Goal: Task Accomplishment & Management: Manage account settings

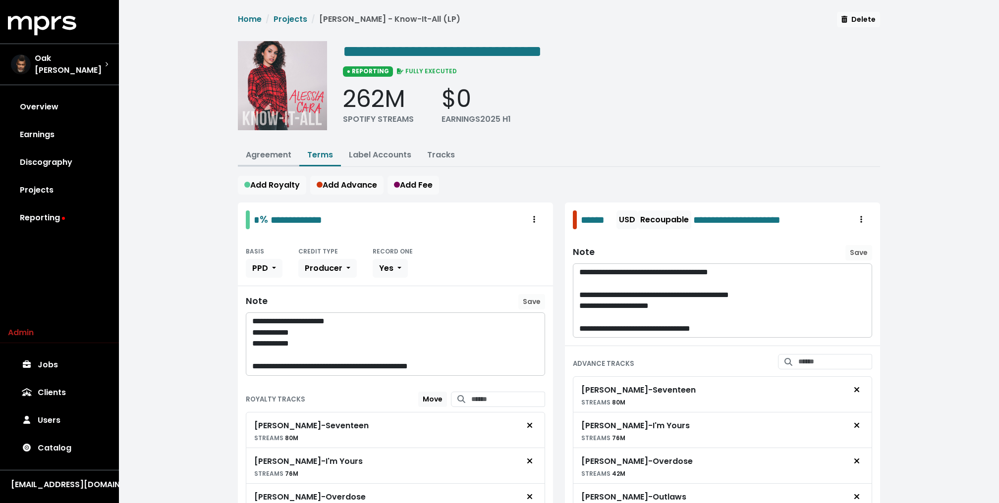
click at [270, 145] on button "Agreement" at bounding box center [268, 155] width 61 height 21
click at [259, 155] on link "Agreement" at bounding box center [269, 154] width 46 height 11
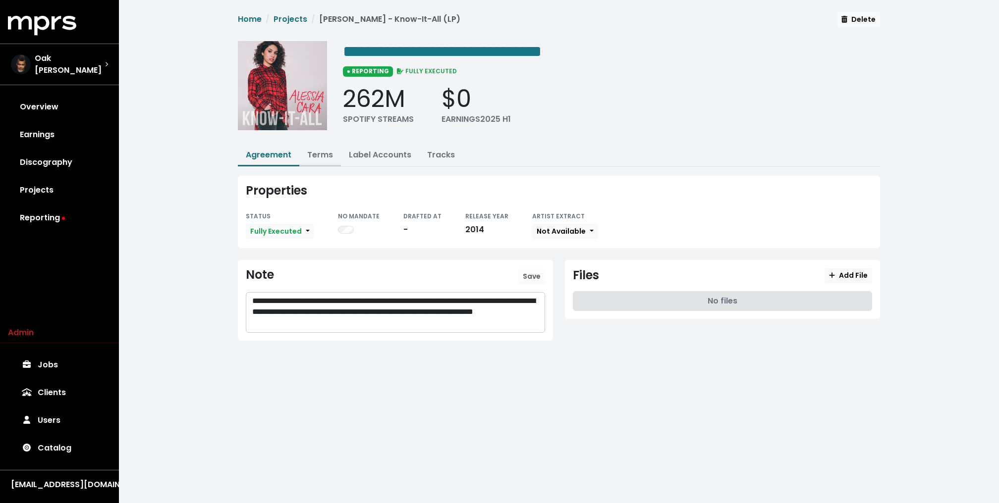
click at [322, 149] on link "Terms" at bounding box center [320, 154] width 26 height 11
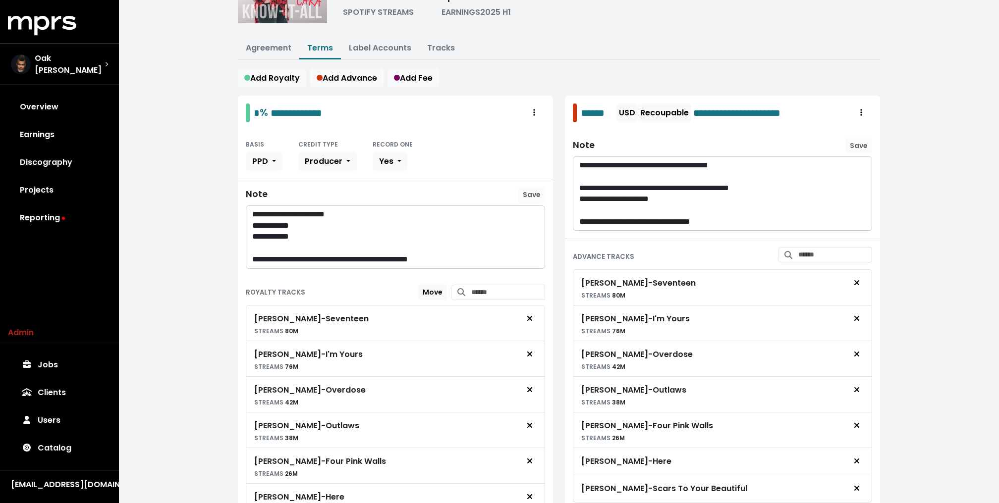
scroll to position [39, 0]
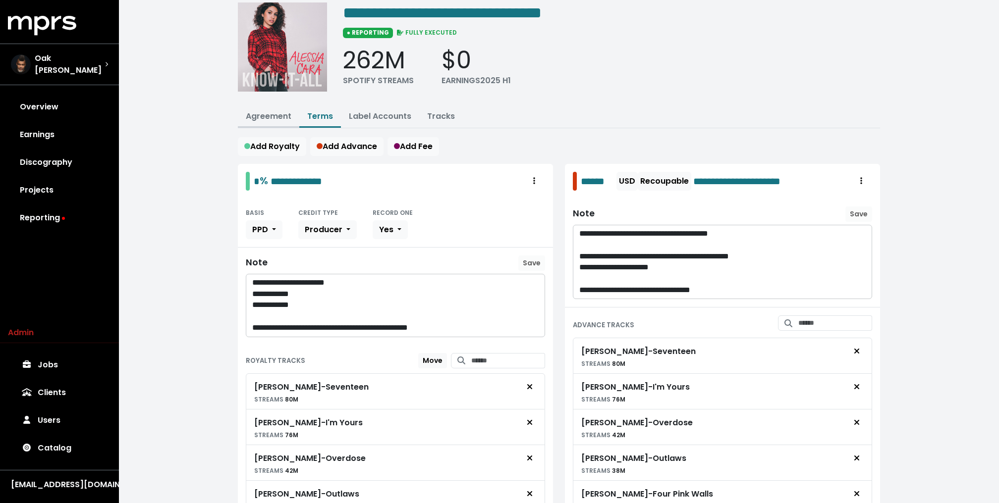
click at [280, 114] on link "Agreement" at bounding box center [269, 115] width 46 height 11
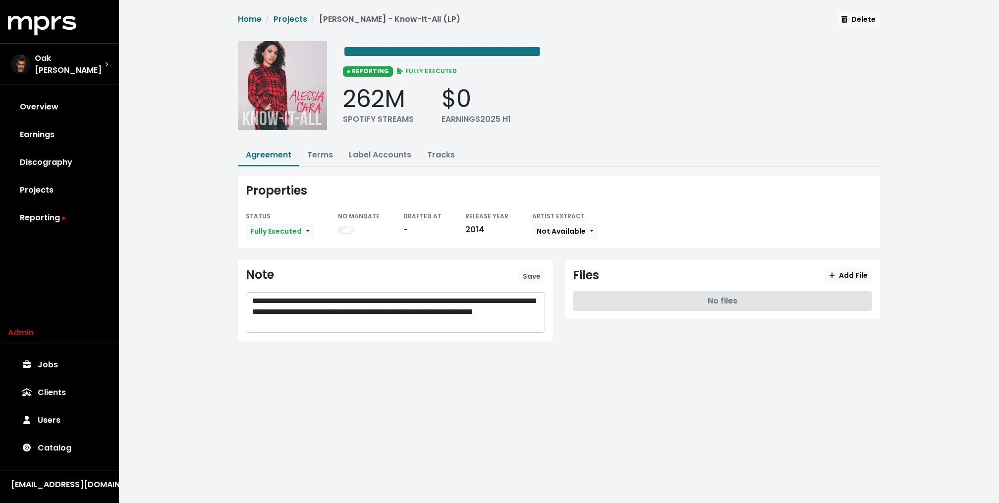
click at [310, 117] on img at bounding box center [282, 85] width 89 height 89
click at [298, 102] on img at bounding box center [282, 85] width 89 height 89
click at [316, 149] on link "Terms" at bounding box center [320, 154] width 26 height 11
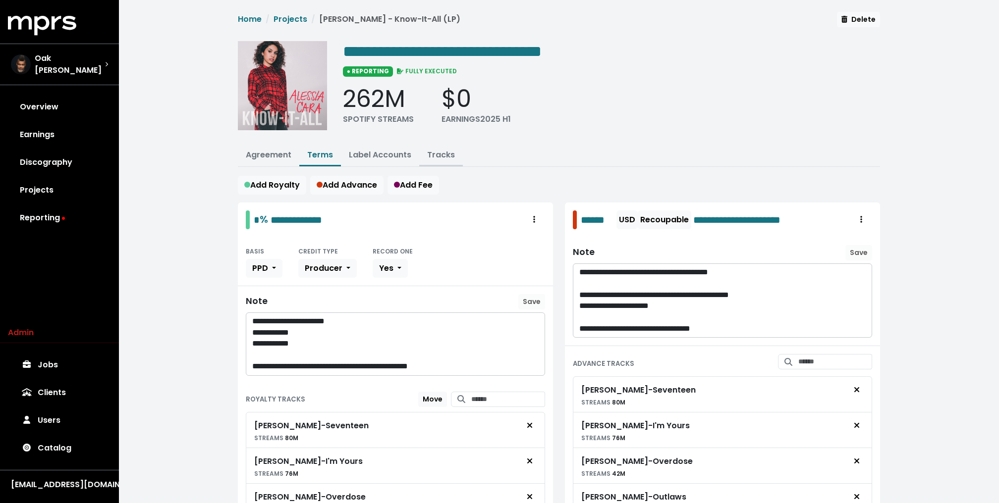
click at [450, 159] on link "Tracks" at bounding box center [441, 154] width 28 height 11
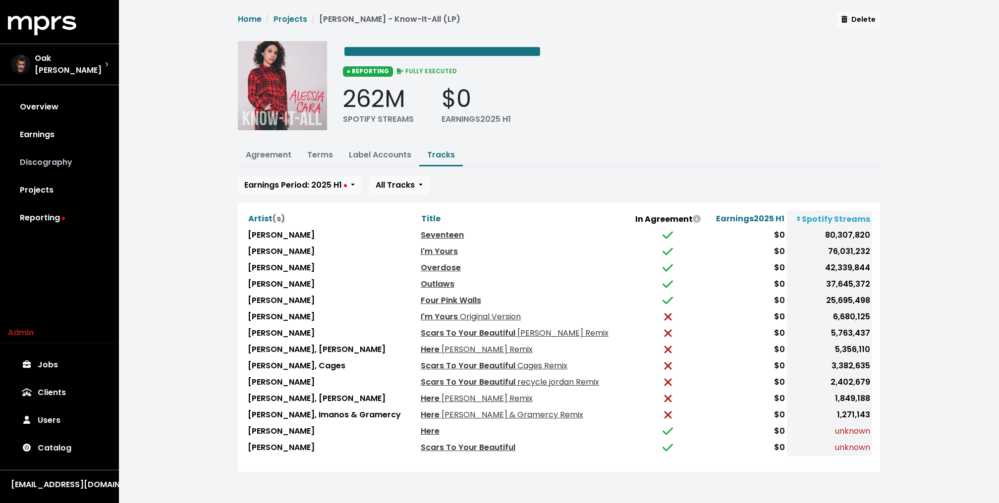
click at [48, 149] on link "Discography" at bounding box center [59, 163] width 103 height 28
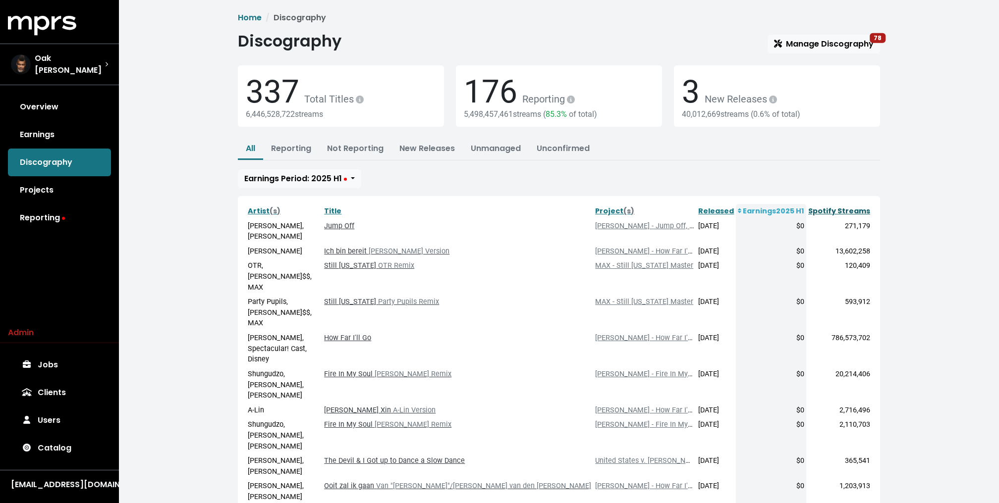
click at [857, 208] on link "Spotify Streams" at bounding box center [839, 211] width 62 height 10
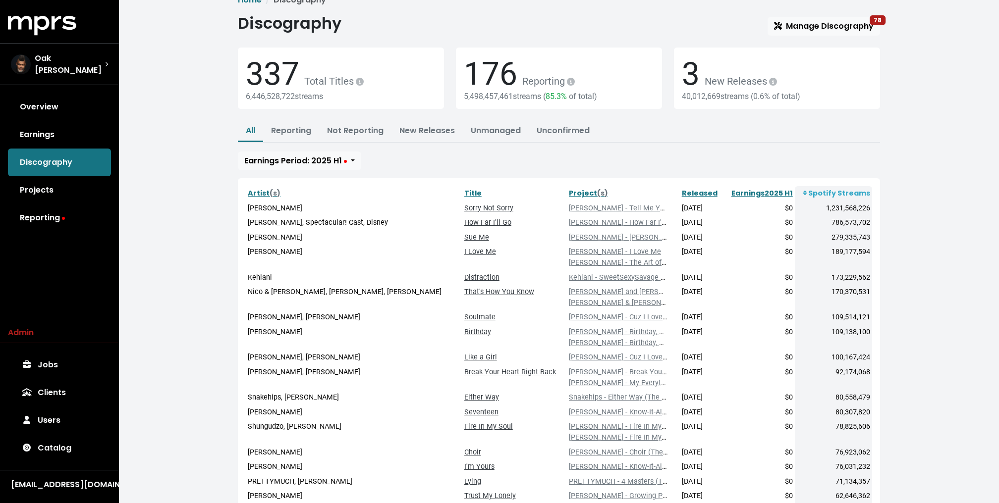
scroll to position [24, 0]
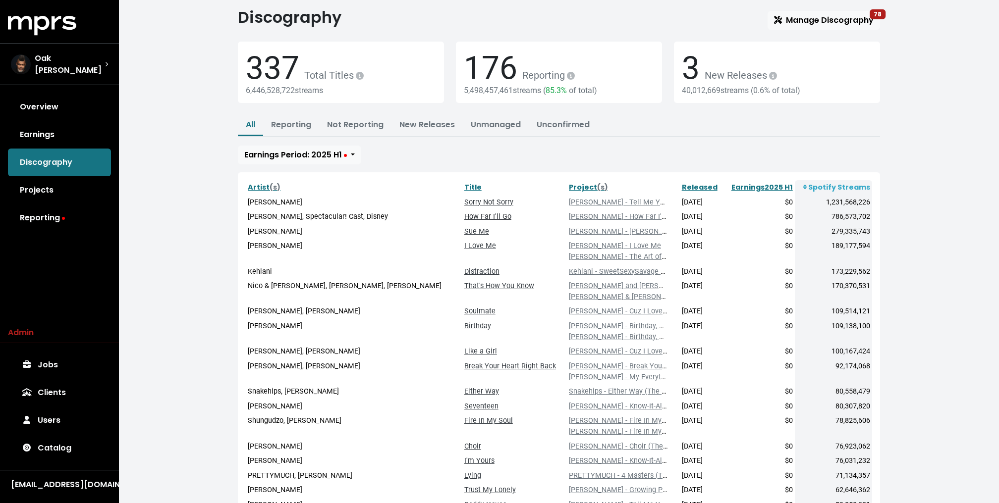
click at [464, 217] on link "How Far I'll Go" at bounding box center [487, 217] width 47 height 8
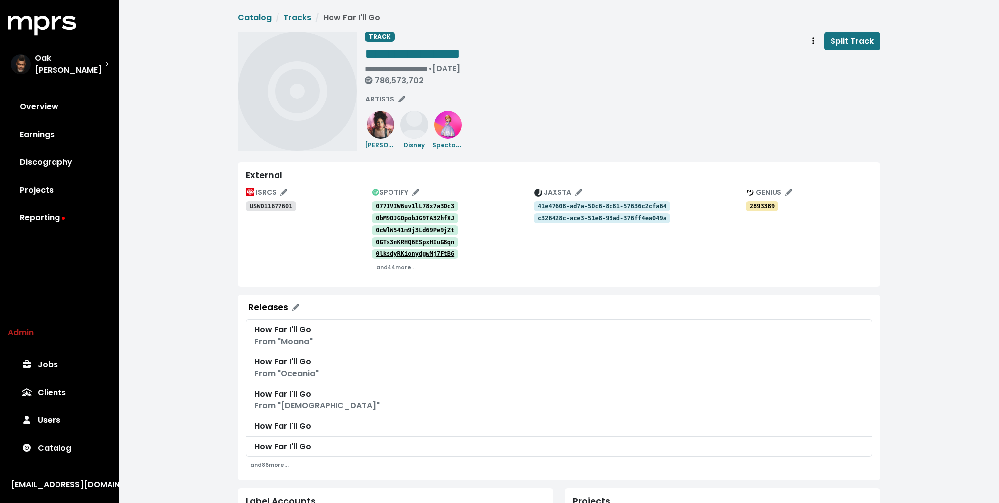
click at [395, 208] on tt "077IVIW6uv1lL78x7a3Oc3" at bounding box center [414, 206] width 79 height 7
click at [387, 218] on tt "0bM9OJGDpobJG9TA32hfXJ" at bounding box center [414, 218] width 79 height 7
click at [387, 225] on link "0cWlW541m9j3Ld69Pe9jZt" at bounding box center [415, 230] width 87 height 10
click at [282, 205] on tt "USWD11677601" at bounding box center [271, 206] width 43 height 7
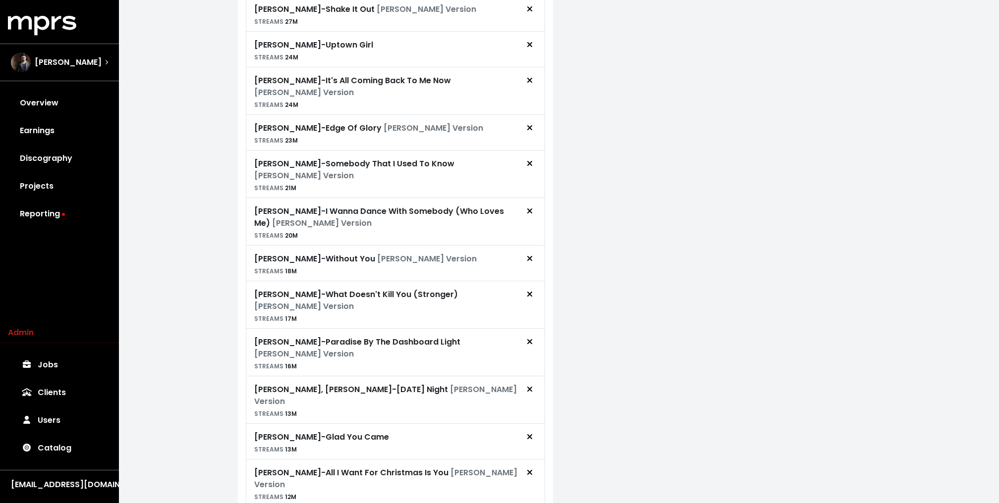
scroll to position [715, 0]
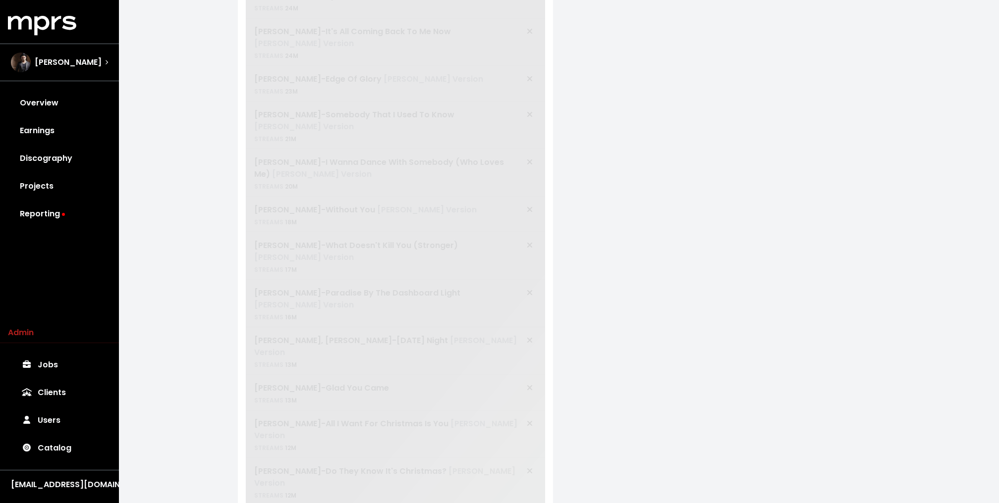
scroll to position [100, 0]
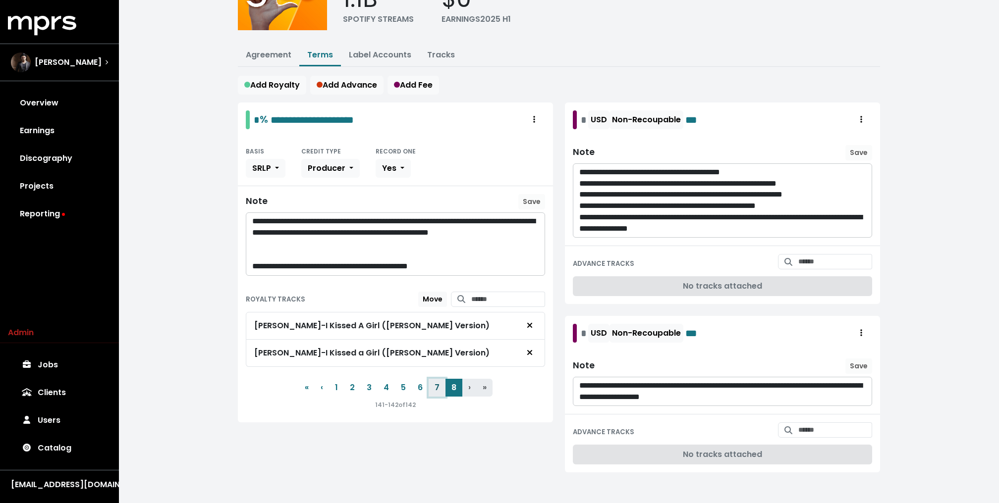
click at [435, 386] on button "7" at bounding box center [436, 388] width 17 height 18
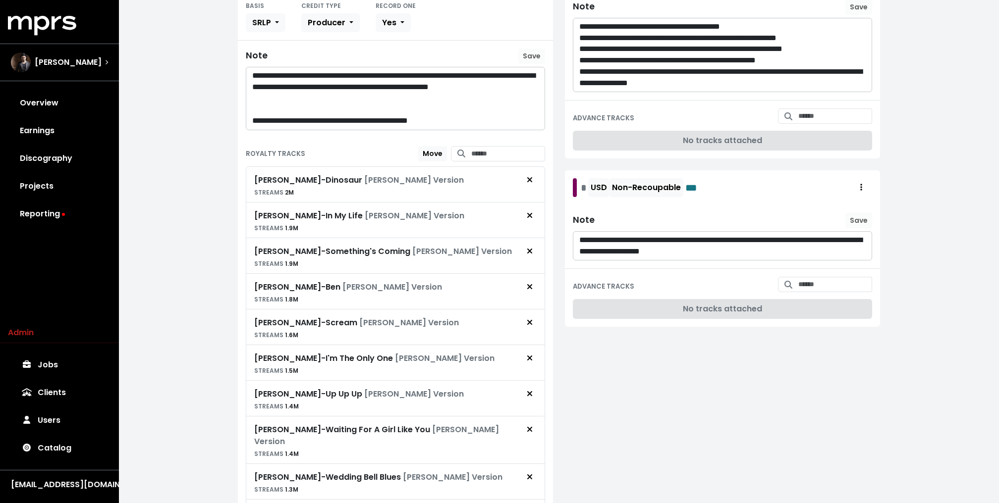
scroll to position [0, 0]
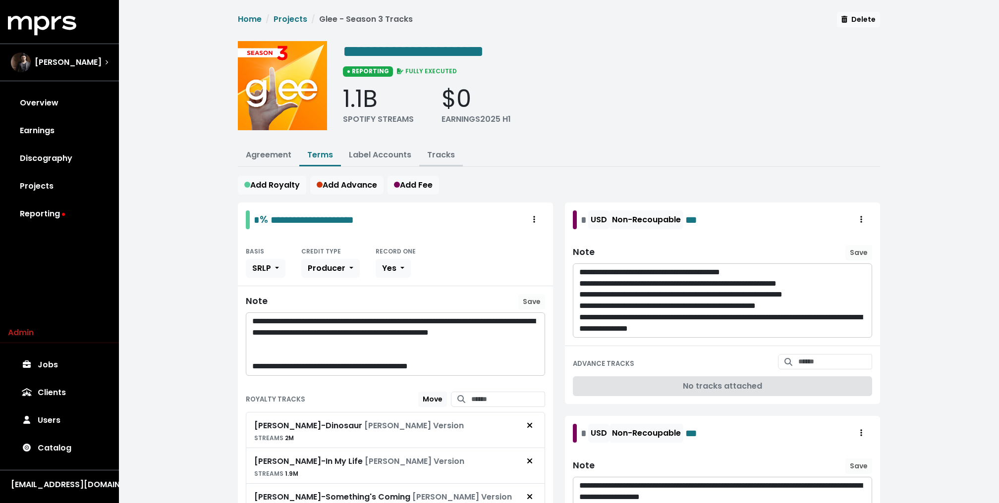
click at [442, 158] on link "Tracks" at bounding box center [441, 154] width 28 height 11
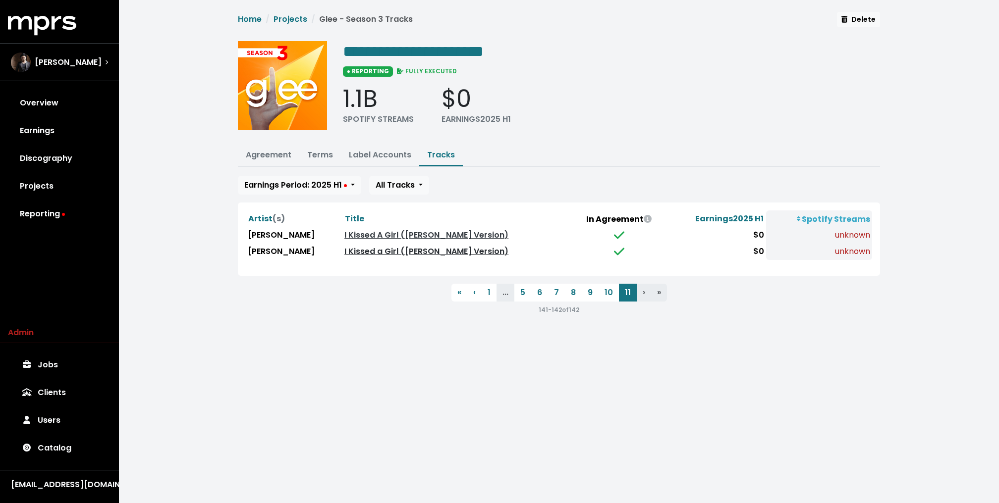
click at [410, 250] on link "I Kissed a Girl ([PERSON_NAME] Version)" at bounding box center [426, 251] width 164 height 11
click at [411, 233] on link "I Kissed A Girl ([PERSON_NAME] Version)" at bounding box center [426, 234] width 164 height 11
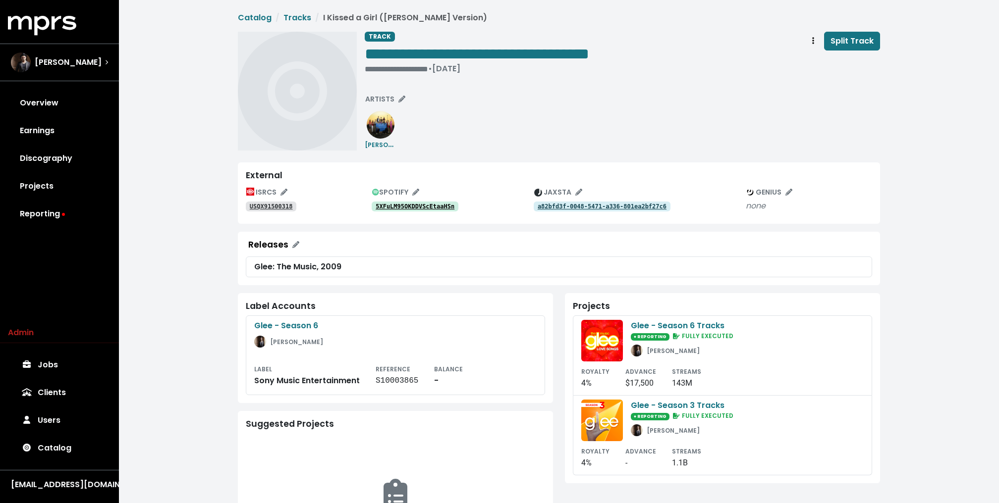
click at [430, 205] on tt "5XFuLM95OKDDVScEtaaHSn" at bounding box center [414, 206] width 79 height 7
click at [362, 68] on div "**********" at bounding box center [559, 91] width 642 height 119
drag, startPoint x: 362, startPoint y: 68, endPoint x: 389, endPoint y: 68, distance: 27.2
click at [370, 68] on div "**********" at bounding box center [559, 91] width 642 height 119
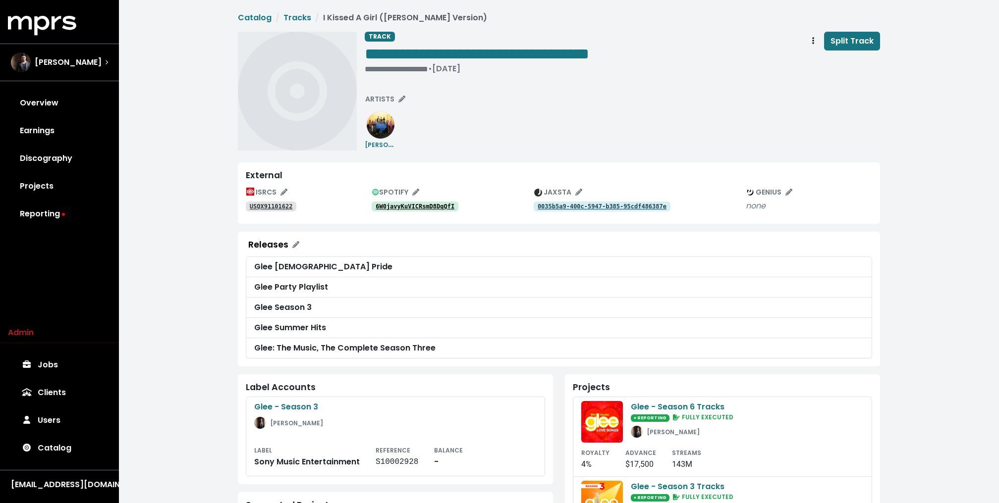
click at [444, 203] on tt "6W0javyKuVICRsmD8DqQfI" at bounding box center [414, 206] width 79 height 7
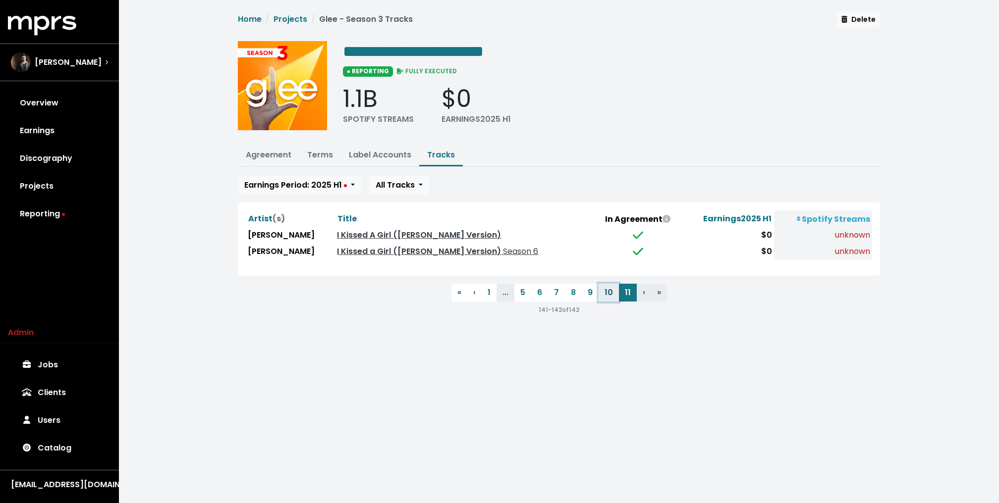
click at [612, 287] on button "10" at bounding box center [608, 293] width 20 height 18
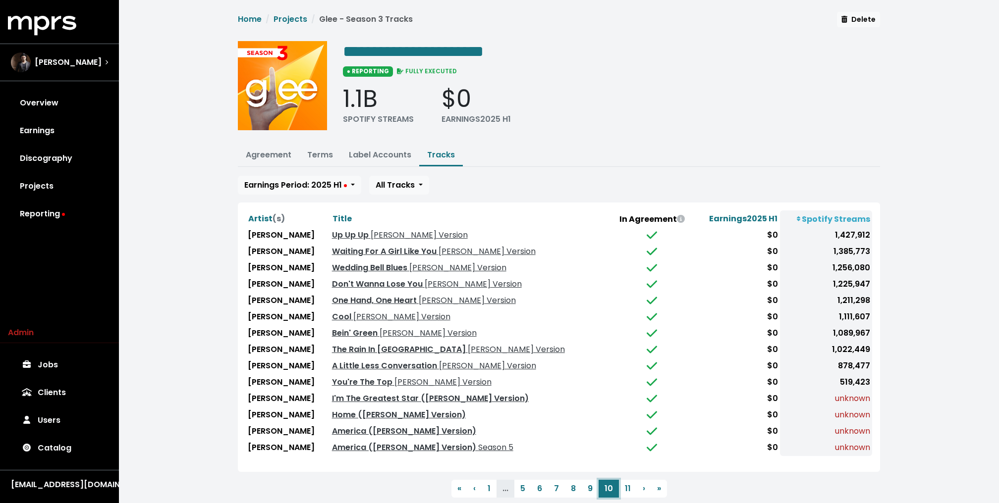
scroll to position [24, 0]
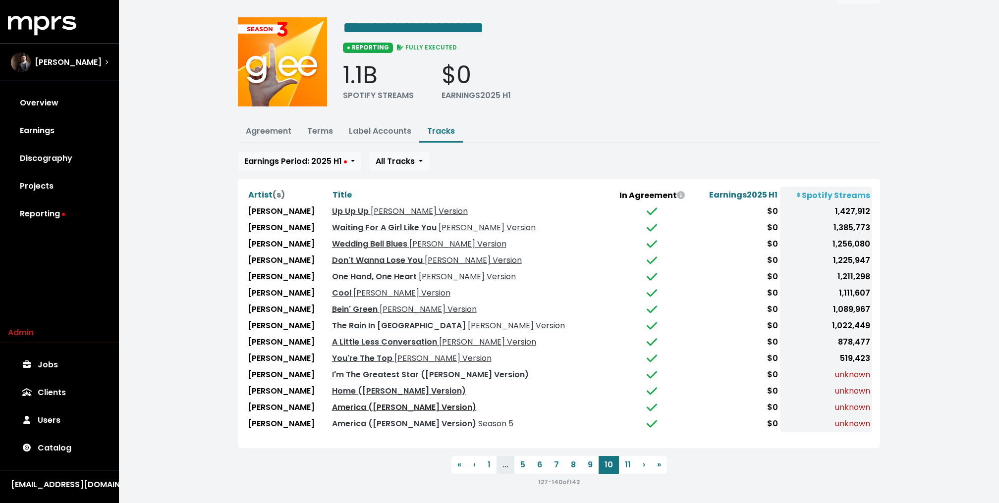
click at [372, 402] on link "America ([PERSON_NAME] Version)" at bounding box center [404, 407] width 144 height 11
click at [371, 386] on link "Home ([PERSON_NAME] Version)" at bounding box center [399, 390] width 134 height 11
click at [371, 369] on link "I'm The Greatest Star (Glee Cast Version)" at bounding box center [430, 374] width 197 height 11
click at [323, 140] on button "Terms" at bounding box center [320, 131] width 42 height 21
click at [323, 131] on link "Terms" at bounding box center [320, 130] width 26 height 11
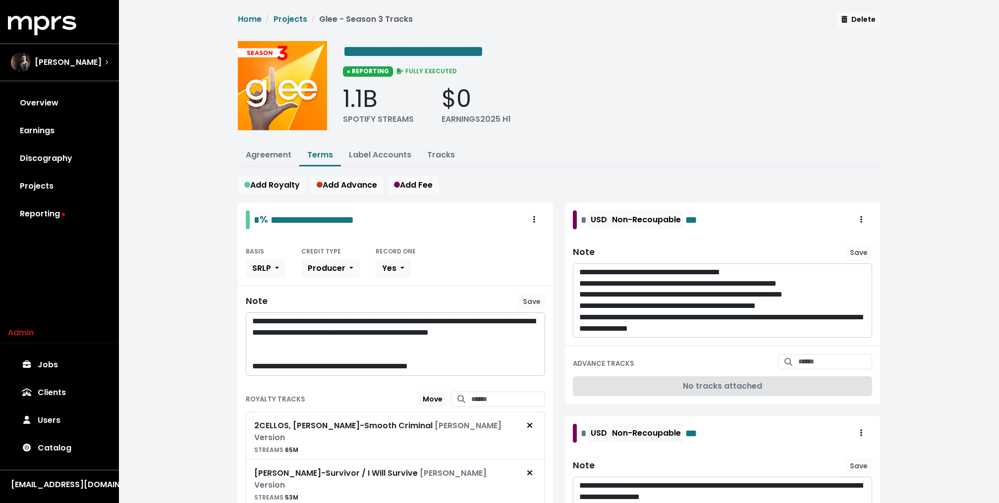
scroll to position [715, 0]
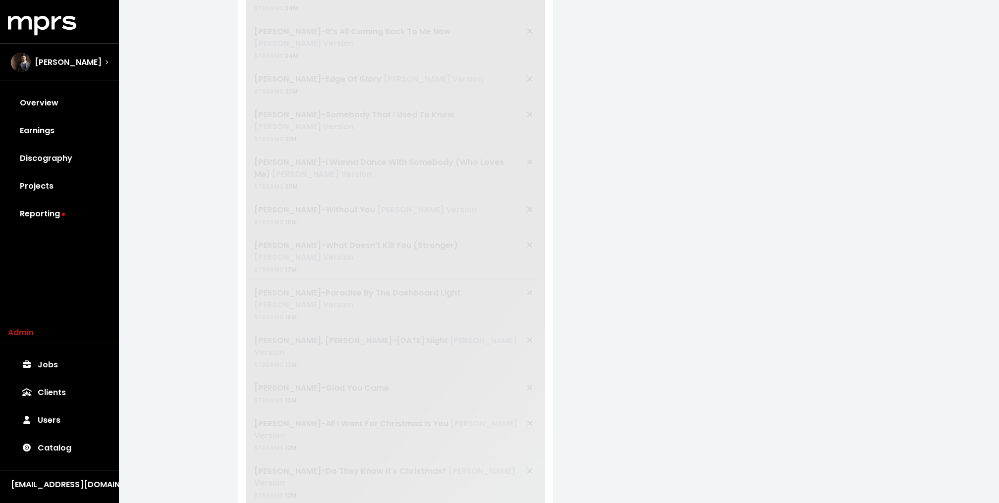
scroll to position [100, 0]
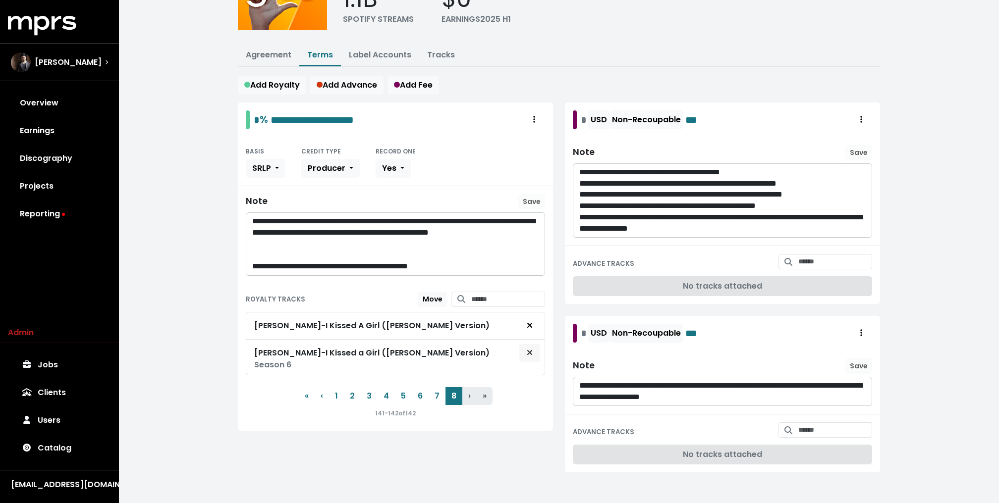
click at [529, 349] on icon "Remove royalty target" at bounding box center [530, 353] width 6 height 8
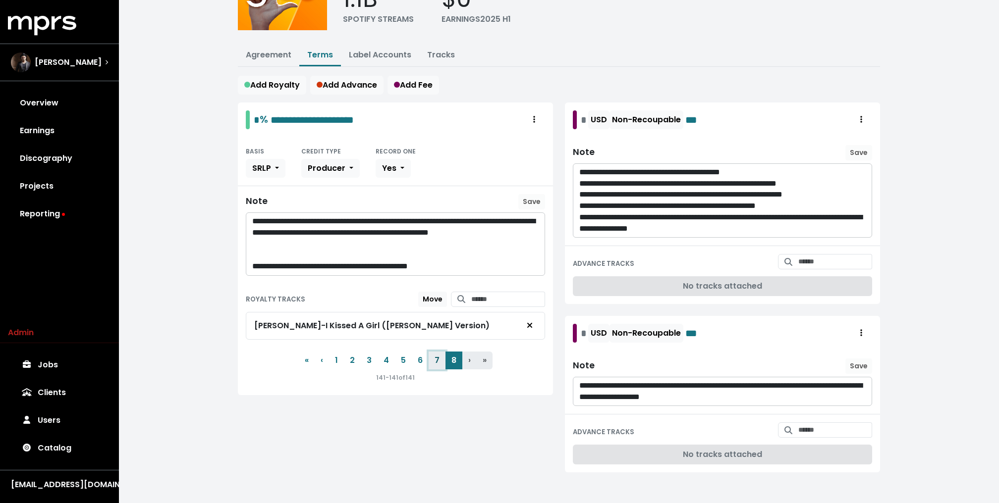
click at [438, 359] on button "7" at bounding box center [436, 361] width 17 height 18
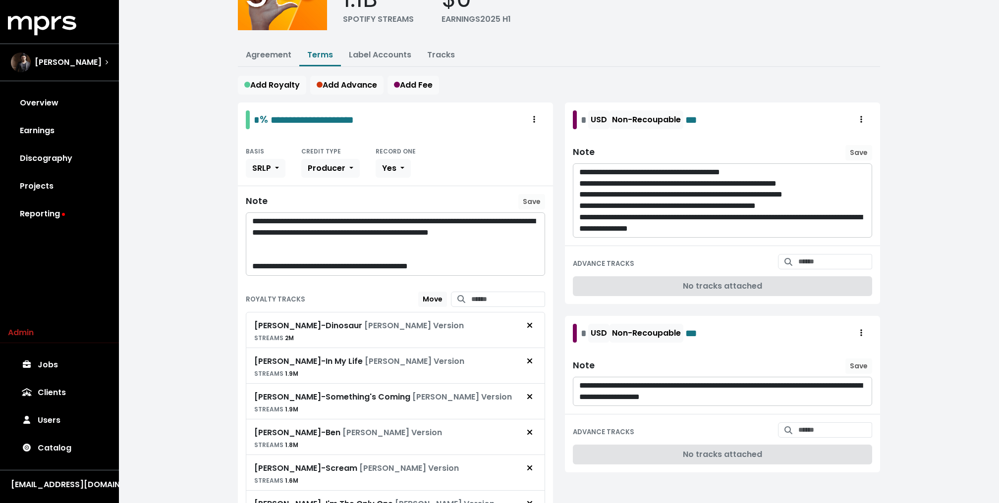
scroll to position [669, 0]
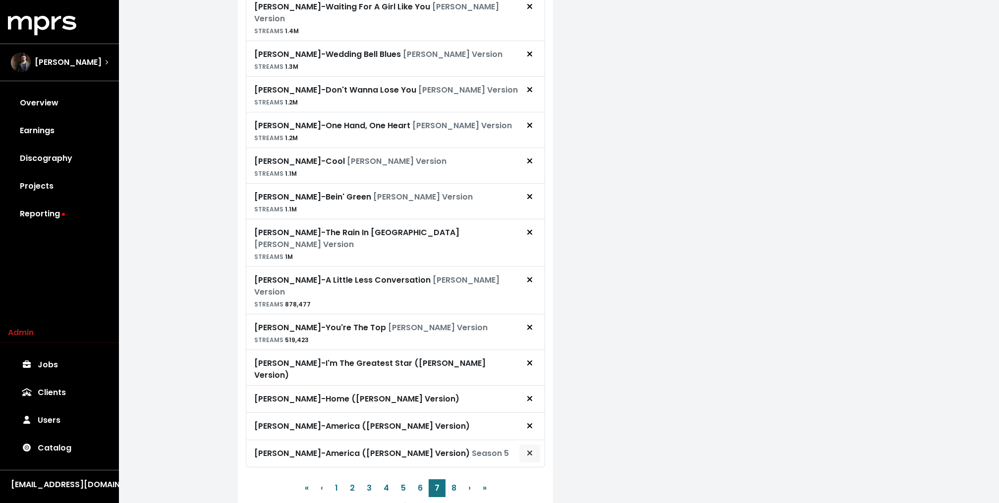
click at [531, 451] on icon "Remove royalty target" at bounding box center [529, 453] width 5 height 5
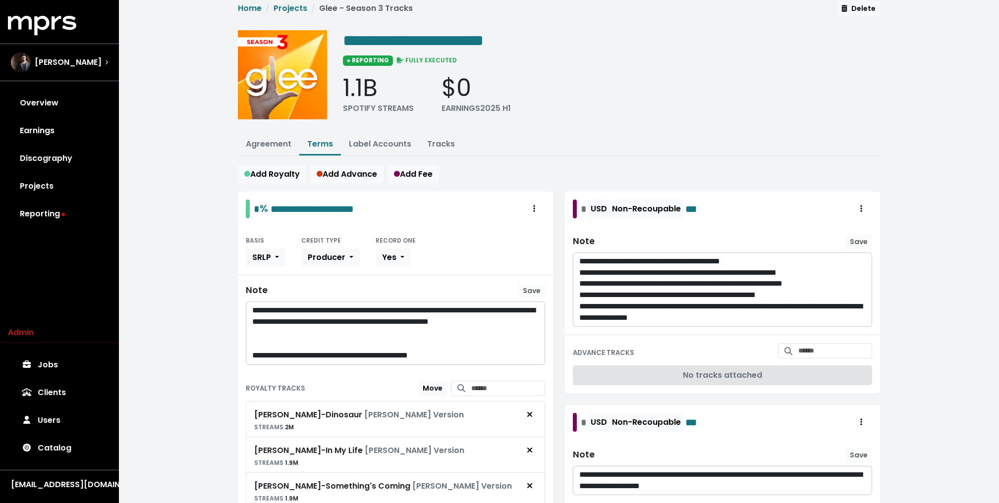
scroll to position [0, 0]
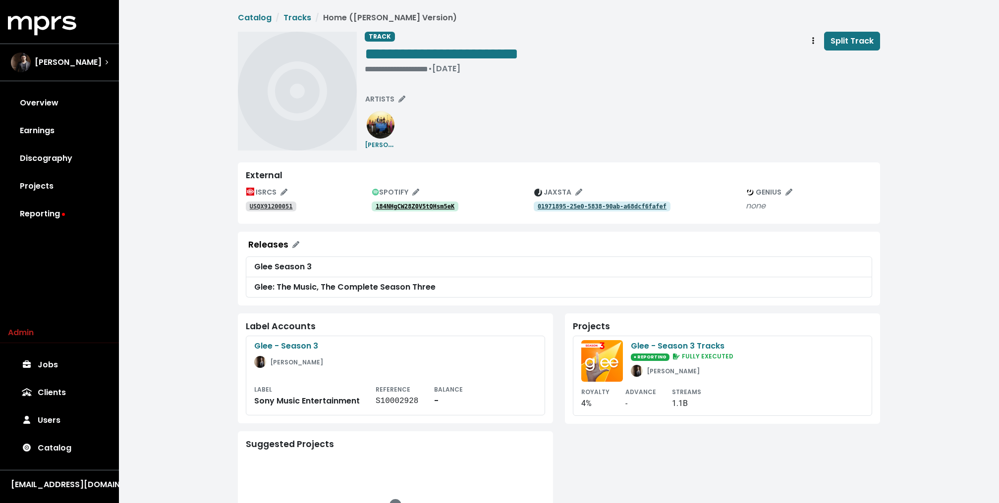
click at [430, 205] on tt "184NHgCW28Z0V5tQHsm5eK" at bounding box center [414, 206] width 79 height 7
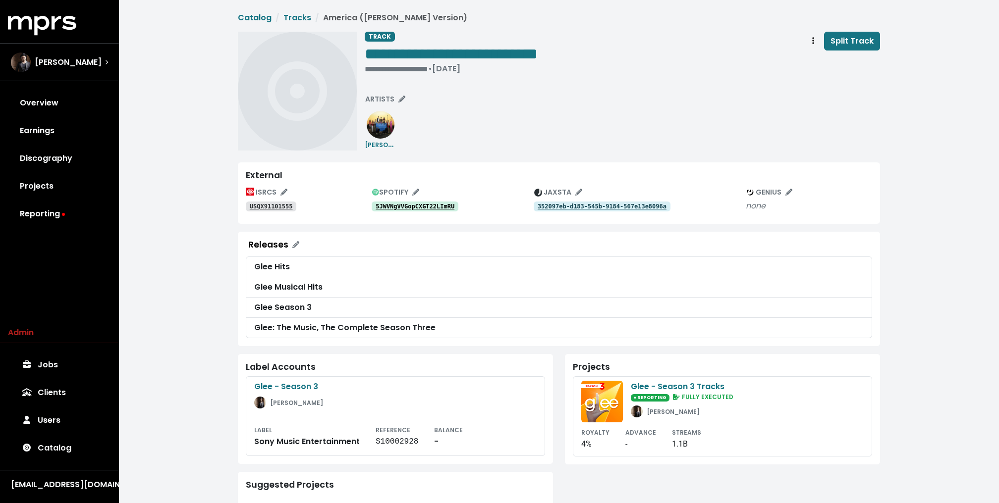
click at [430, 205] on tt "5JWVNgVVGopCXGT22LImRU" at bounding box center [414, 206] width 79 height 7
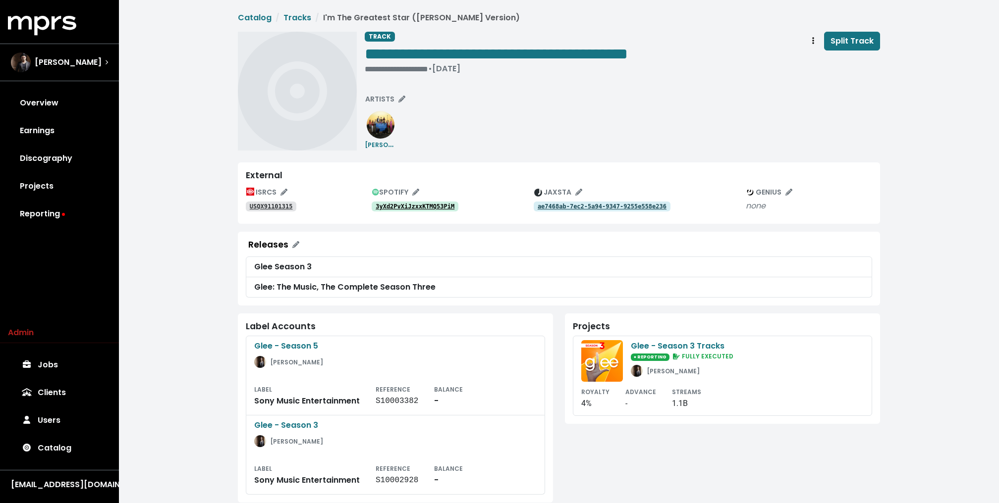
click at [430, 205] on tt "3yXd2PvXiJzxxKTMQ53PiM" at bounding box center [414, 206] width 79 height 7
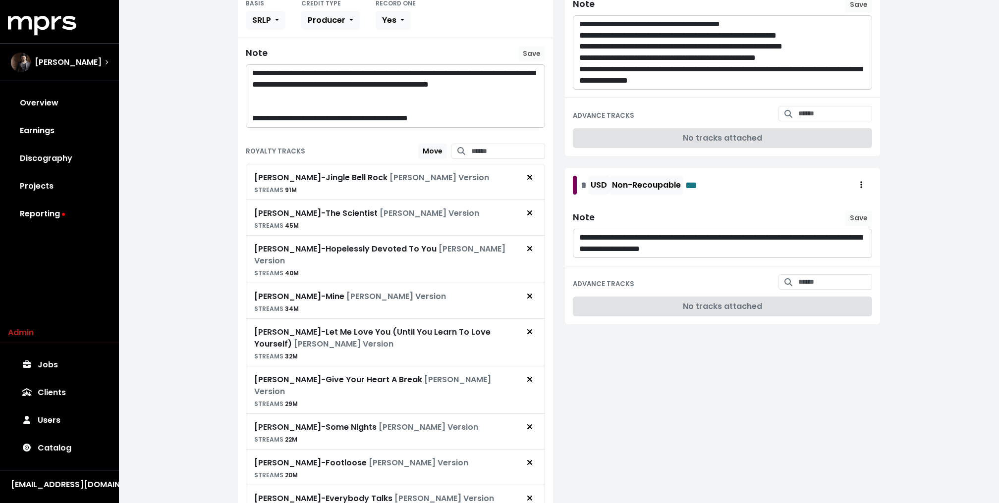
scroll to position [739, 0]
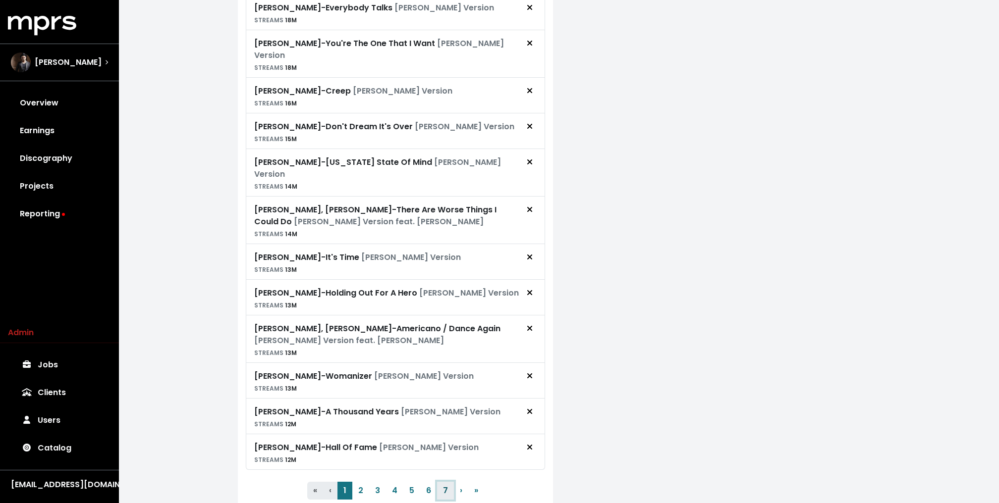
click at [444, 482] on button "7" at bounding box center [445, 491] width 17 height 18
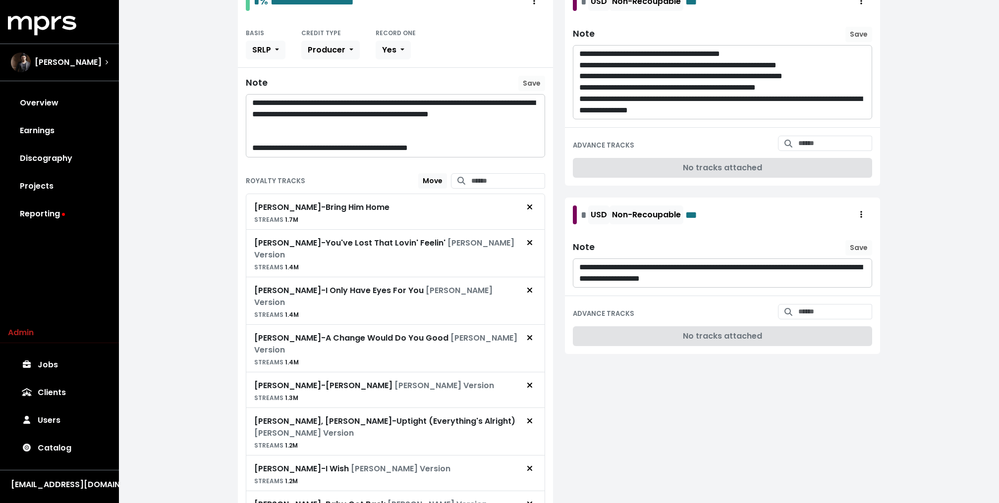
scroll to position [0, 0]
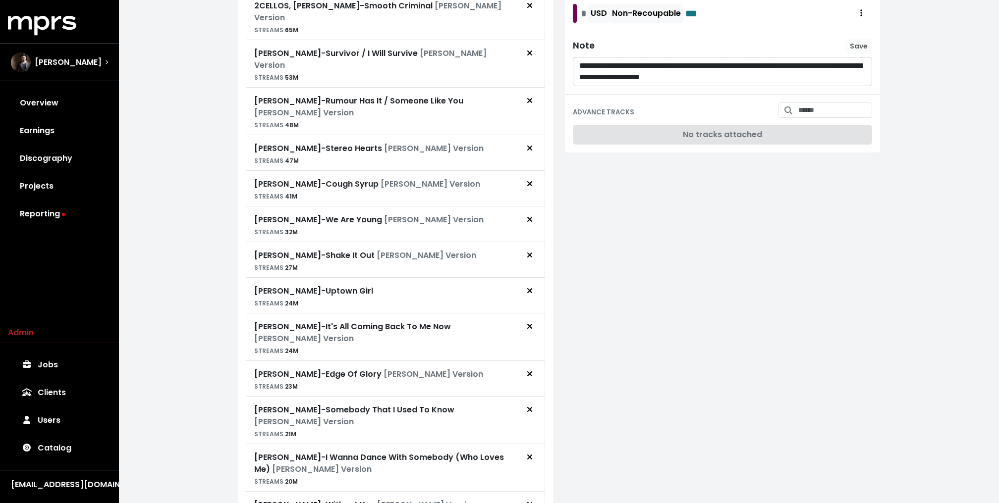
scroll to position [715, 0]
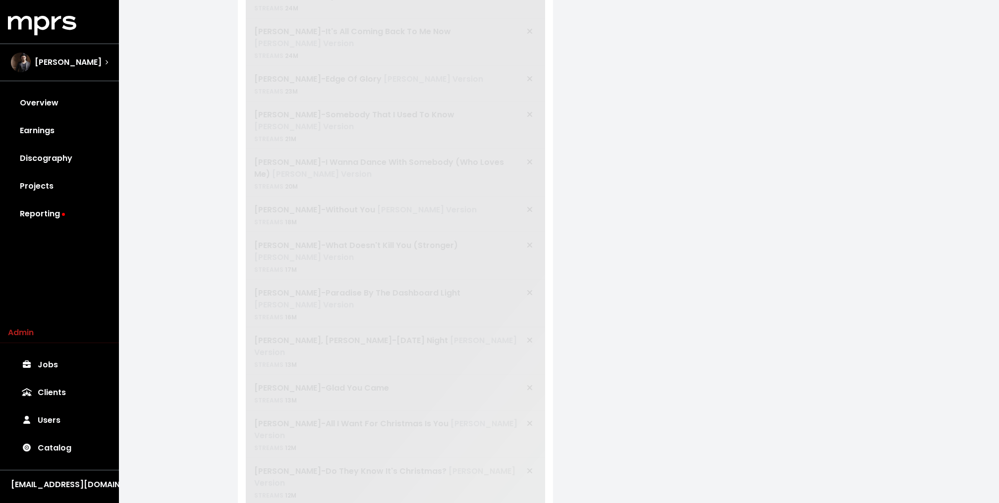
scroll to position [669, 0]
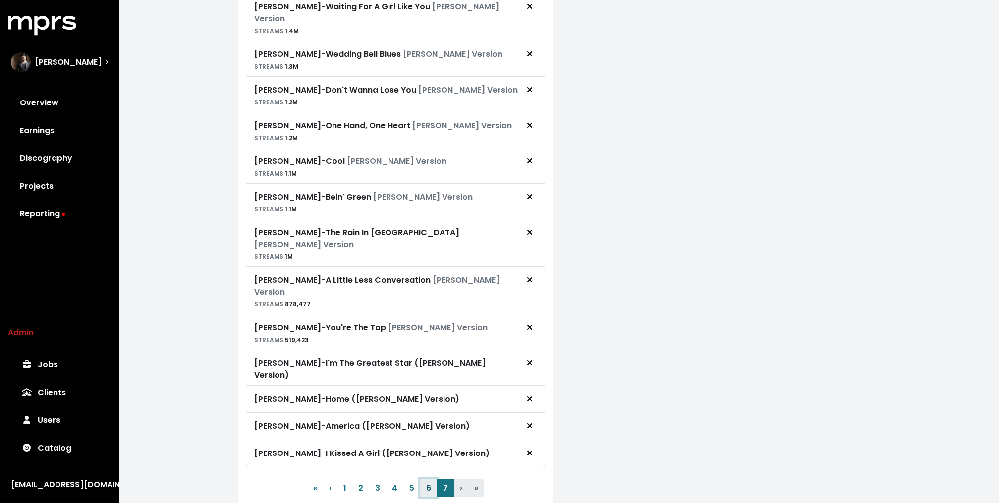
click at [434, 480] on button "6" at bounding box center [428, 489] width 17 height 18
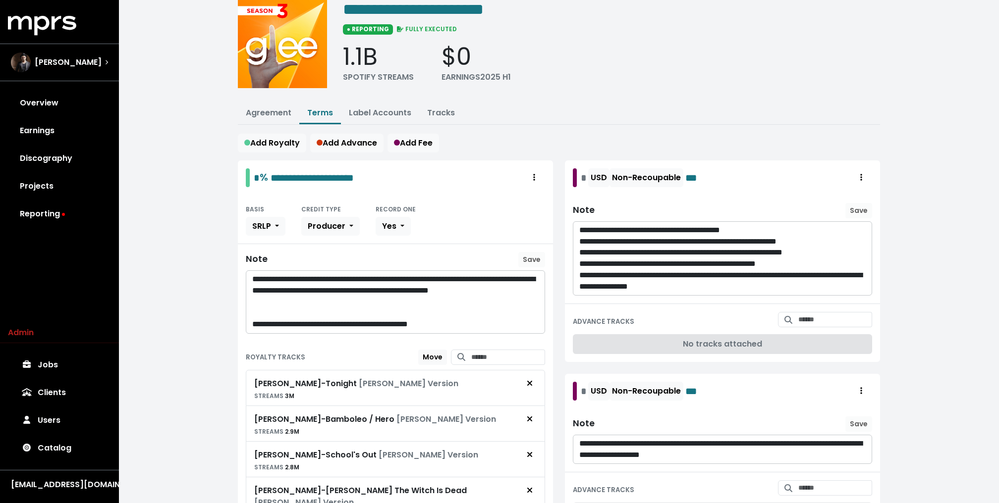
scroll to position [0, 0]
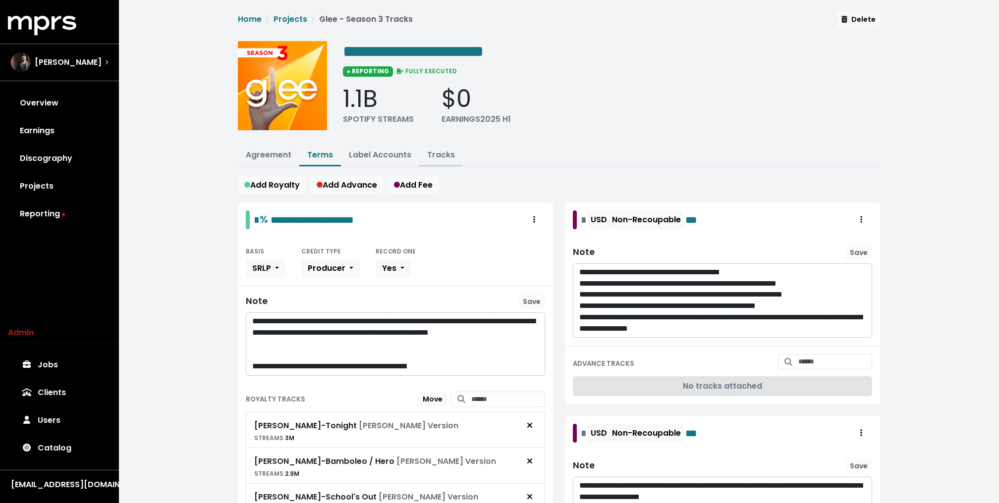
click at [443, 152] on link "Tracks" at bounding box center [441, 154] width 28 height 11
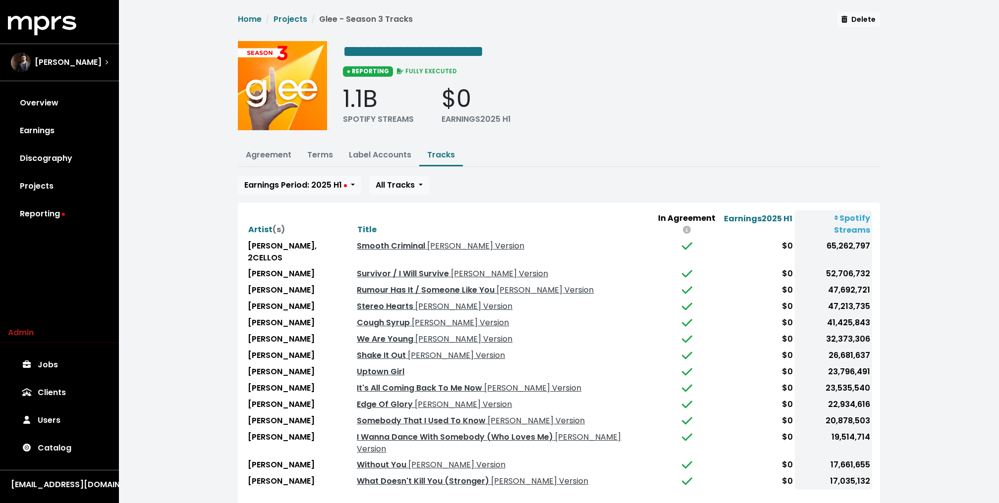
click at [682, 219] on th "In Agreement" at bounding box center [686, 225] width 69 height 28
click at [359, 182] on button "Earnings Period: 2025 H1" at bounding box center [299, 185] width 123 height 19
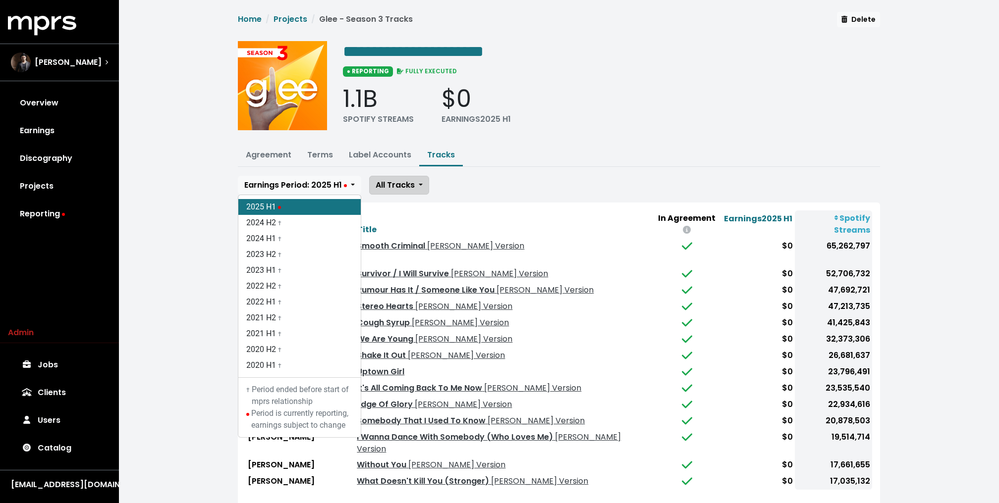
click at [385, 179] on span "All Tracks" at bounding box center [394, 184] width 39 height 11
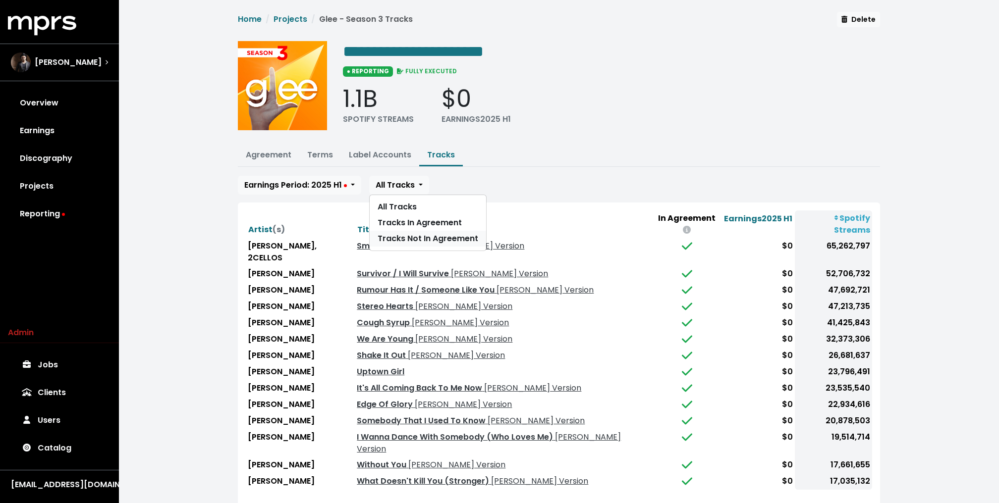
click at [395, 237] on span "Tracks Not In Agreement" at bounding box center [427, 238] width 101 height 11
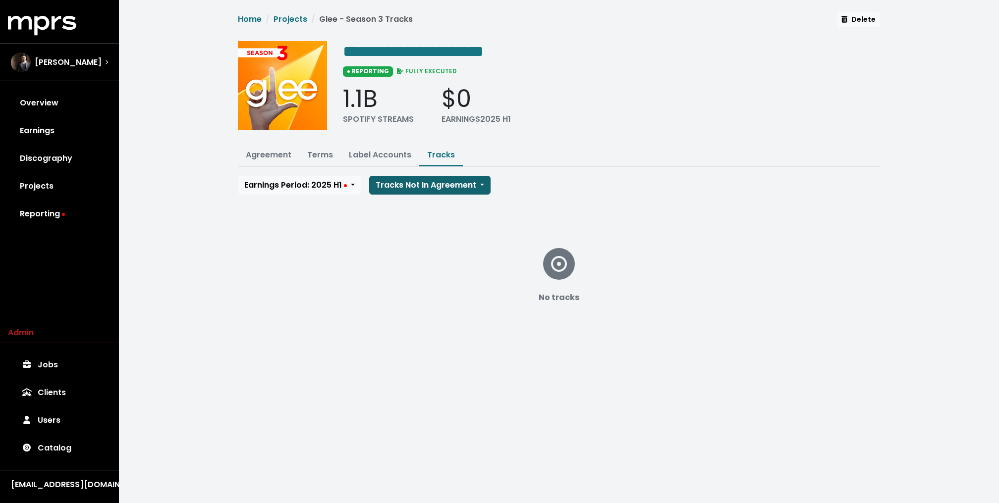
click at [408, 188] on span "Tracks Not In Agreement" at bounding box center [425, 184] width 101 height 11
click at [396, 202] on span "All Tracks" at bounding box center [396, 206] width 39 height 11
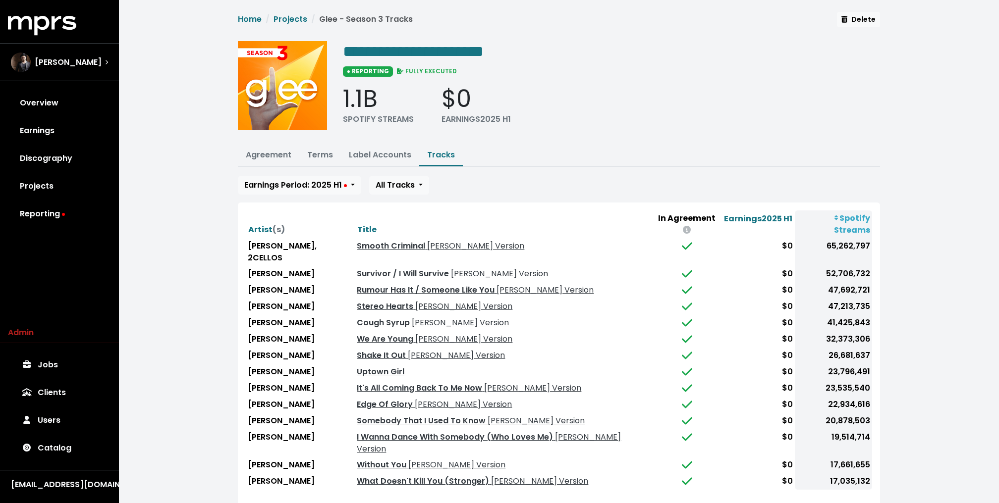
scroll to position [24, 0]
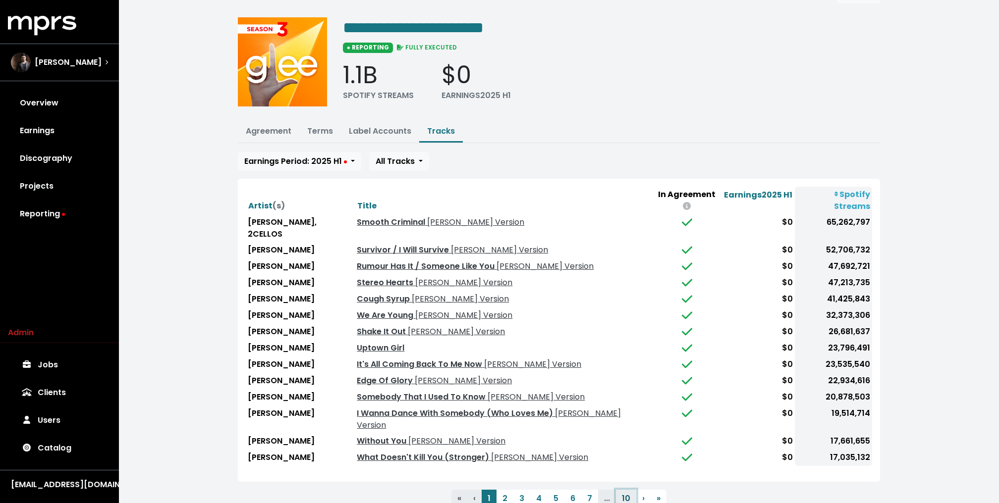
click at [622, 490] on button "10" at bounding box center [626, 499] width 20 height 18
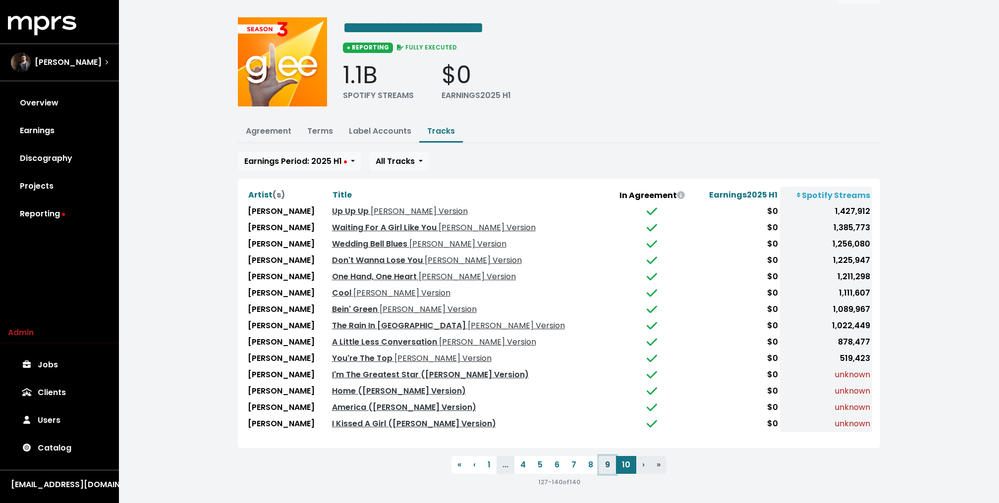
click at [607, 460] on button "9" at bounding box center [607, 465] width 17 height 18
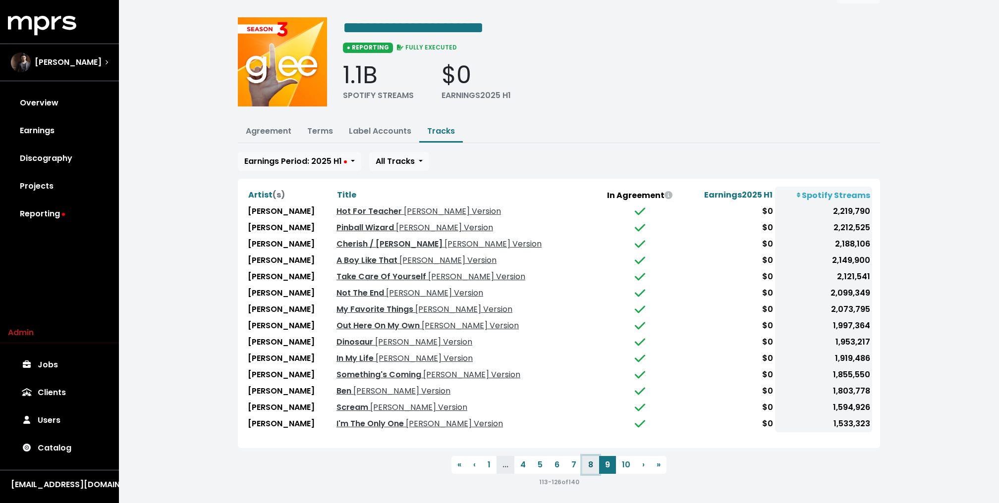
click at [590, 463] on button "8" at bounding box center [590, 465] width 17 height 18
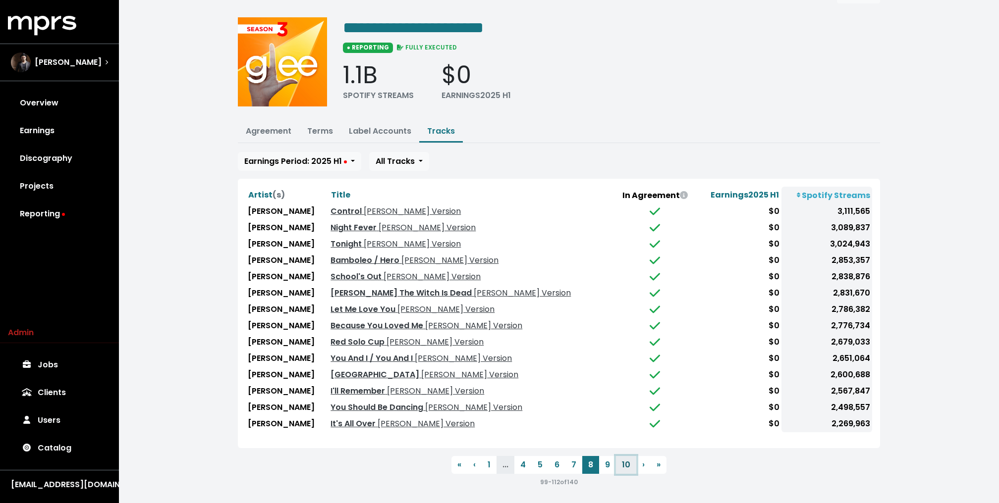
click at [630, 460] on button "10" at bounding box center [626, 465] width 20 height 18
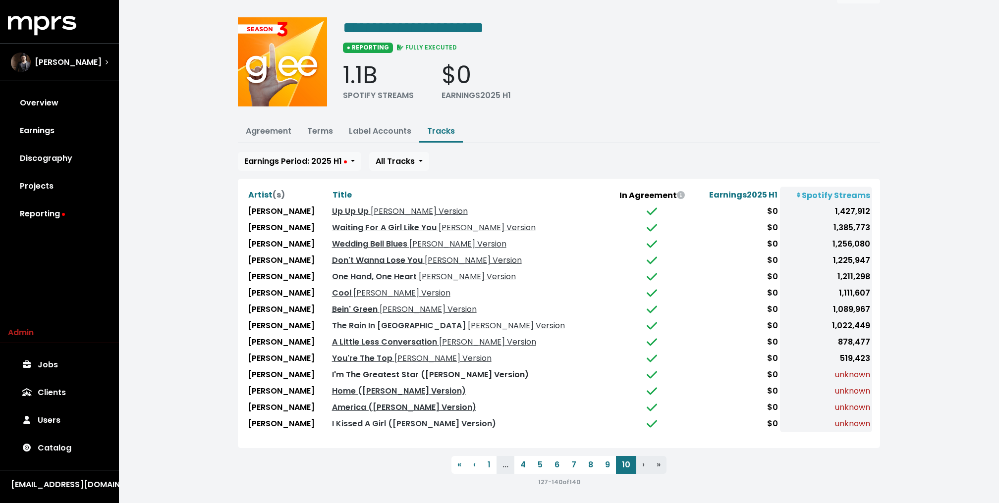
click at [350, 369] on link "I'm The Greatest Star (Glee Cast Version)" at bounding box center [430, 374] width 197 height 11
click at [342, 378] on td "I'm The Greatest Star (Glee Cast Version)" at bounding box center [470, 375] width 281 height 16
click at [340, 385] on link "Home (Glee Cast Version)" at bounding box center [399, 390] width 134 height 11
click at [332, 402] on link "America (Glee Cast Version)" at bounding box center [404, 407] width 144 height 11
click at [332, 418] on link "I Kissed A Girl (Glee Cast Version)" at bounding box center [414, 423] width 164 height 11
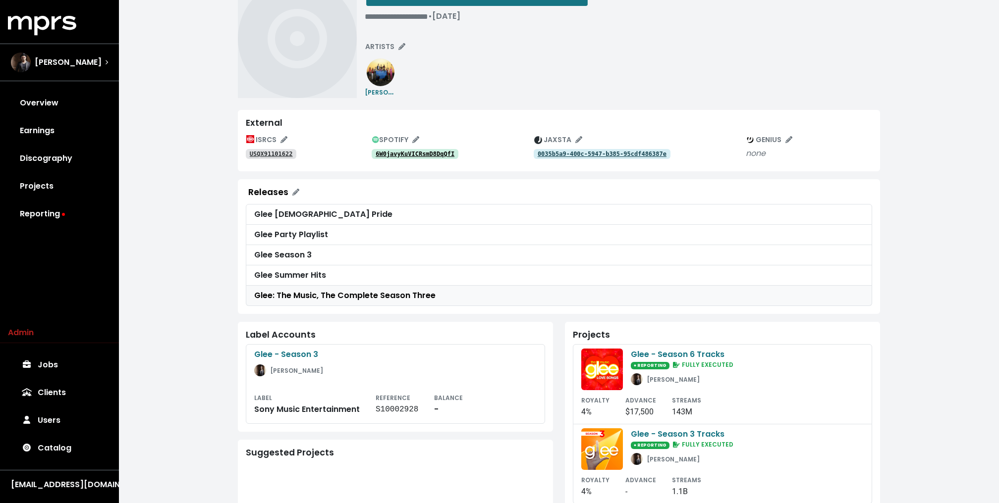
scroll to position [62, 0]
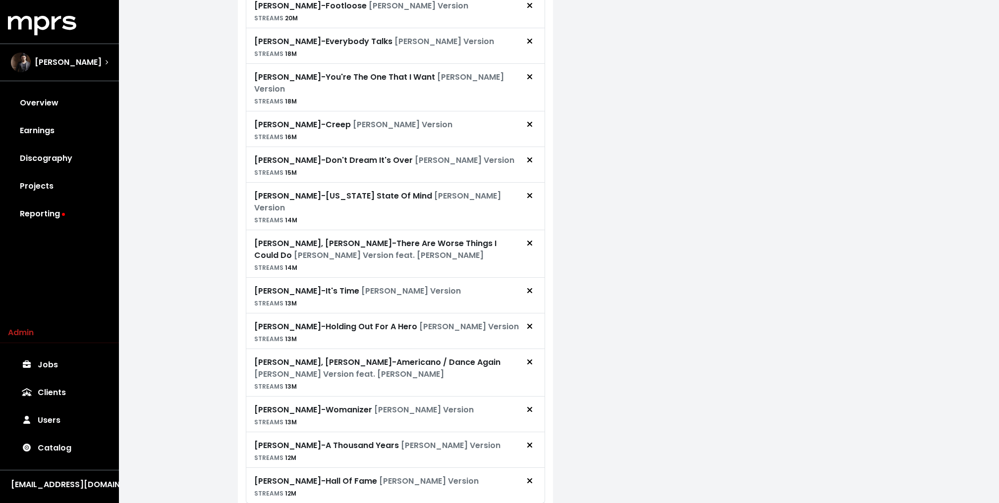
scroll to position [739, 0]
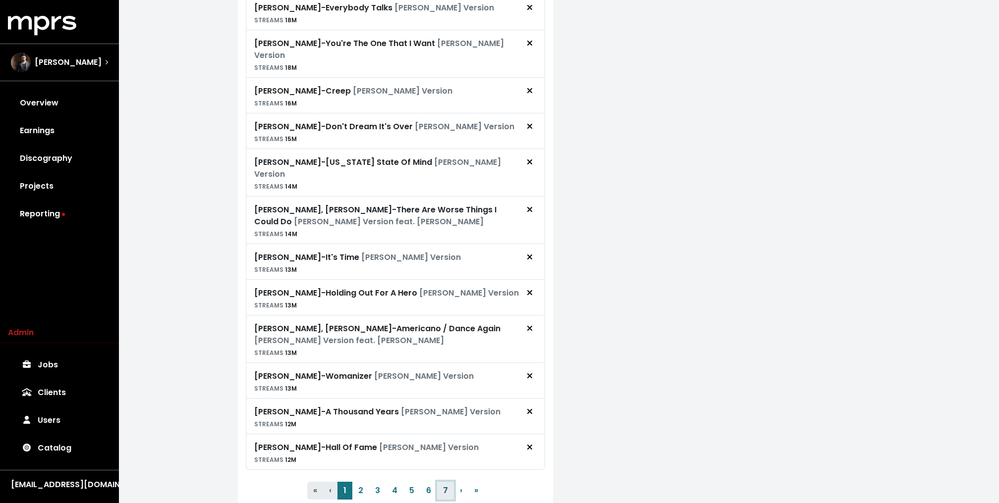
click at [443, 482] on button "7" at bounding box center [445, 491] width 17 height 18
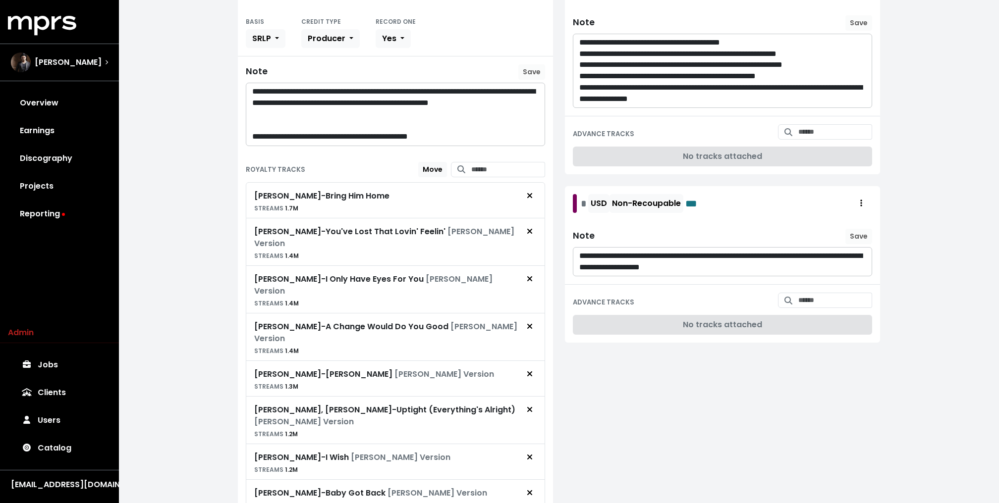
scroll to position [0, 0]
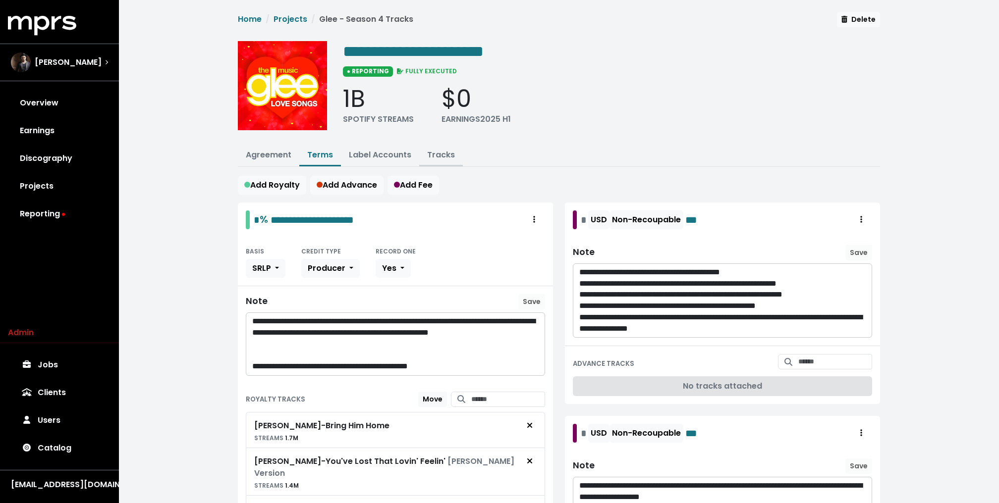
click at [444, 154] on link "Tracks" at bounding box center [441, 154] width 28 height 11
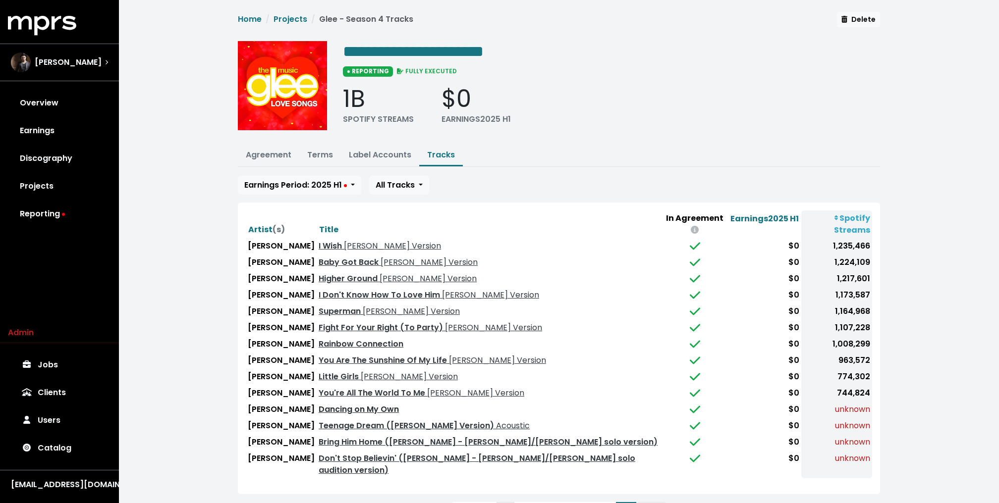
click at [328, 404] on link "Dancing on My Own" at bounding box center [359, 409] width 80 height 11
click at [323, 420] on link "Teenage Dream (Glee Cast Version) Acoustic" at bounding box center [424, 425] width 211 height 11
click at [319, 436] on link "Bring Him Home (Glee Cast - Kurt/Chris Colfer solo version)" at bounding box center [488, 441] width 339 height 11
click at [319, 453] on link "Don't Stop Believin' (Glee Cast - Rachel/Lea Michele solo audition version)" at bounding box center [477, 464] width 317 height 23
click at [551, 238] on td "I Wish Glee Cast Version" at bounding box center [489, 246] width 345 height 16
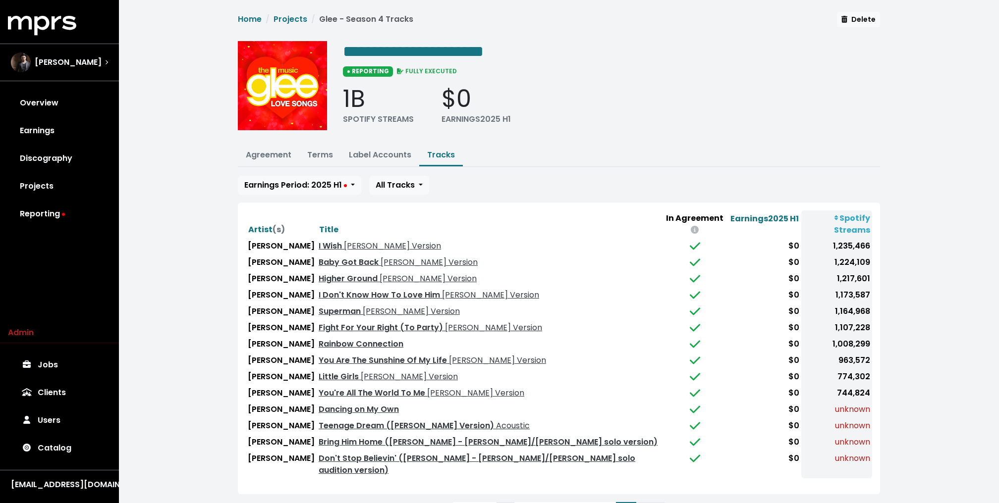
click at [203, 150] on div "**********" at bounding box center [559, 277] width 880 height 554
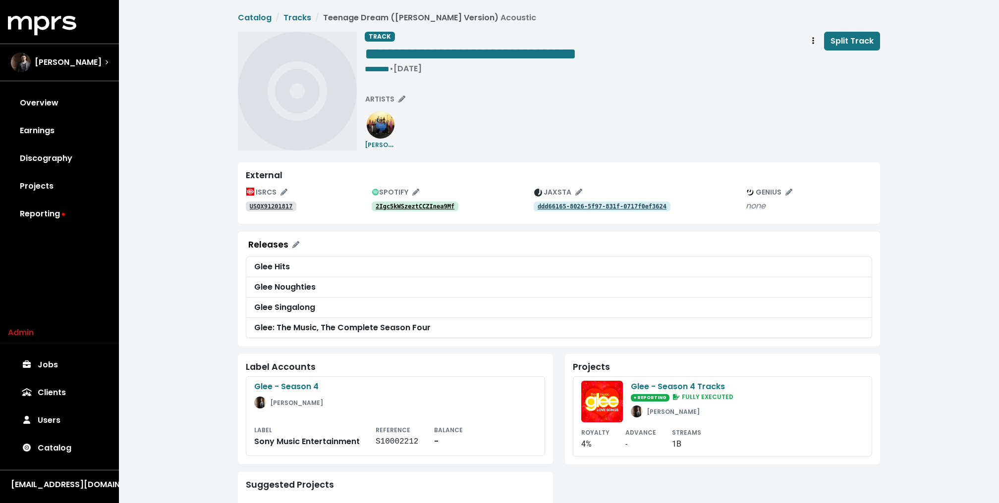
click at [400, 207] on tt "2Igc5kWSzeztCCZInea9Mf" at bounding box center [414, 206] width 79 height 7
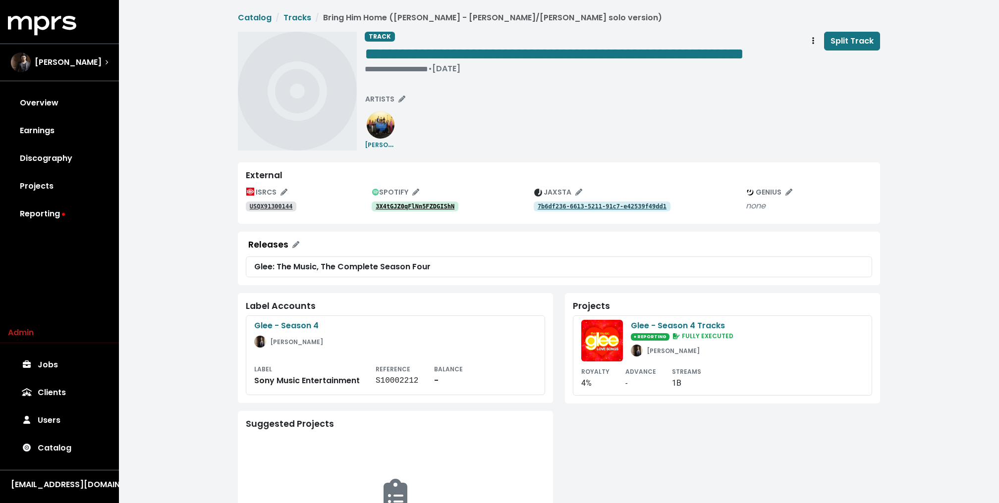
click at [413, 210] on tt "3X4tGJZ0qFlNn5FZDGIShN" at bounding box center [414, 206] width 79 height 7
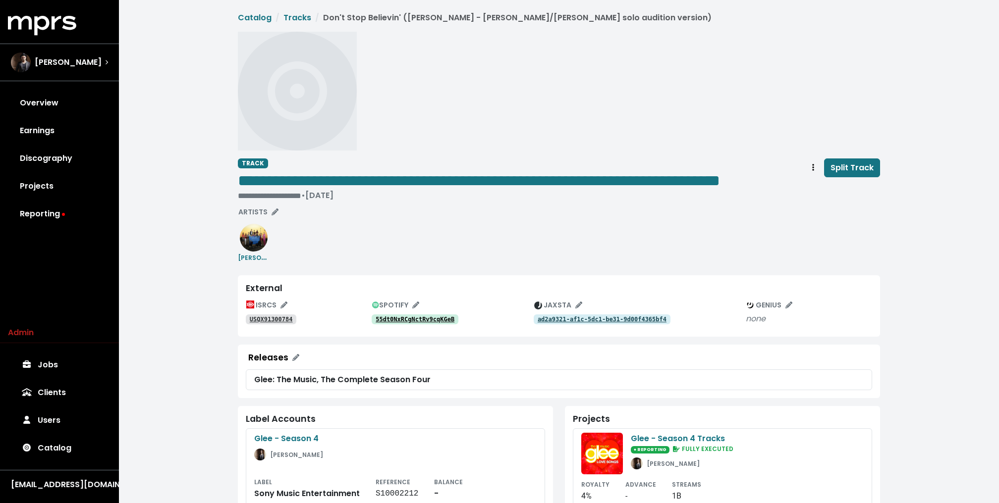
click at [420, 323] on tt "55dt0NxRCgNctRv9cqKGeB" at bounding box center [414, 319] width 79 height 7
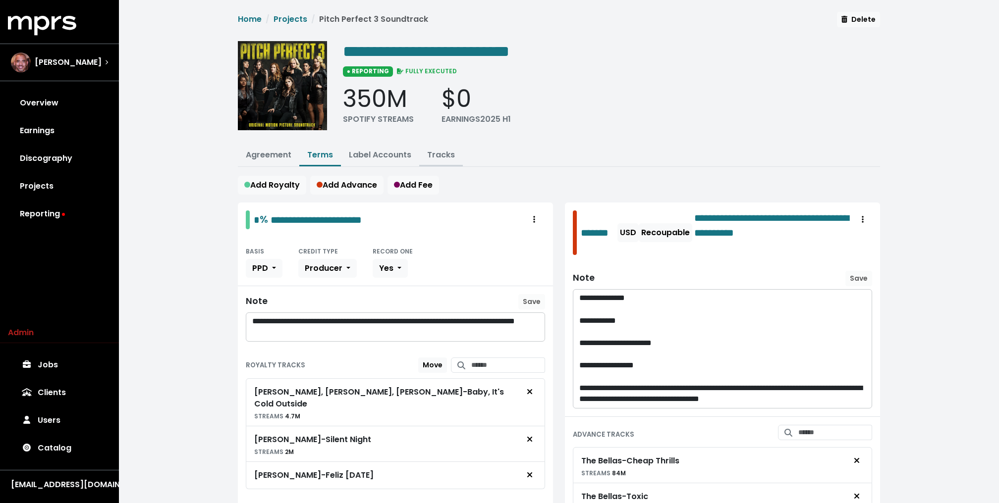
click at [438, 157] on link "Tracks" at bounding box center [441, 154] width 28 height 11
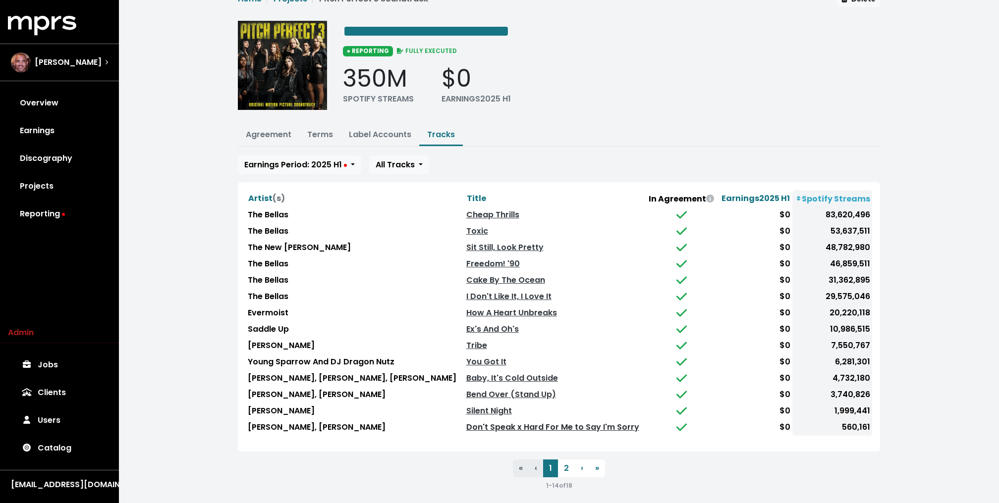
scroll to position [24, 0]
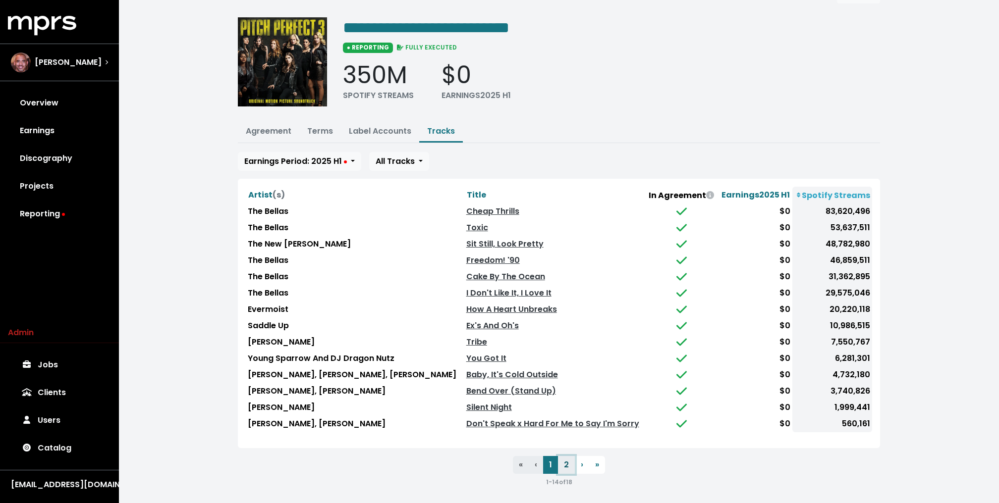
click at [564, 459] on button "2" at bounding box center [566, 465] width 17 height 18
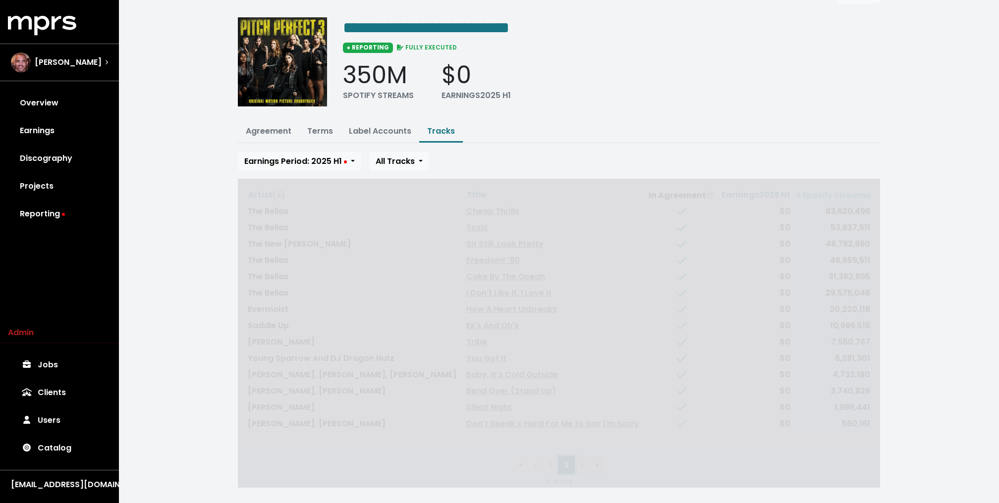
scroll to position [0, 0]
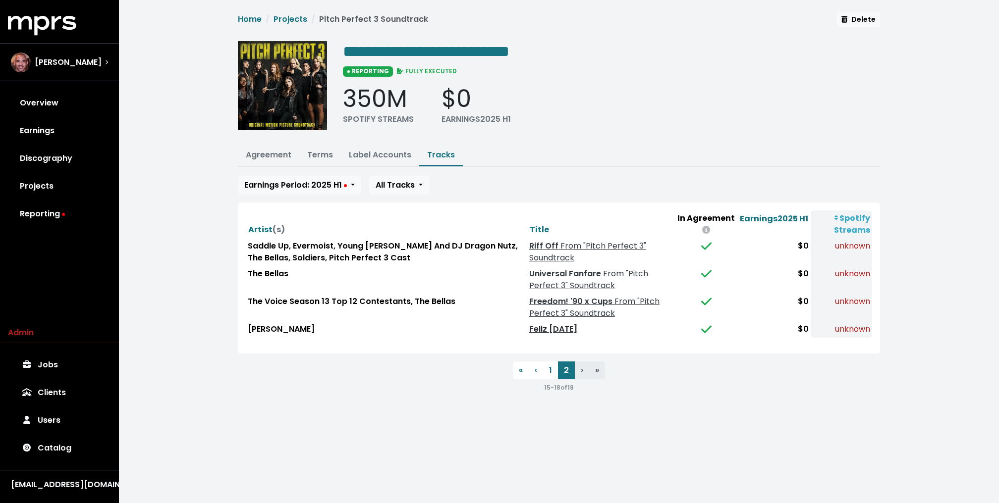
click at [537, 327] on link "Feliz Navidad" at bounding box center [553, 328] width 48 height 11
click at [551, 368] on button "1" at bounding box center [550, 371] width 15 height 18
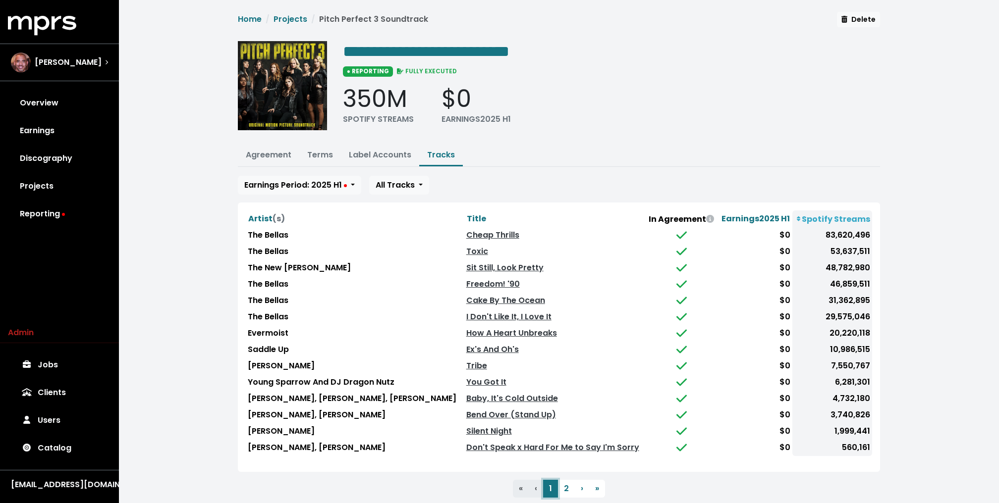
scroll to position [24, 0]
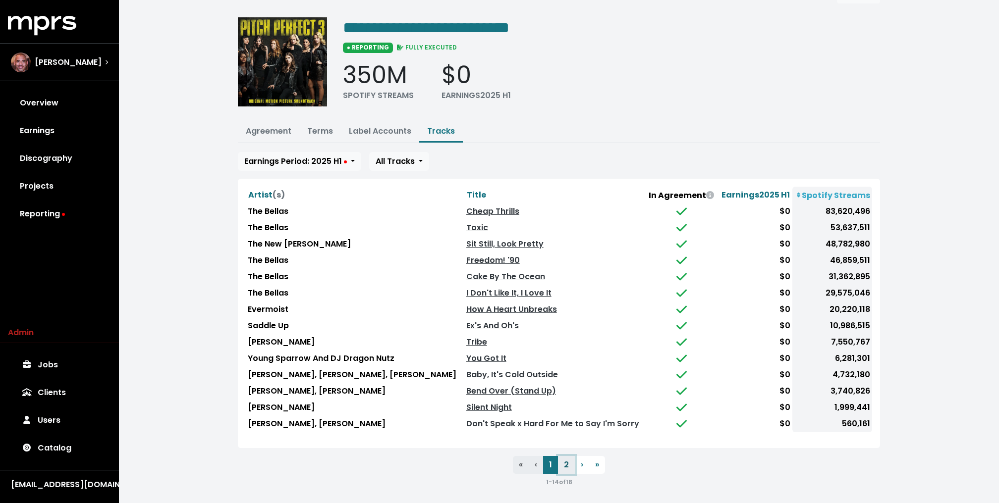
click at [566, 463] on button "2" at bounding box center [566, 465] width 17 height 18
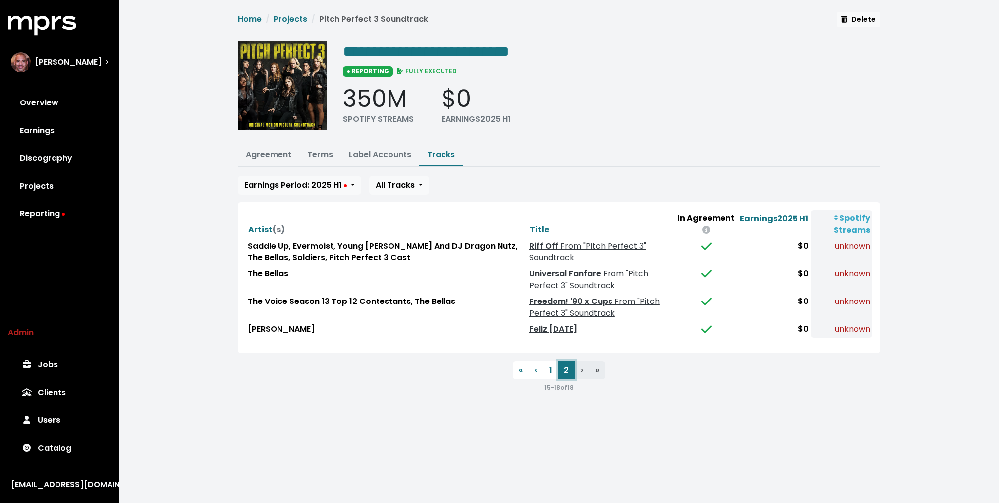
scroll to position [0, 0]
click at [560, 306] on span "From "Pitch Perfect 3" Soundtrack" at bounding box center [594, 307] width 130 height 23
click at [554, 306] on span "From "Pitch Perfect 3" Soundtrack" at bounding box center [594, 307] width 130 height 23
click at [552, 372] on button "1" at bounding box center [550, 371] width 15 height 18
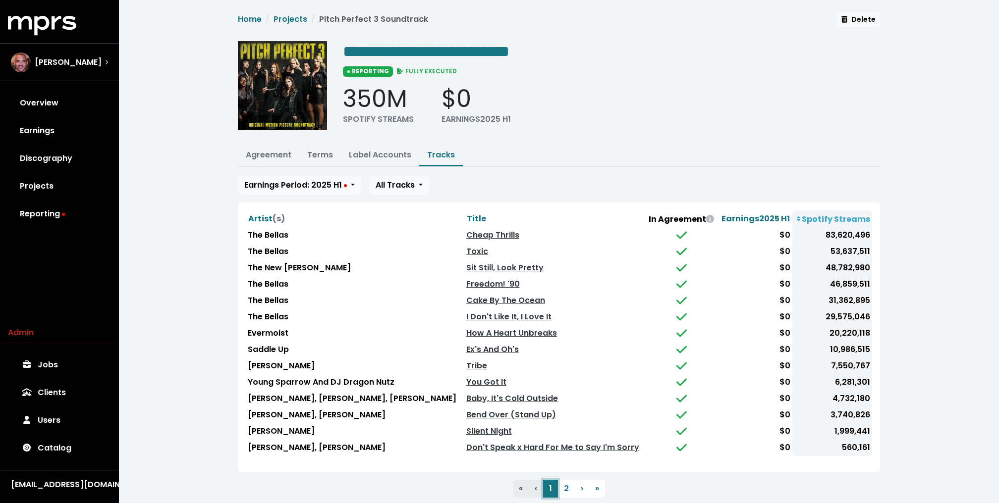
scroll to position [24, 0]
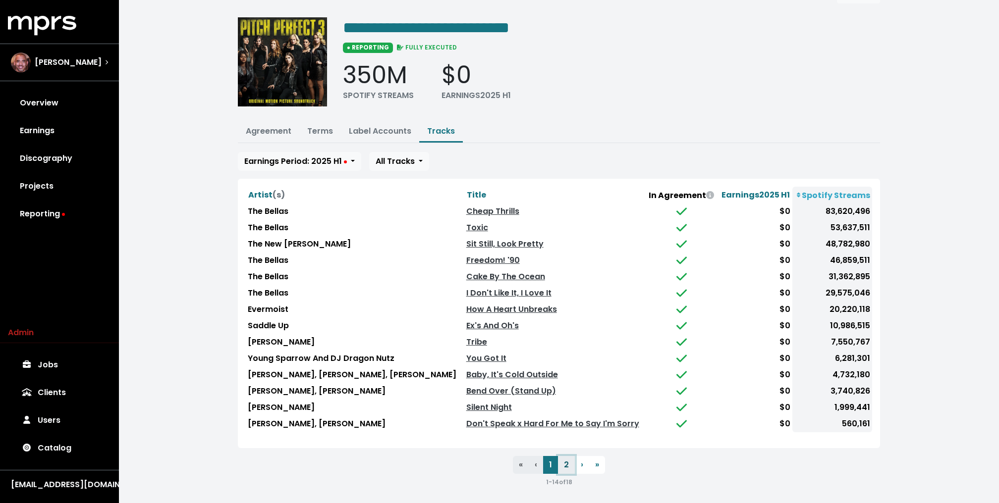
click at [568, 459] on button "2" at bounding box center [566, 465] width 17 height 18
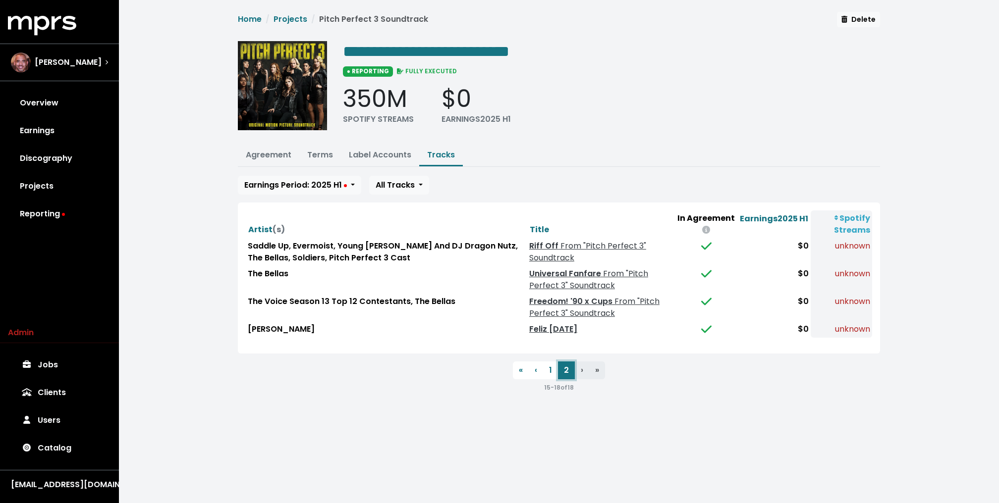
scroll to position [0, 0]
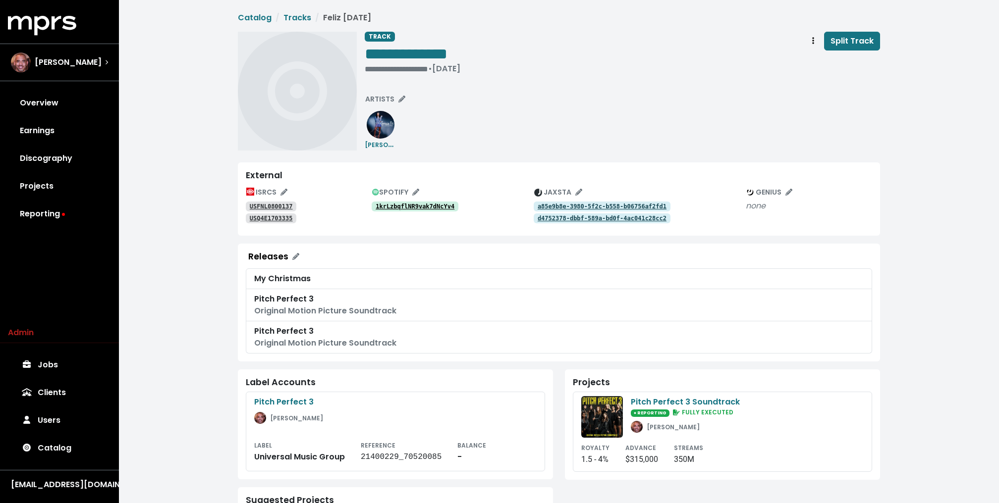
click at [443, 206] on tt "1krLzbqflNR9vak7dNcYv4" at bounding box center [414, 206] width 79 height 7
click at [433, 207] on tt "1krLzbqflNR9vak7dNcYv4" at bounding box center [414, 206] width 79 height 7
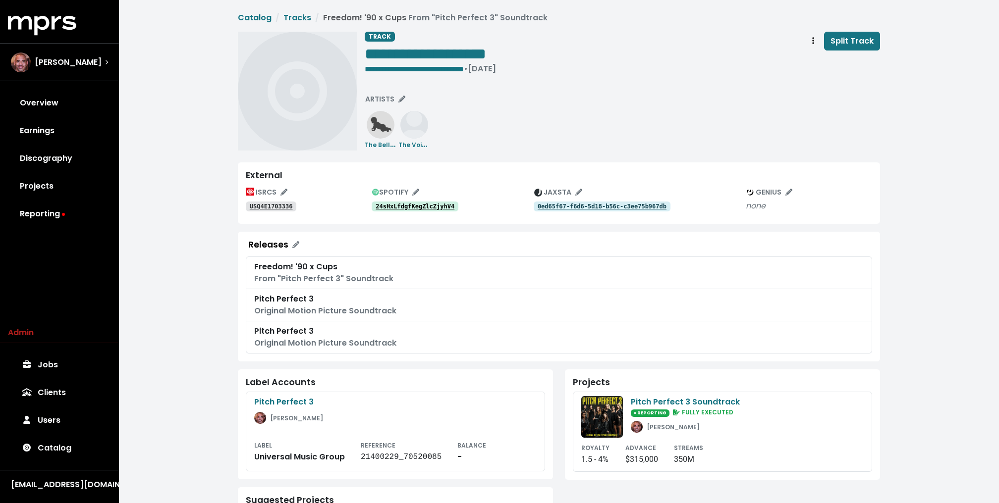
click at [423, 210] on link "24sHxLfdgfKegZlcZjyhV4" at bounding box center [415, 207] width 87 height 10
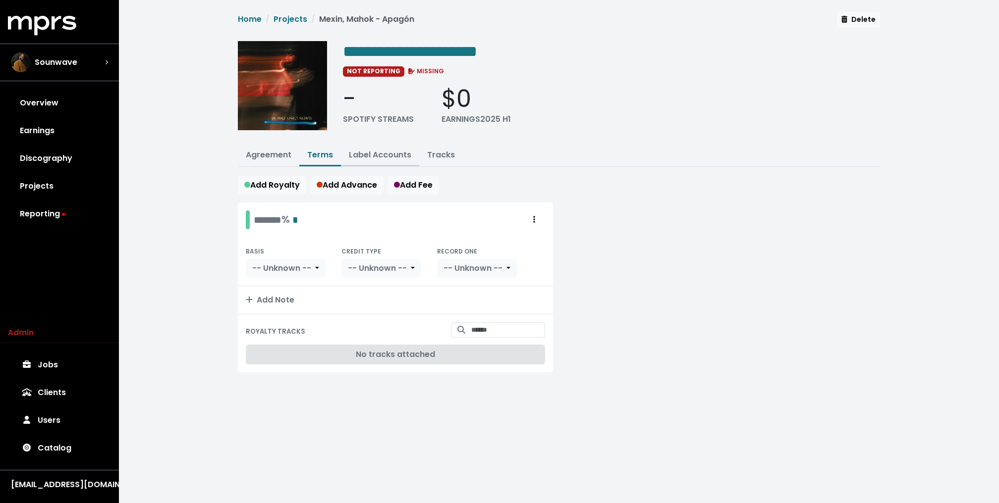
click at [366, 156] on link "Label Accounts" at bounding box center [380, 154] width 62 height 11
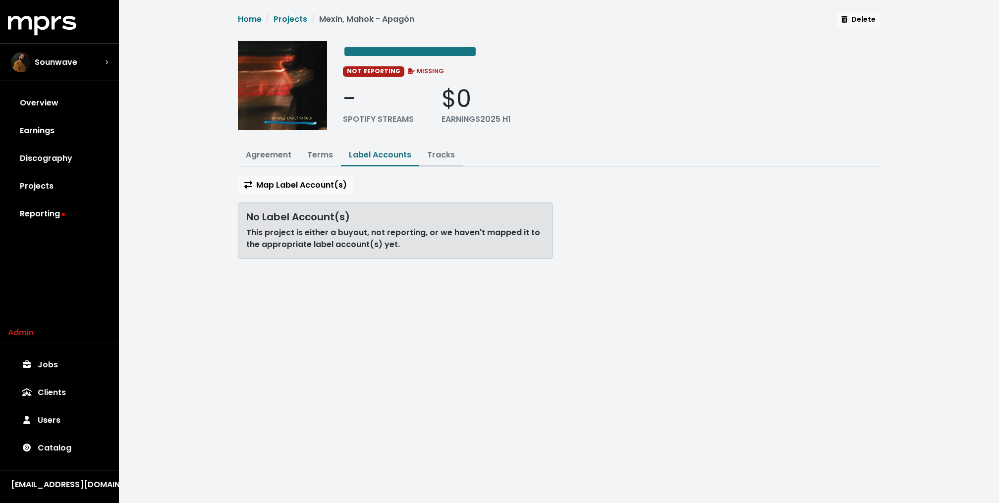
click at [437, 150] on link "Tracks" at bounding box center [441, 154] width 28 height 11
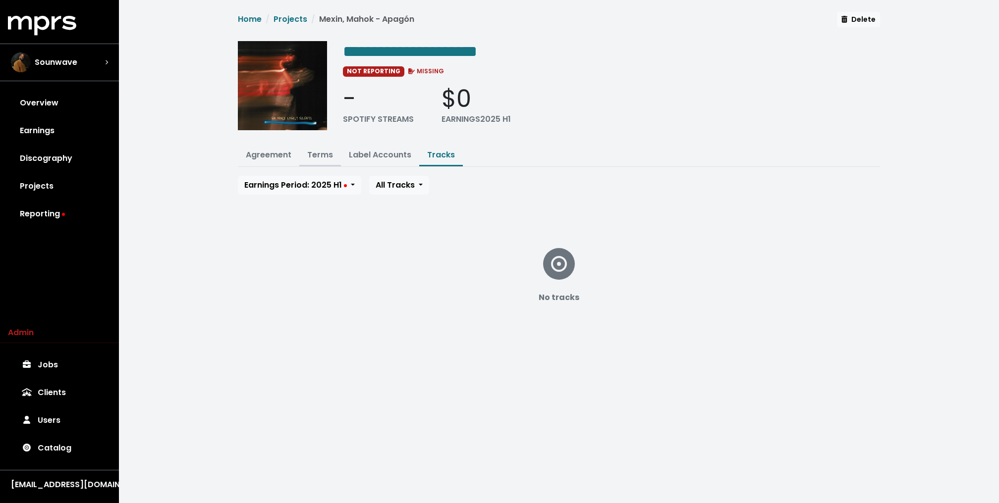
click at [321, 153] on link "Terms" at bounding box center [320, 154] width 26 height 11
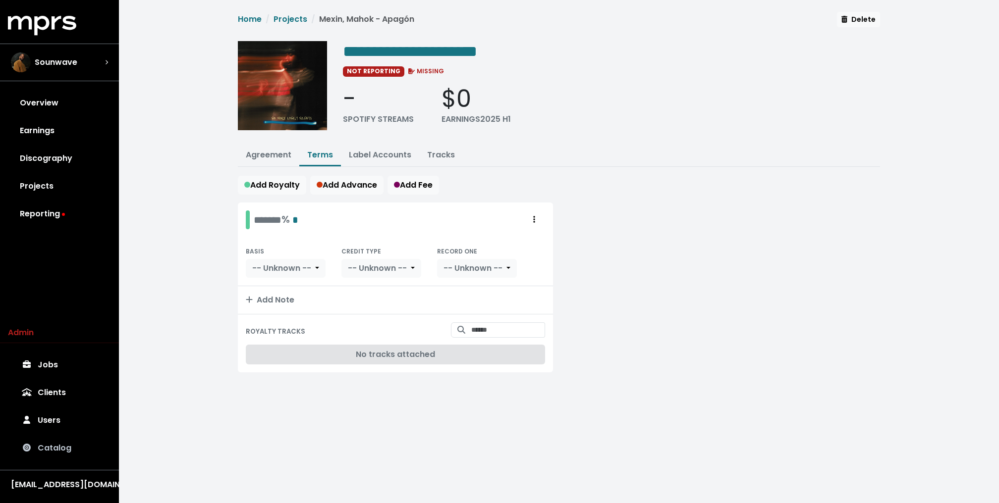
click at [66, 437] on link "Catalog" at bounding box center [59, 448] width 103 height 28
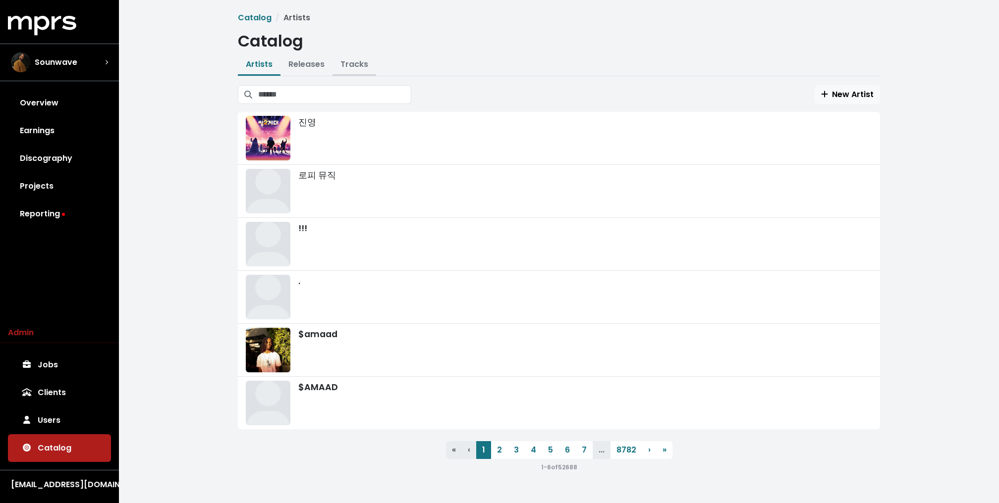
click at [365, 63] on link "Tracks" at bounding box center [354, 63] width 28 height 11
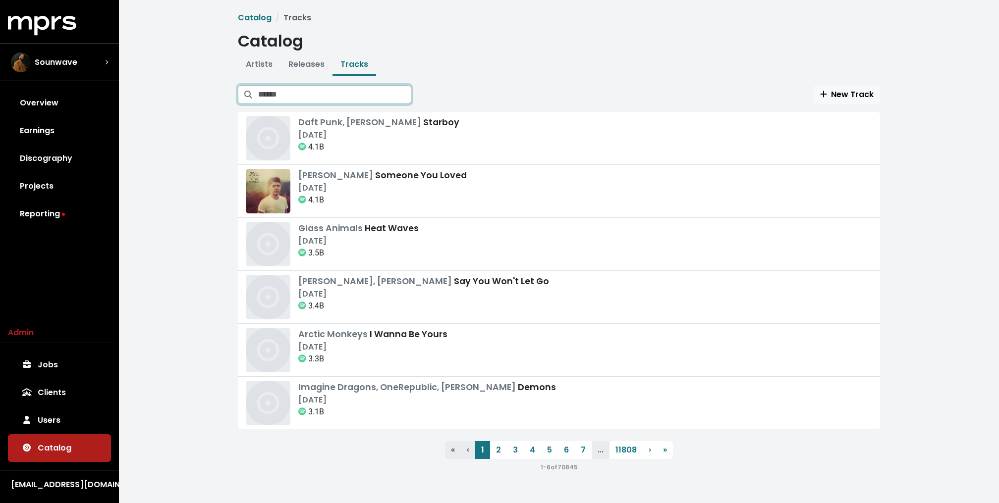
click at [325, 99] on input "Search tracks" at bounding box center [334, 94] width 153 height 19
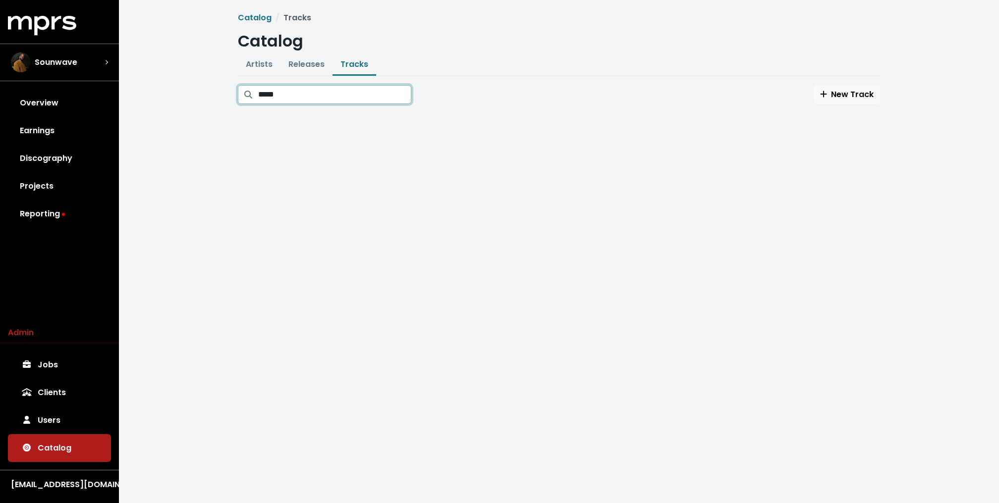
type input "******"
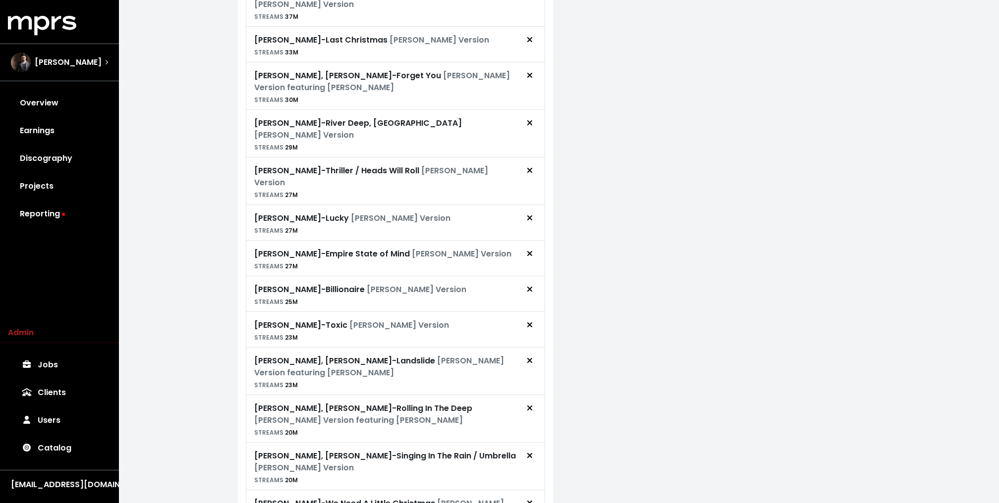
scroll to position [808, 0]
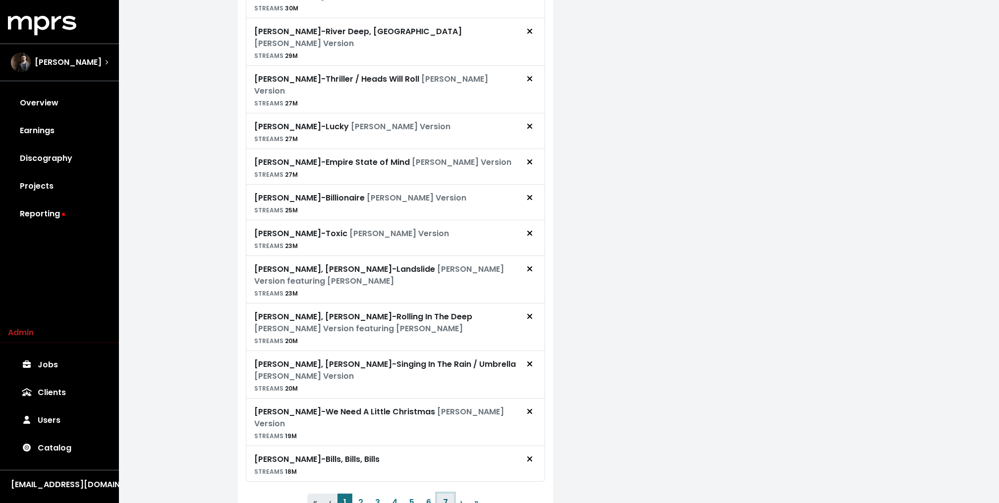
click at [441, 494] on button "7" at bounding box center [445, 503] width 17 height 18
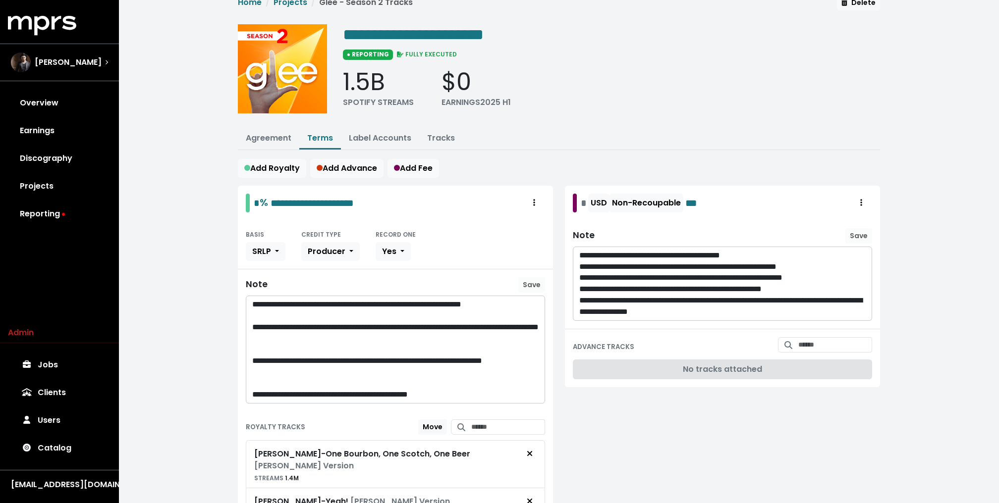
scroll to position [0, 0]
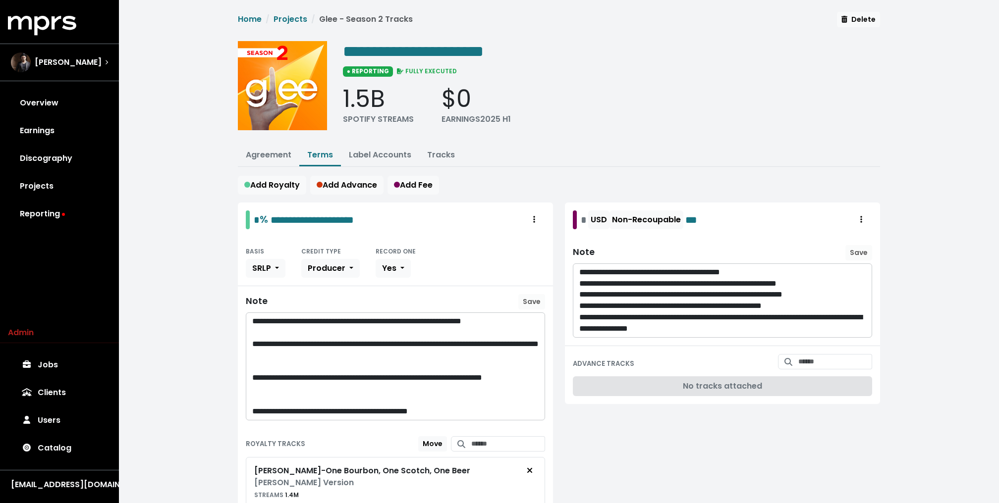
click at [443, 164] on li "Tracks" at bounding box center [441, 155] width 44 height 21
click at [436, 159] on link "Tracks" at bounding box center [441, 154] width 28 height 11
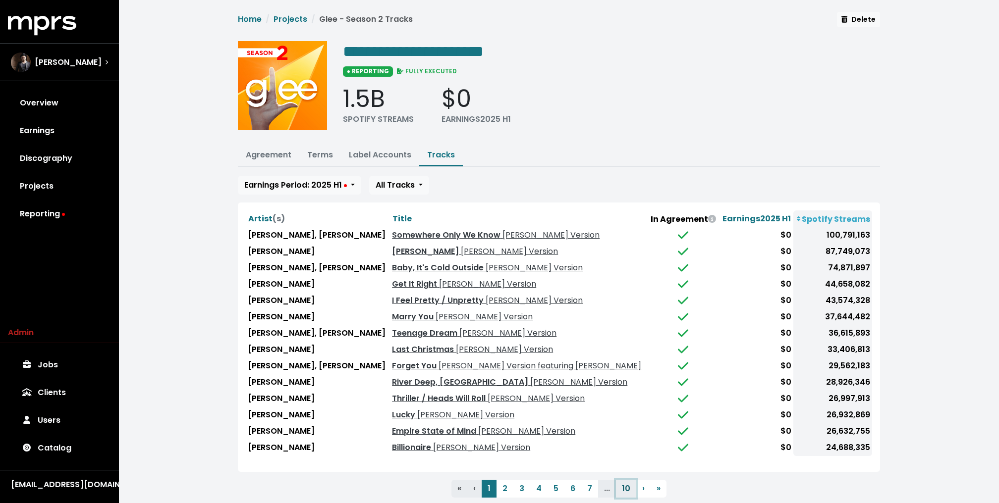
click at [621, 486] on button "10" at bounding box center [626, 489] width 20 height 18
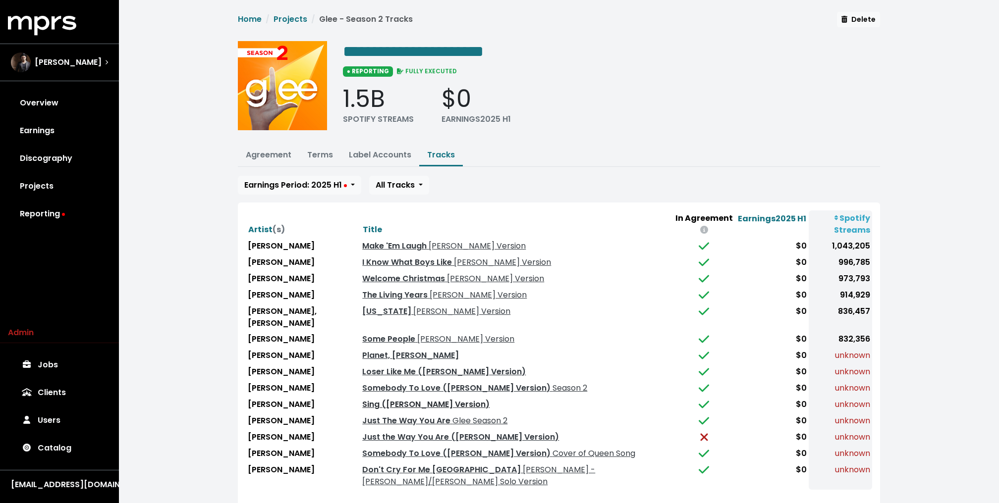
click at [435, 399] on link "Sing ([PERSON_NAME] Version)" at bounding box center [425, 404] width 127 height 11
click at [445, 431] on link "Just the Way You Are ([PERSON_NAME] Version)" at bounding box center [460, 436] width 197 height 11
click at [312, 155] on link "Terms" at bounding box center [320, 154] width 26 height 11
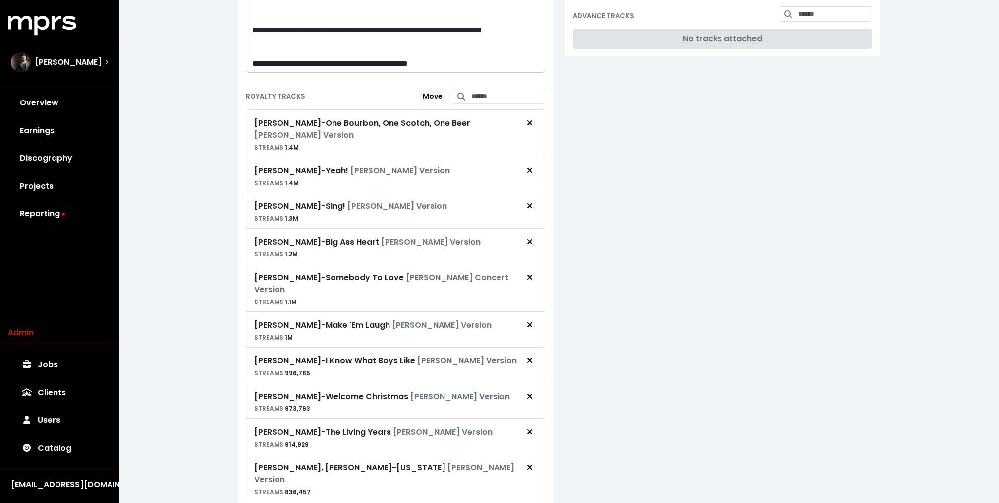
scroll to position [635, 0]
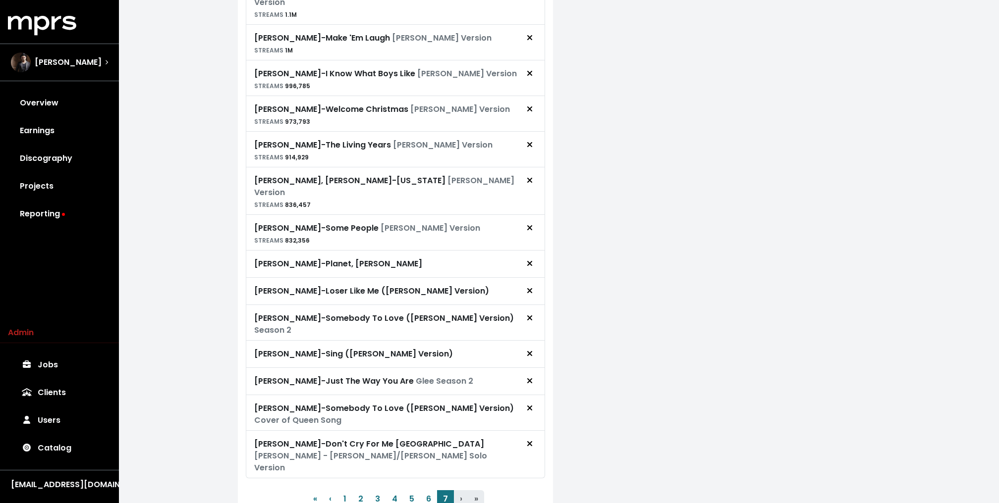
drag, startPoint x: 532, startPoint y: 303, endPoint x: 401, endPoint y: 351, distance: 139.5
click at [401, 351] on div "[PERSON_NAME] - One Bourbon, One Scotch, One Beer [PERSON_NAME] Version STREAMS…" at bounding box center [395, 150] width 299 height 656
click at [464, 403] on div "[PERSON_NAME] - Somebody To Love ([PERSON_NAME] Version) Cover of Queen Song" at bounding box center [386, 415] width 265 height 24
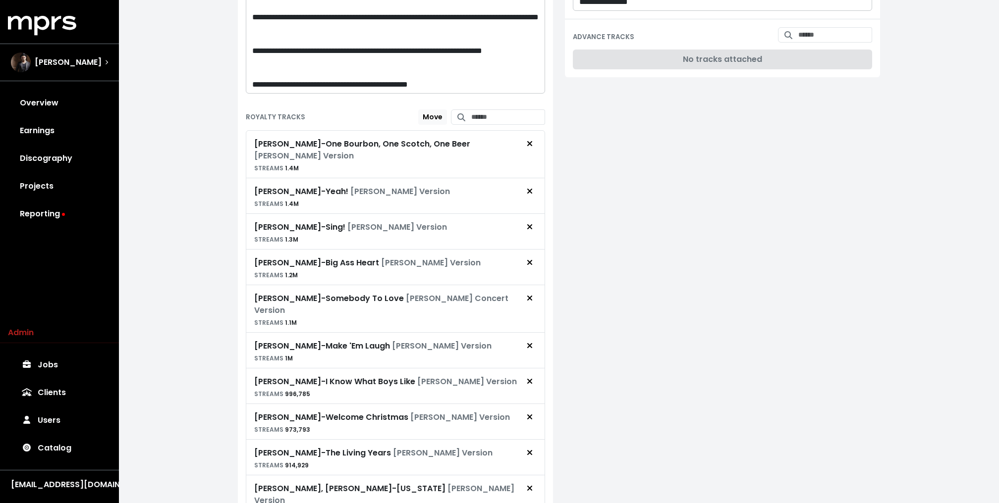
scroll to position [0, 0]
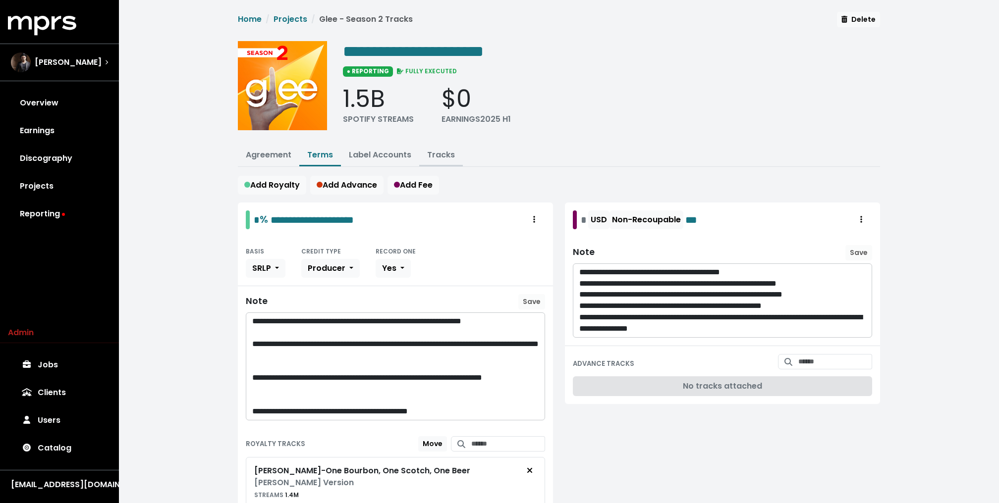
click at [432, 149] on link "Tracks" at bounding box center [441, 154] width 28 height 11
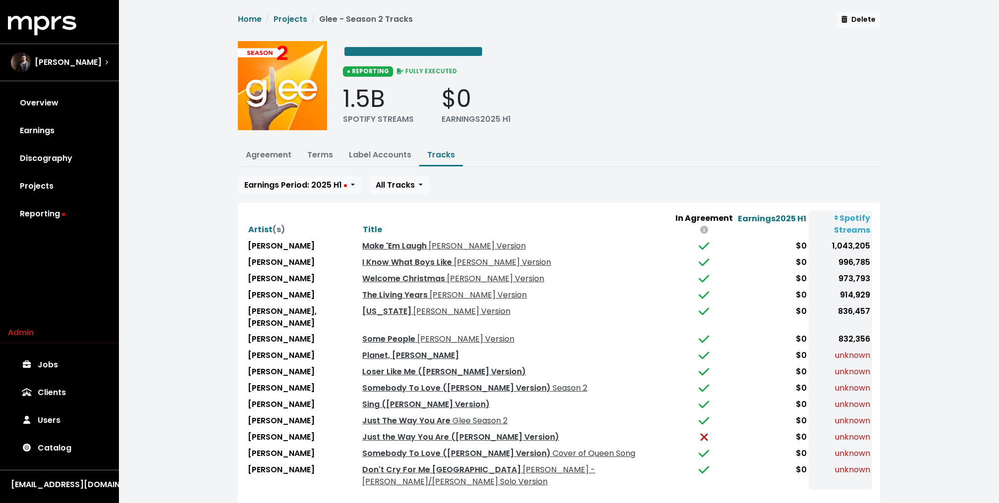
scroll to position [24, 0]
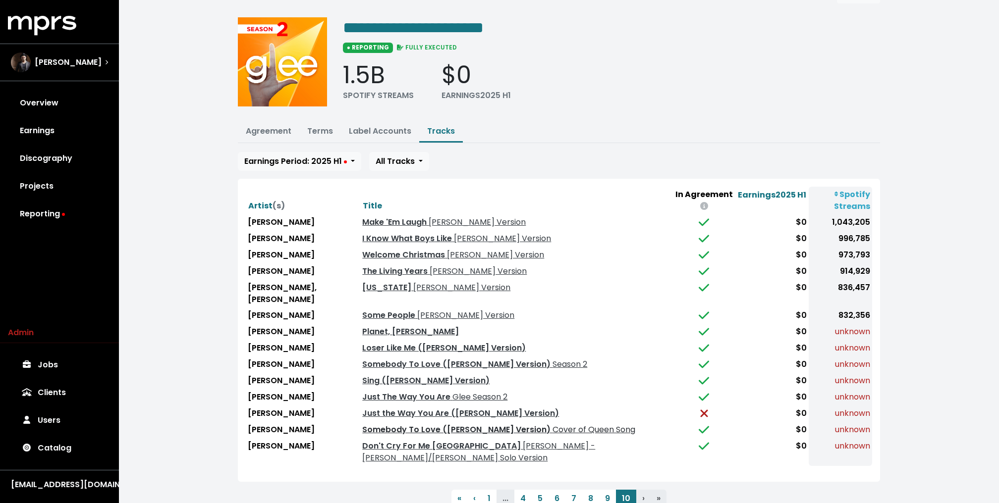
click at [433, 424] on link "Somebody To Love ([PERSON_NAME] Version) Cover of Queen [PERSON_NAME]" at bounding box center [498, 429] width 273 height 11
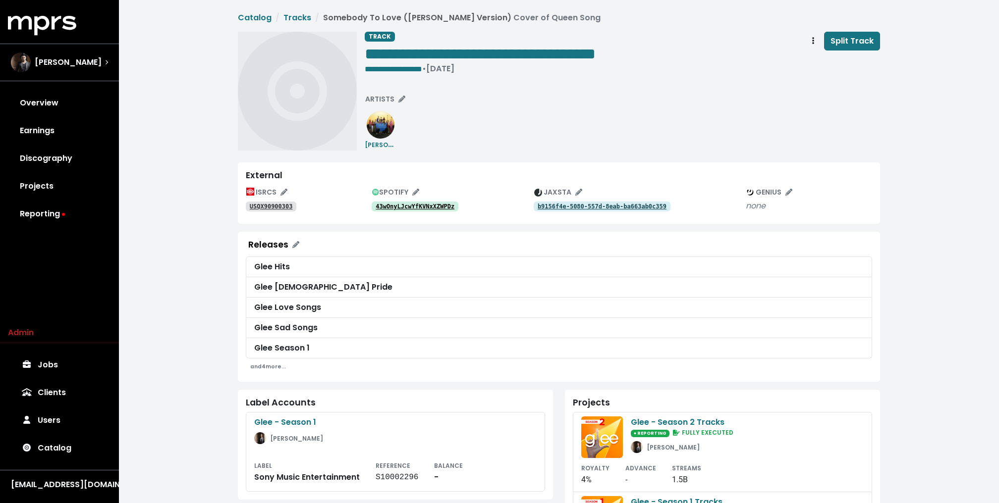
click at [422, 204] on tt "43wOnyLJcwYfKVNxXZWPDz" at bounding box center [414, 206] width 79 height 7
click at [213, 237] on div "**********" at bounding box center [559, 356] width 880 height 712
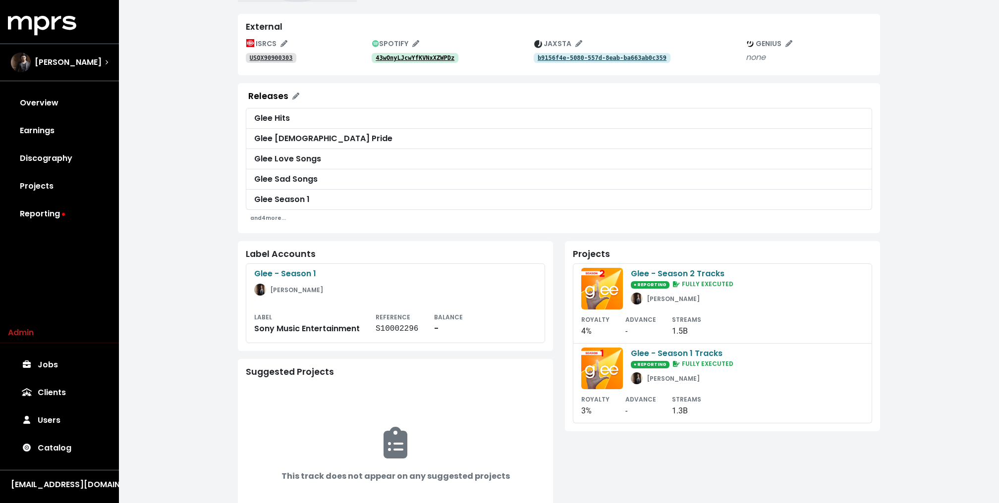
scroll to position [147, 0]
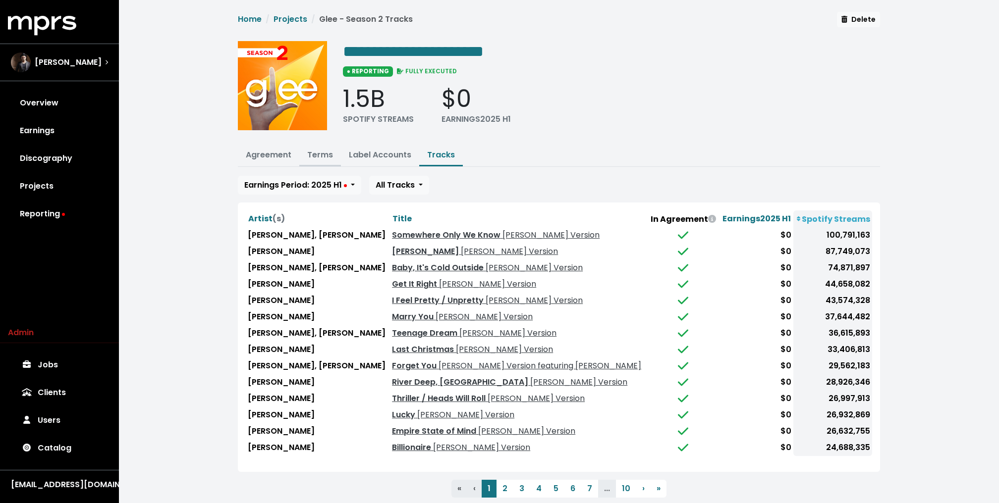
click at [327, 152] on link "Terms" at bounding box center [320, 154] width 26 height 11
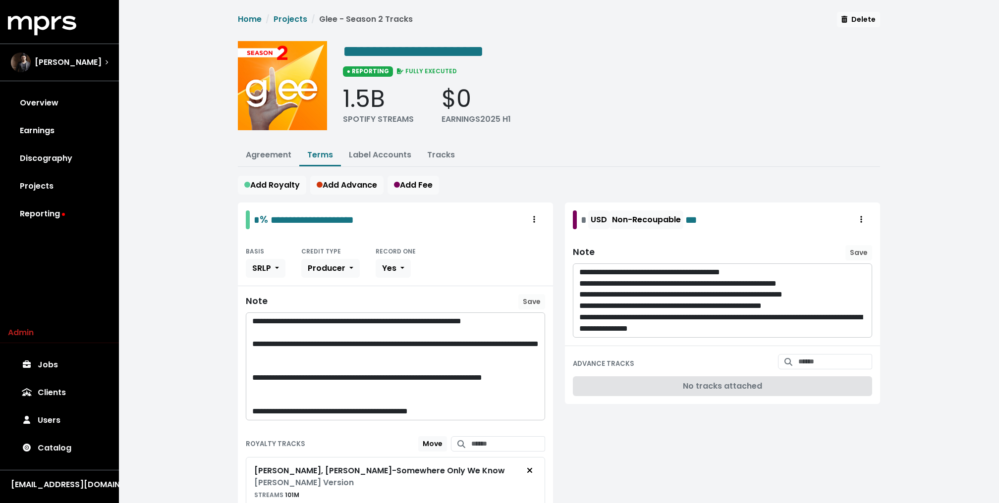
scroll to position [808, 0]
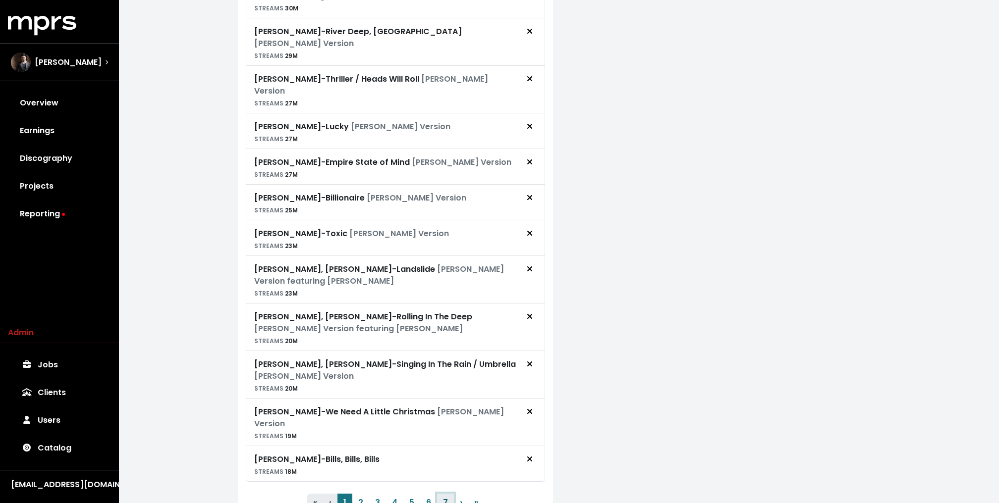
click at [446, 494] on button "7" at bounding box center [445, 503] width 17 height 18
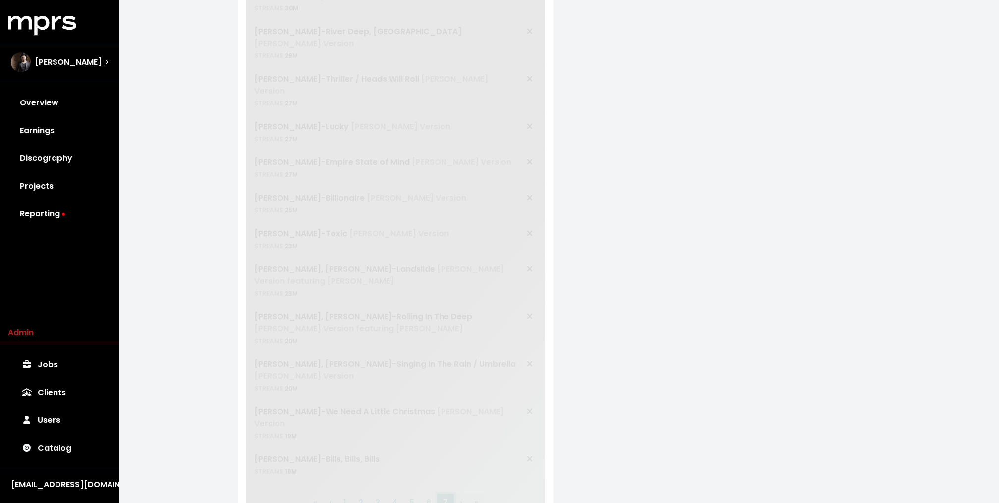
scroll to position [635, 0]
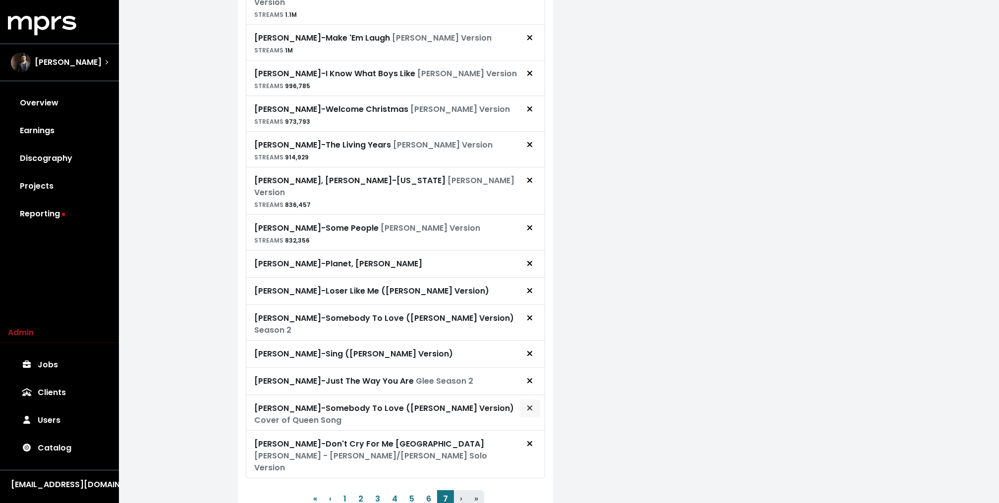
click at [533, 403] on span "Remove royalty target" at bounding box center [529, 409] width 9 height 12
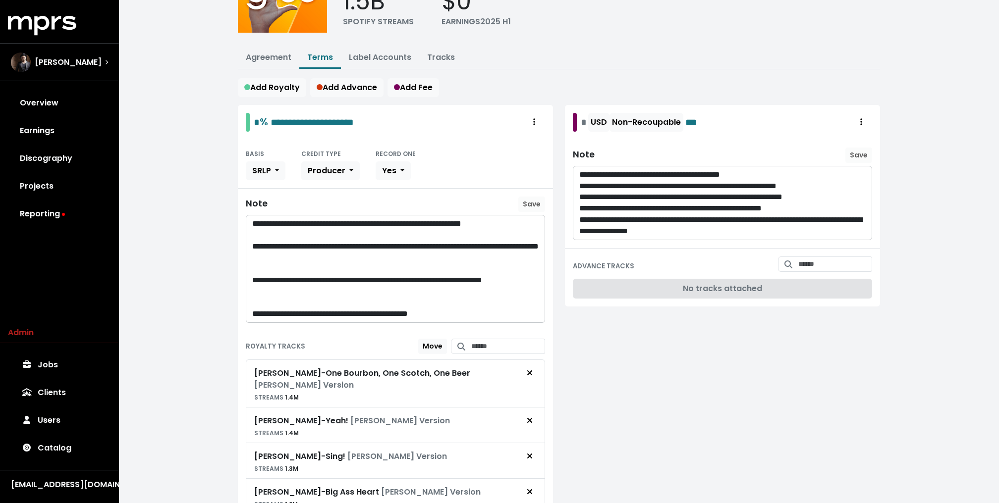
scroll to position [0, 0]
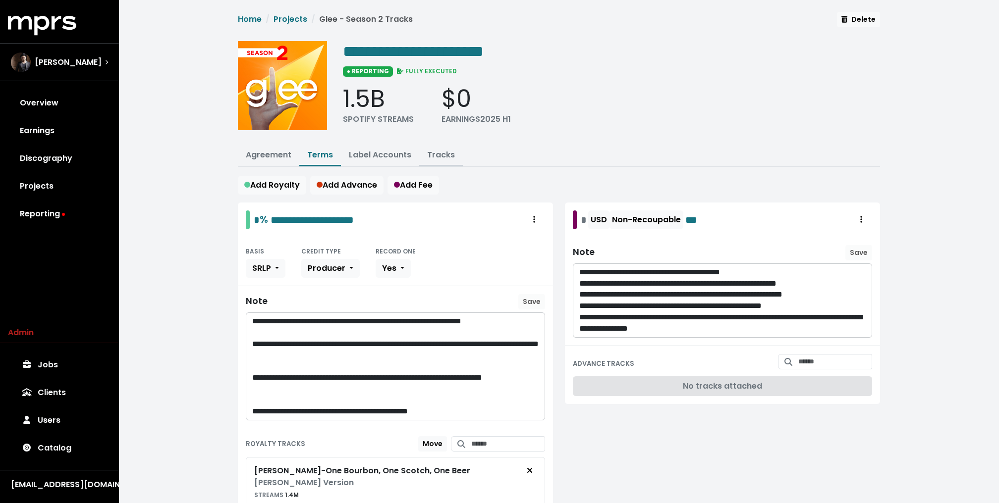
click at [447, 152] on link "Tracks" at bounding box center [441, 154] width 28 height 11
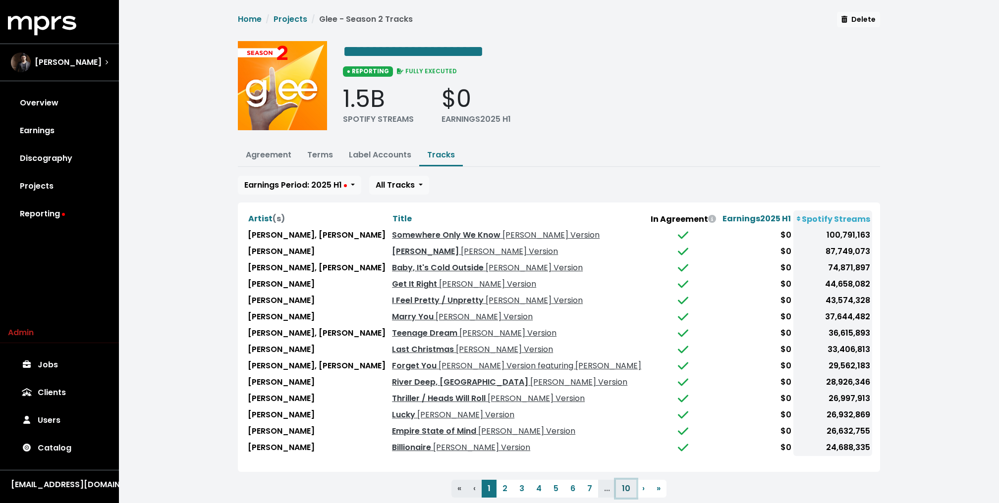
click at [627, 484] on button "10" at bounding box center [626, 489] width 20 height 18
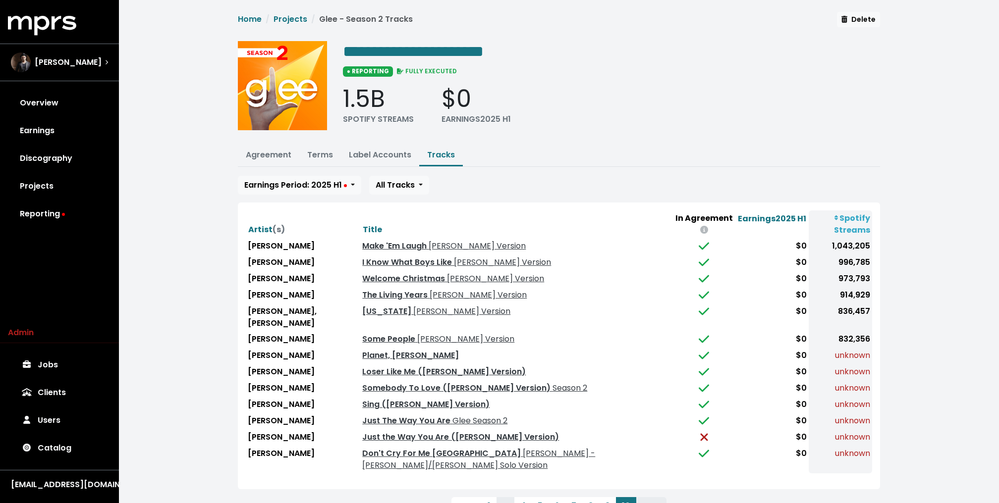
click at [235, 191] on div "**********" at bounding box center [559, 270] width 654 height 517
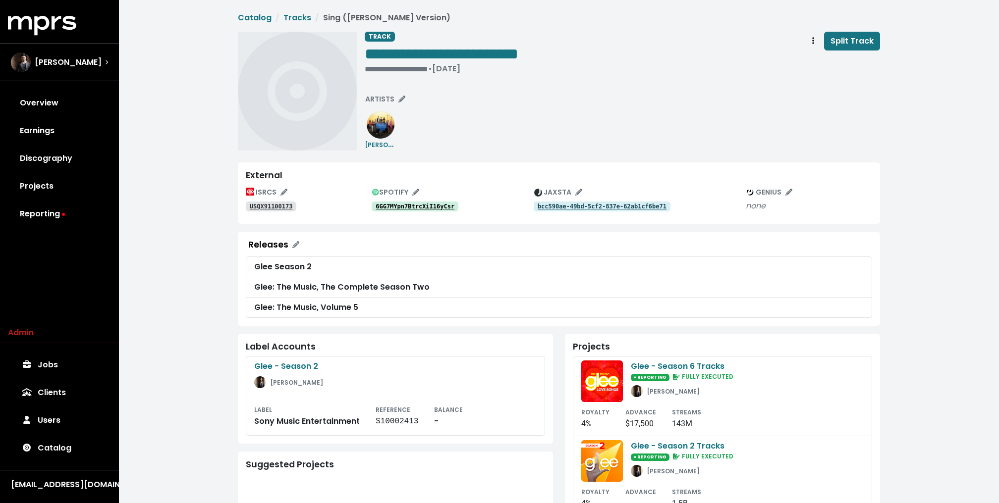
click at [405, 211] on link "6GG7MYpn7BtrcXiI16yCsr" at bounding box center [415, 207] width 87 height 10
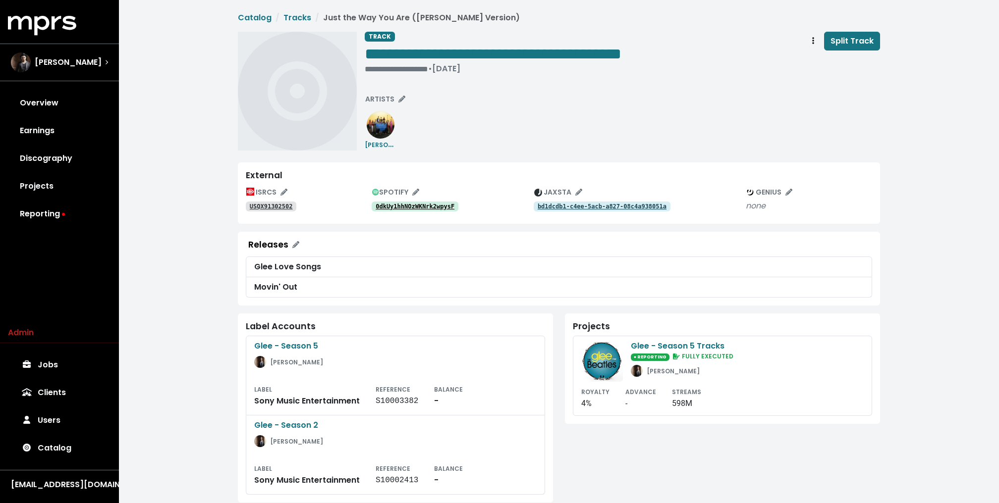
click at [422, 206] on tt "0dkUy1hhNOzWKNrk2wpysF" at bounding box center [414, 206] width 79 height 7
click at [270, 206] on tt "USQX91302502" at bounding box center [271, 206] width 43 height 7
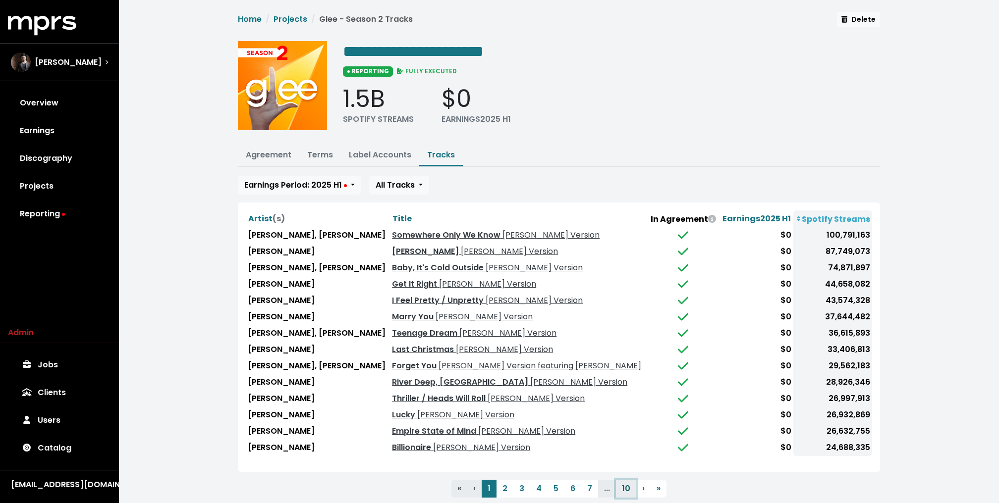
click at [621, 484] on button "10" at bounding box center [626, 489] width 20 height 18
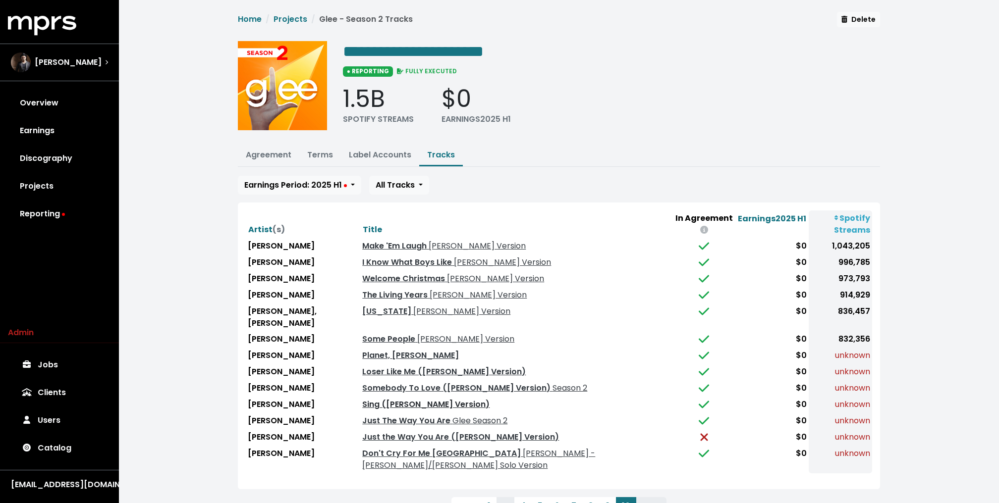
click at [408, 399] on link "Sing ([PERSON_NAME] Version)" at bounding box center [425, 404] width 127 height 11
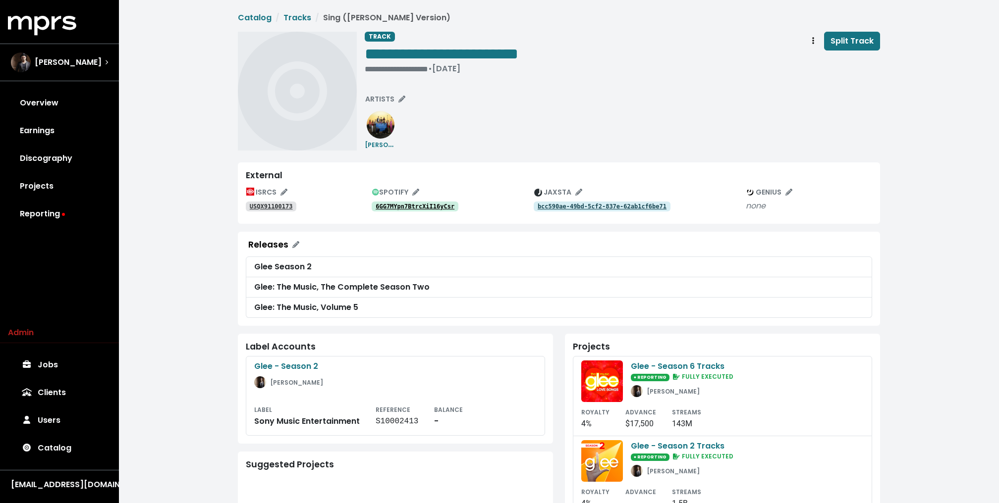
click at [427, 204] on tt "6GG7MYpn7BtrcXiI16yCsr" at bounding box center [414, 206] width 79 height 7
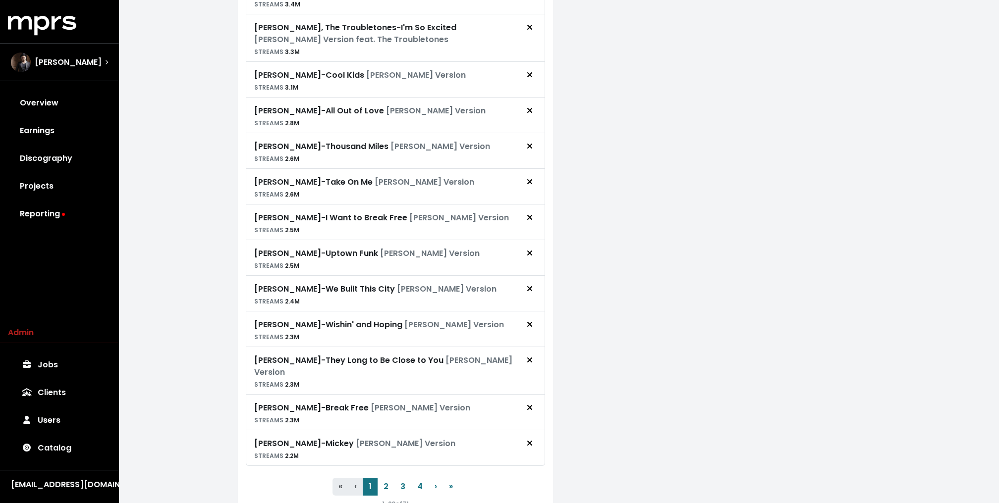
scroll to position [727, 0]
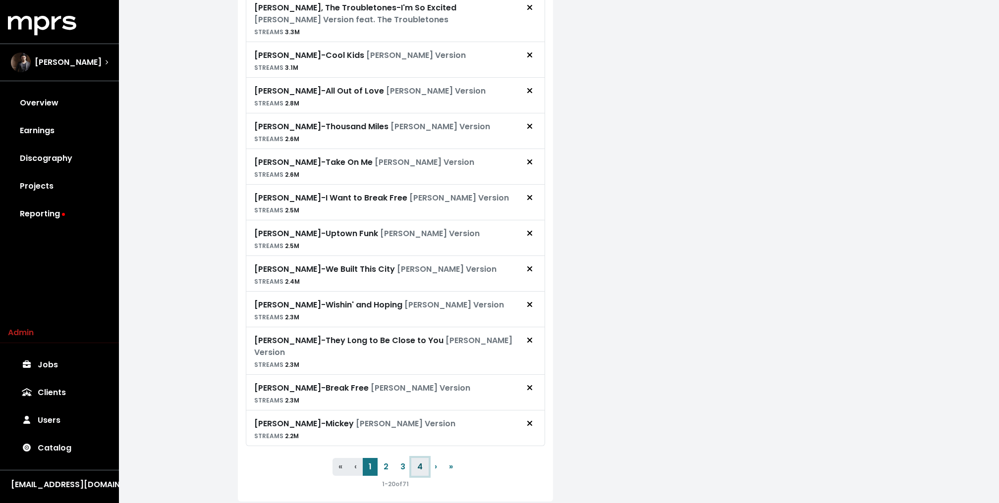
click at [421, 458] on button "4" at bounding box center [419, 467] width 17 height 18
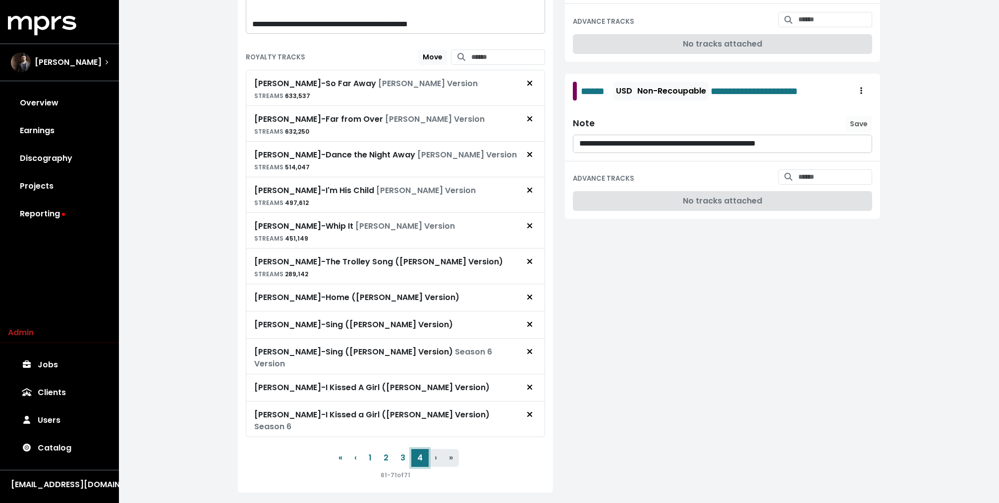
scroll to position [0, 0]
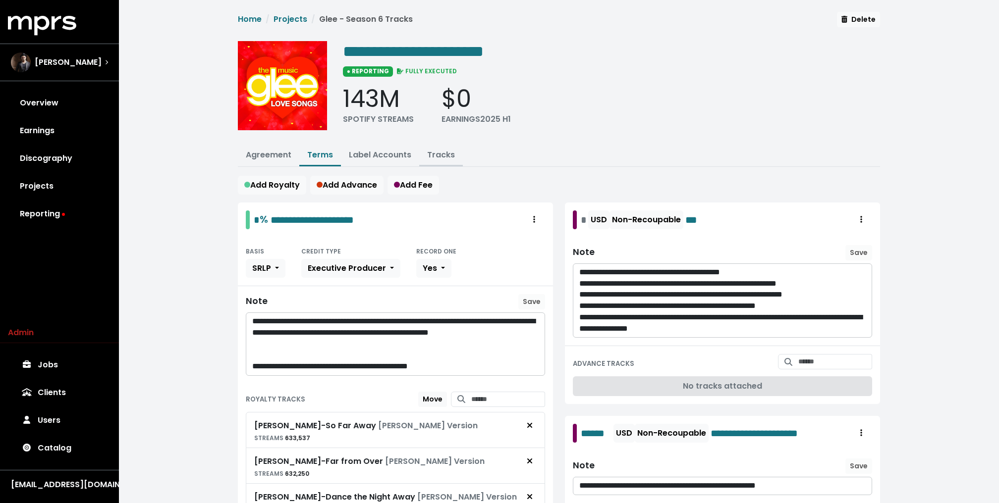
click at [442, 158] on link "Tracks" at bounding box center [441, 154] width 28 height 11
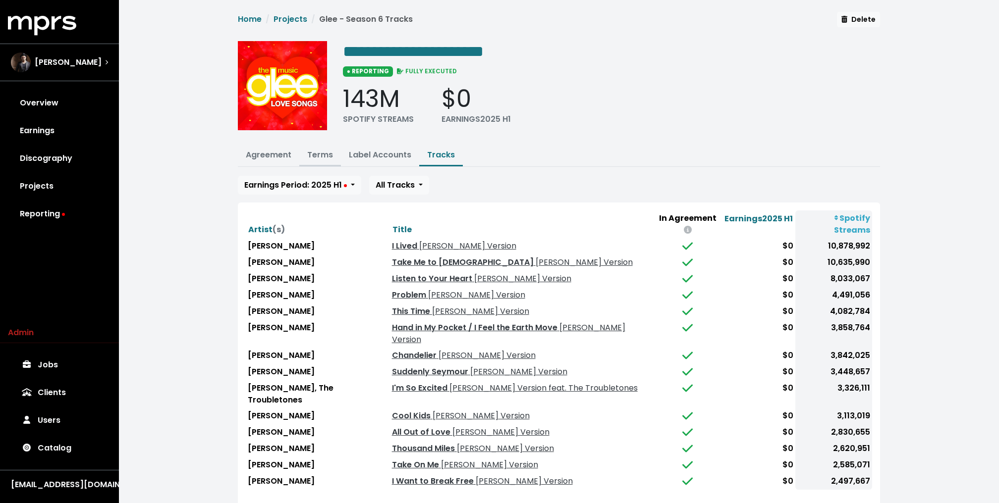
click at [320, 150] on link "Terms" at bounding box center [320, 154] width 26 height 11
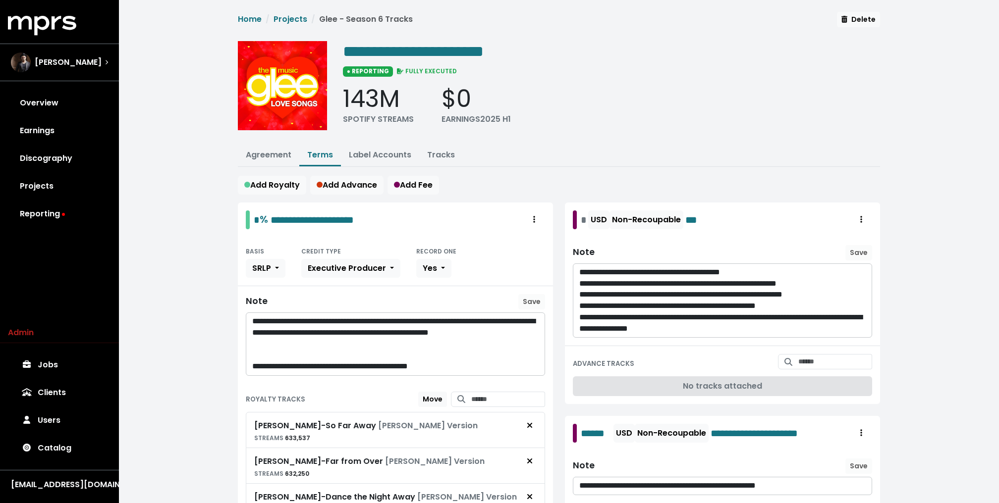
scroll to position [342, 0]
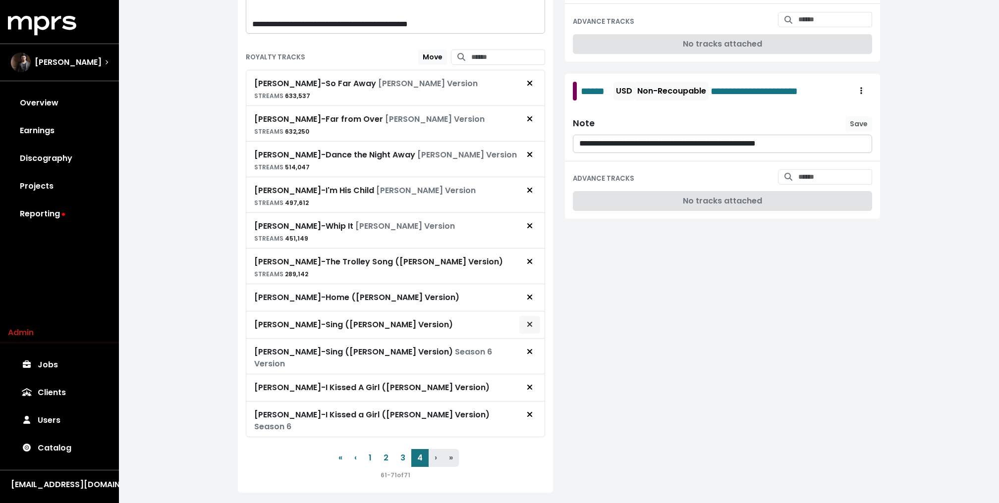
click at [527, 321] on icon "Remove royalty target" at bounding box center [530, 325] width 6 height 8
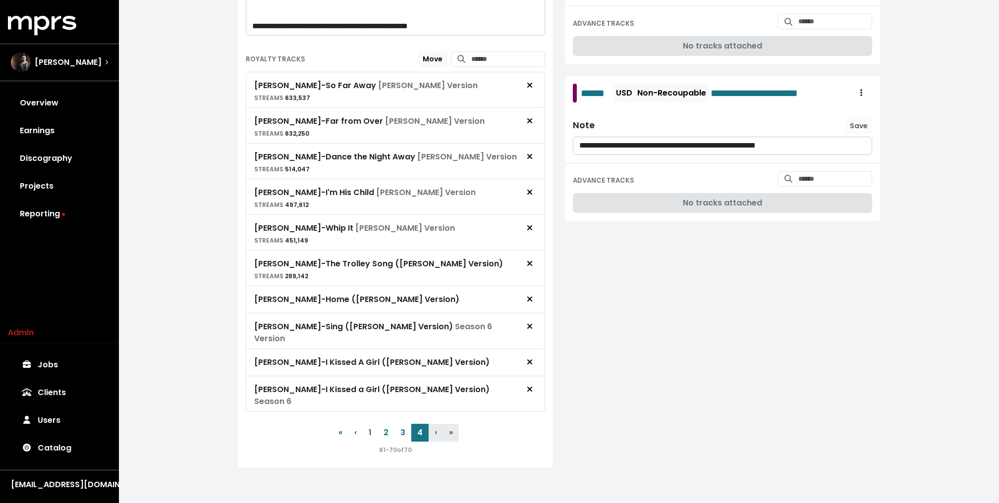
scroll to position [316, 0]
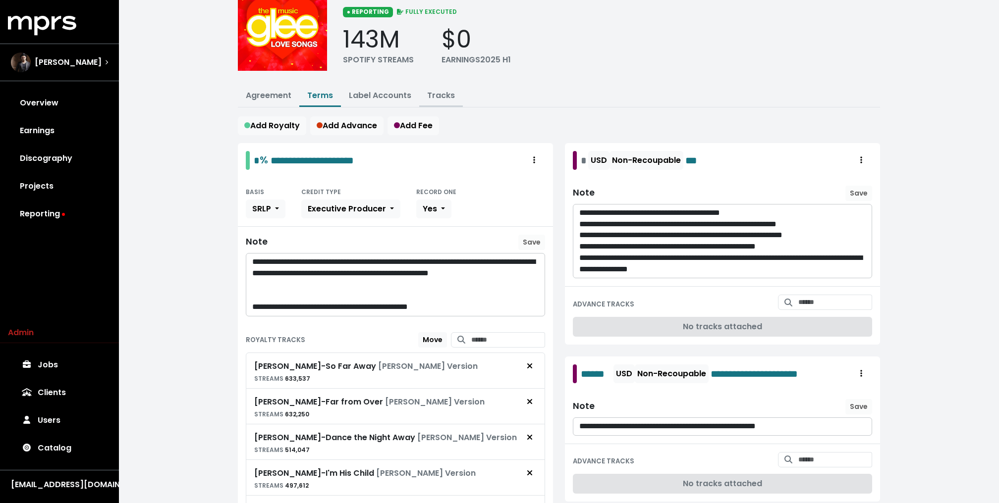
click at [434, 99] on link "Tracks" at bounding box center [441, 95] width 28 height 11
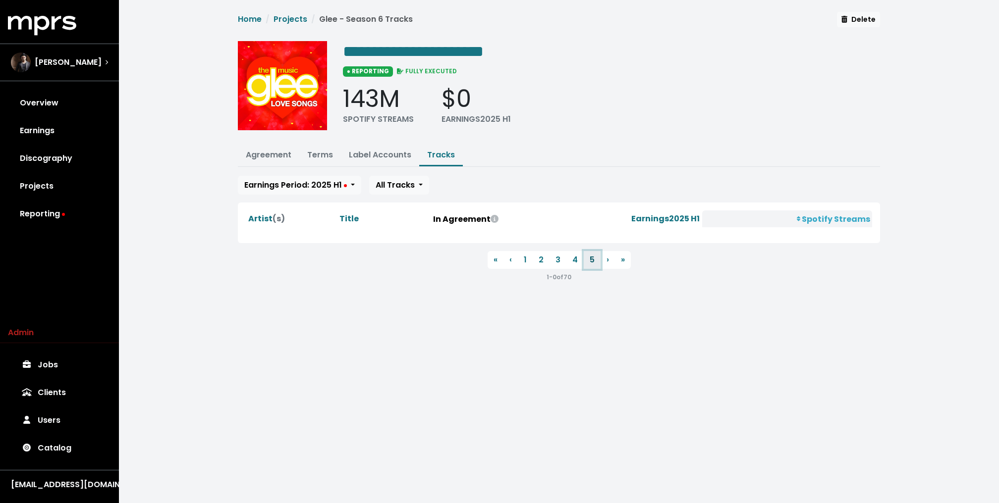
click at [591, 256] on button "5" at bounding box center [592, 260] width 17 height 18
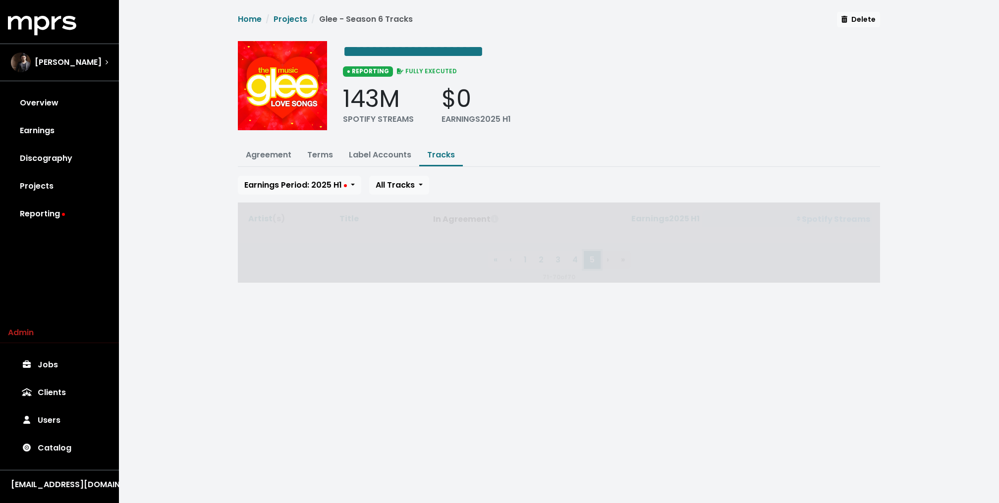
scroll to position [24, 0]
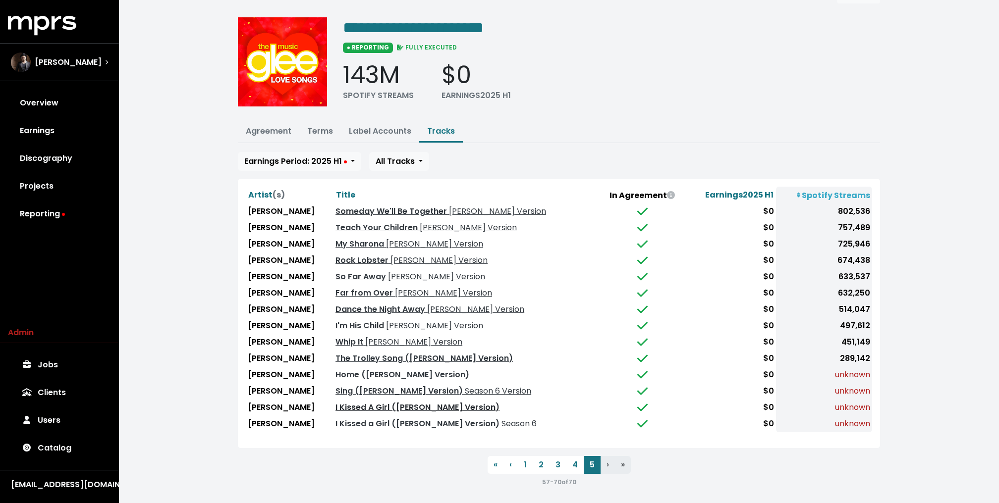
click at [392, 402] on link "I Kissed A Girl (Glee Cast Version)" at bounding box center [417, 407] width 164 height 11
click at [378, 370] on link "Home (Glee Cast Version)" at bounding box center [402, 374] width 134 height 11
click at [314, 128] on link "Terms" at bounding box center [320, 130] width 26 height 11
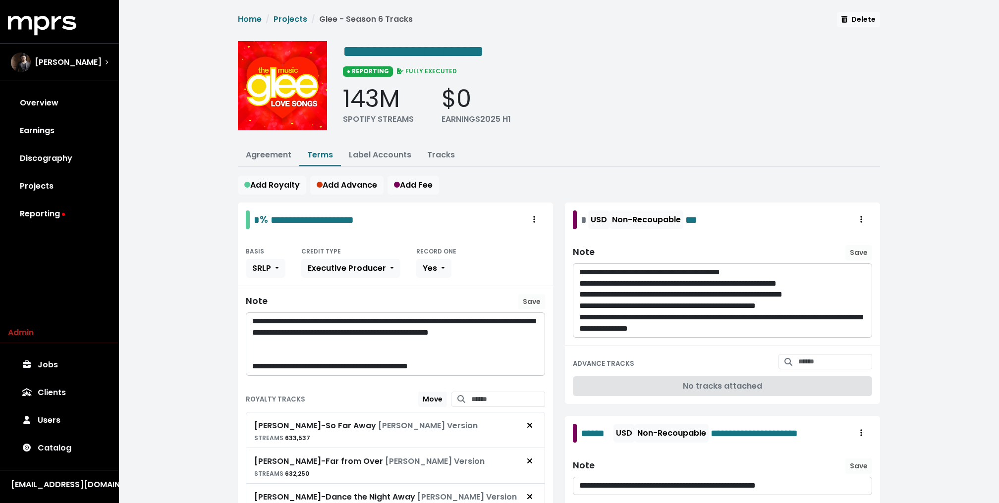
scroll to position [316, 0]
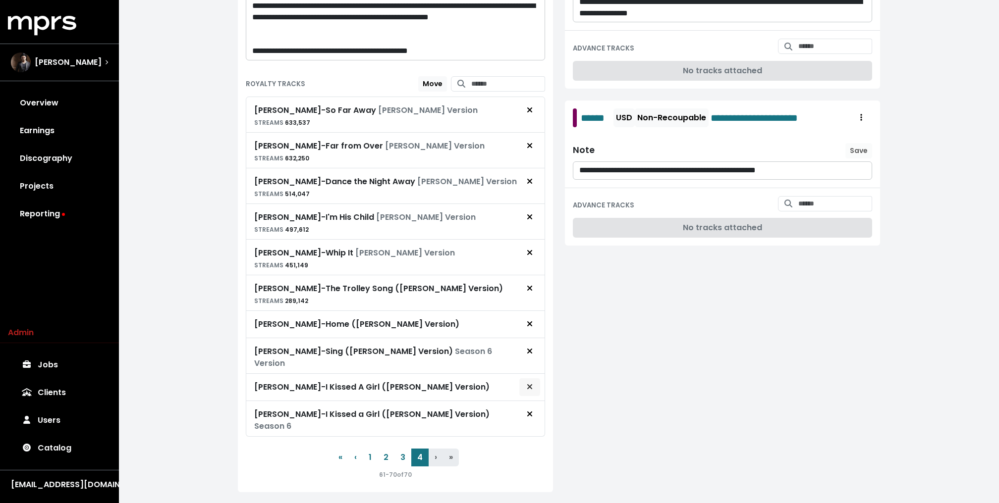
click at [533, 381] on span "Remove royalty target" at bounding box center [529, 387] width 9 height 12
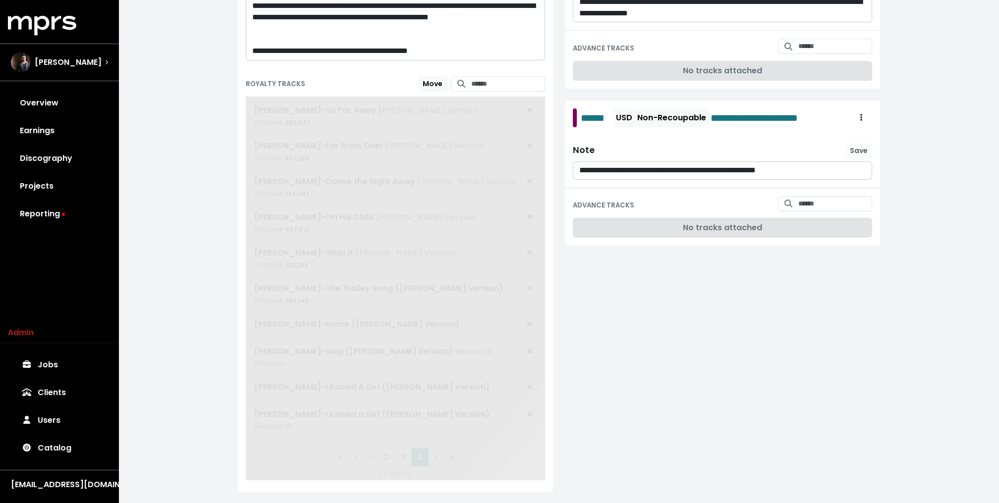
scroll to position [289, 0]
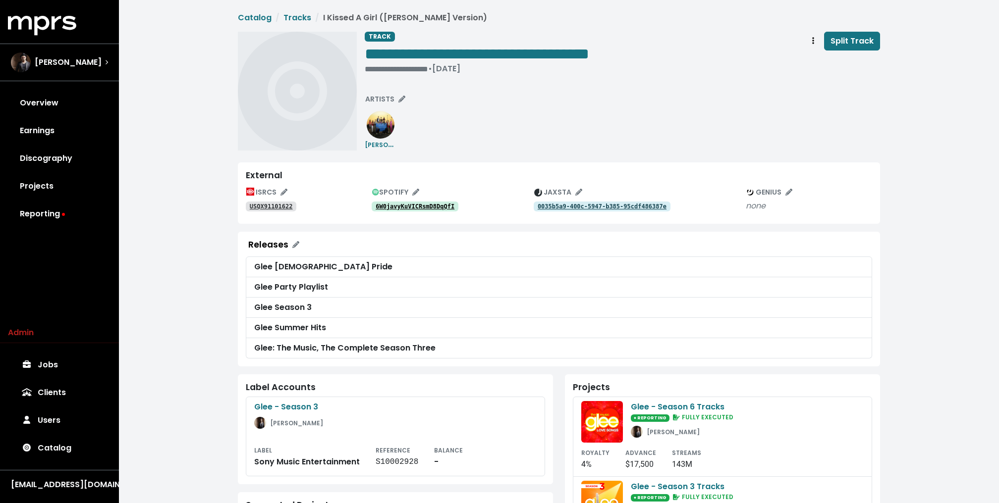
click at [438, 206] on tt "6W0javyKuVICRsmD8DqQfI" at bounding box center [414, 206] width 79 height 7
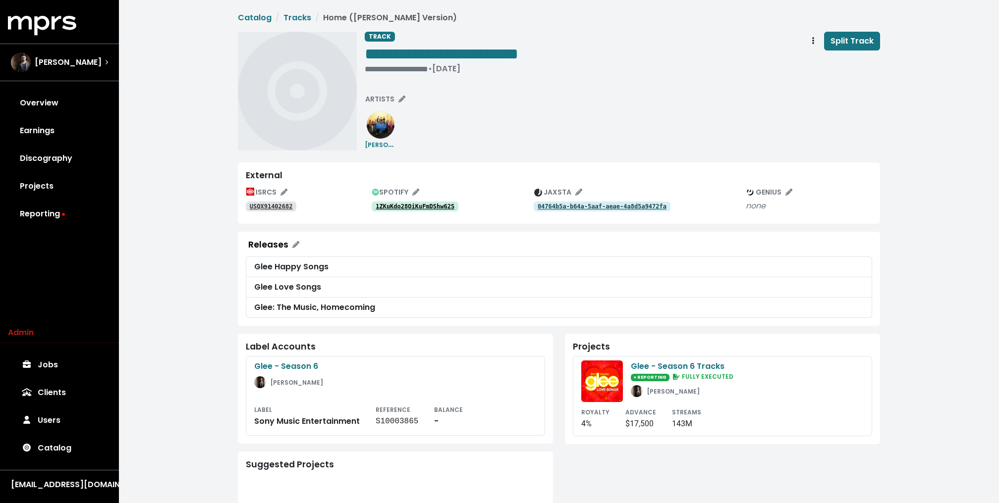
click at [408, 202] on link "1ZKuKdo28OiKuFmDShw62S" at bounding box center [415, 207] width 87 height 10
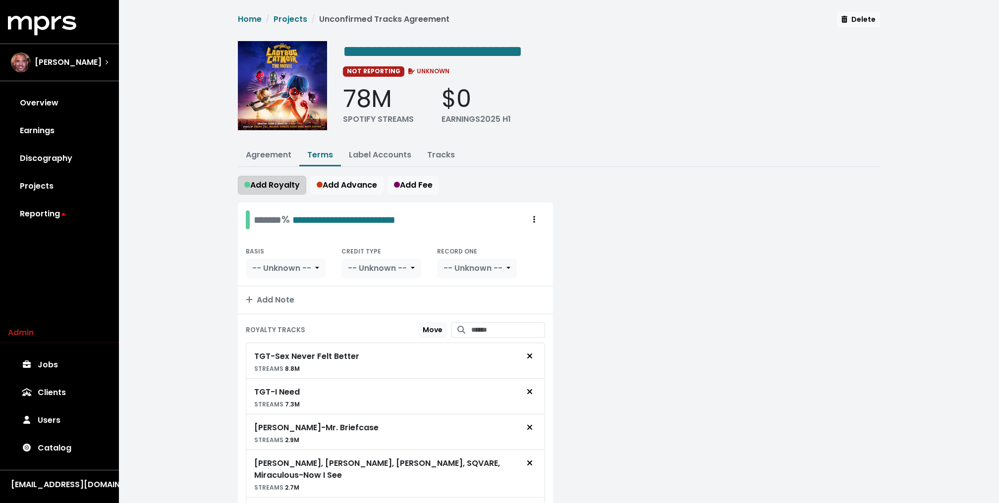
scroll to position [670, 0]
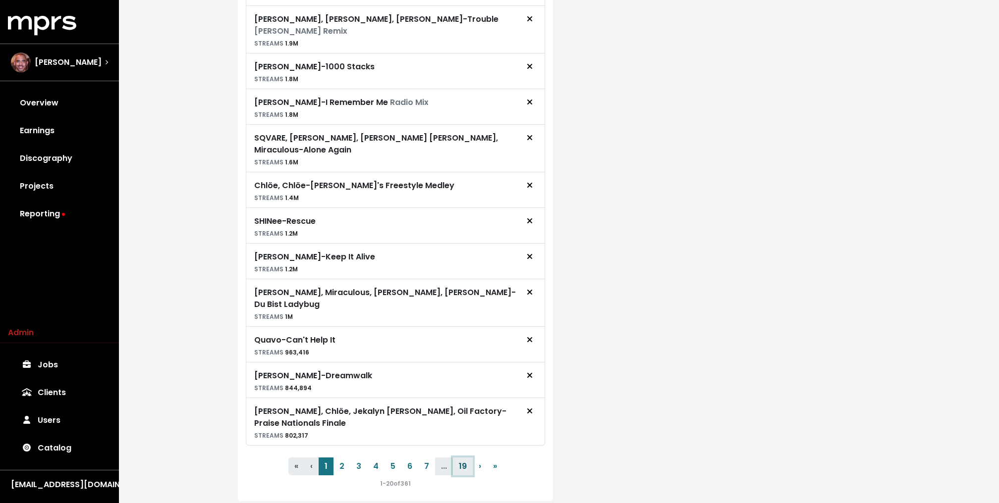
click at [460, 458] on button "19" at bounding box center [463, 467] width 20 height 18
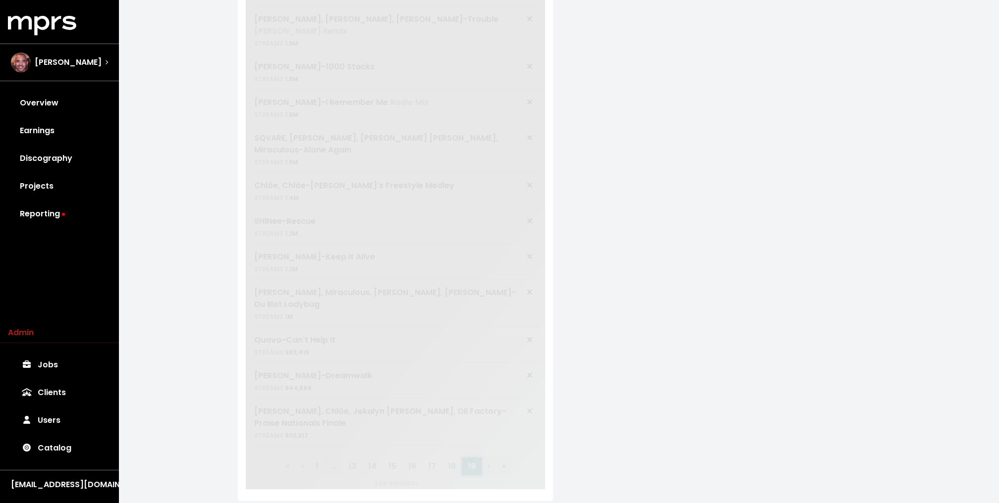
scroll to position [0, 0]
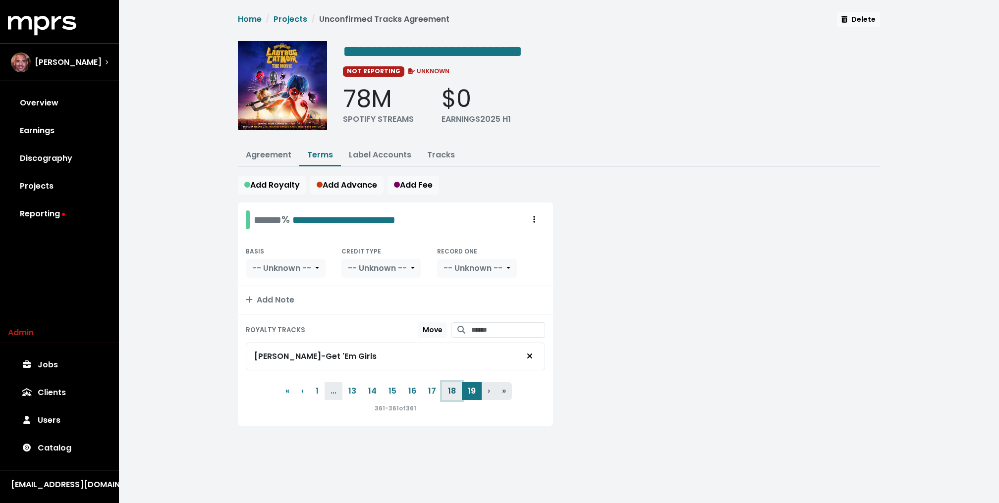
click at [452, 390] on button "18" at bounding box center [452, 391] width 20 height 18
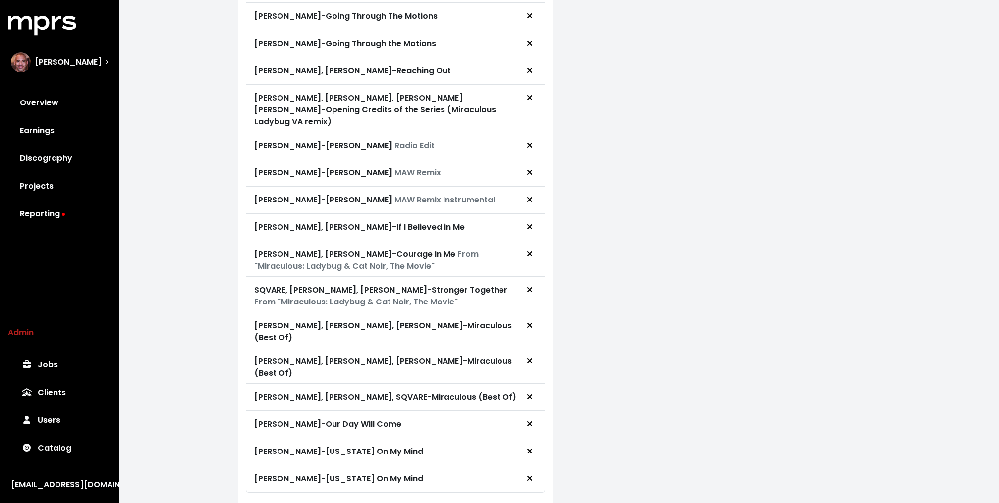
scroll to position [497, 0]
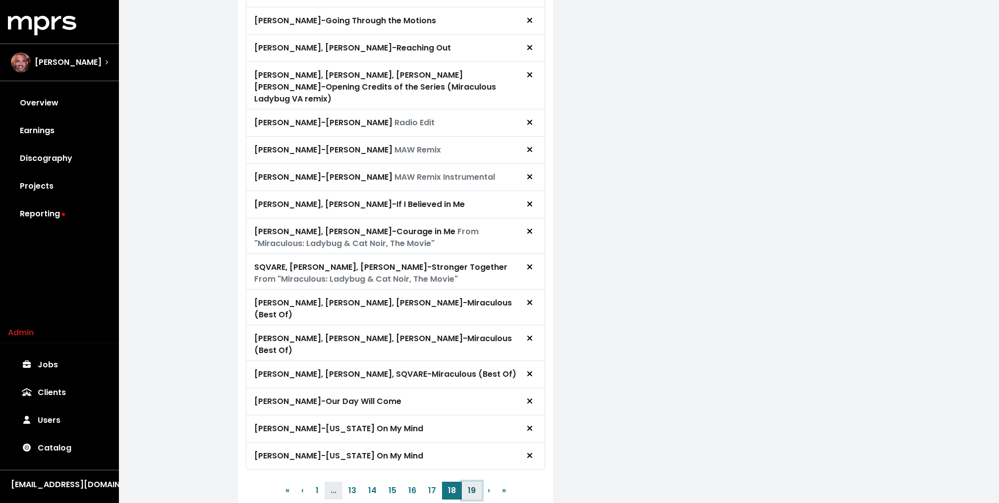
click at [469, 482] on button "19" at bounding box center [472, 491] width 20 height 18
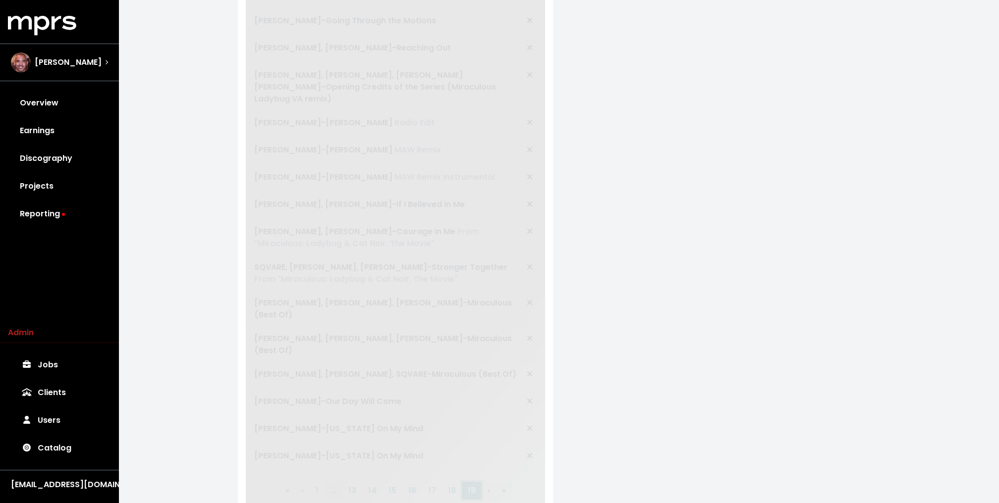
scroll to position [0, 0]
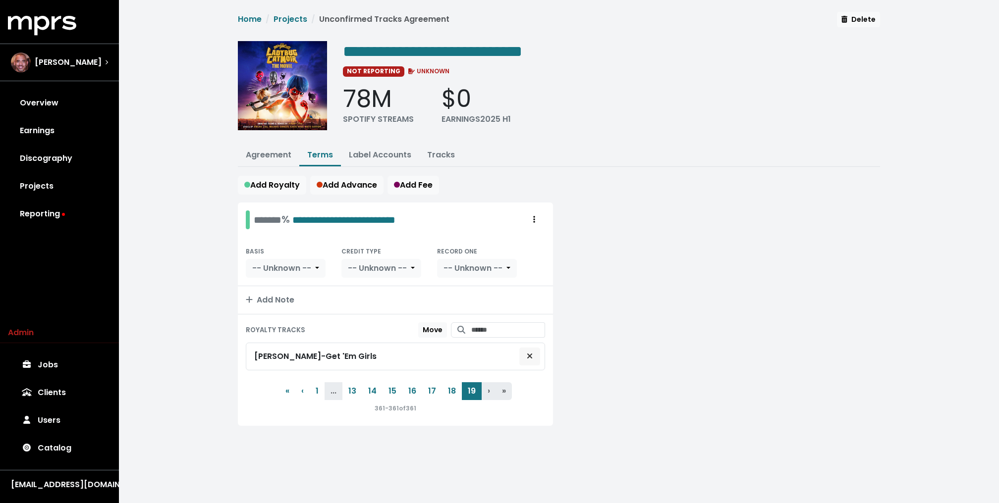
click at [530, 358] on span "Remove royalty target" at bounding box center [530, 356] width 6 height 11
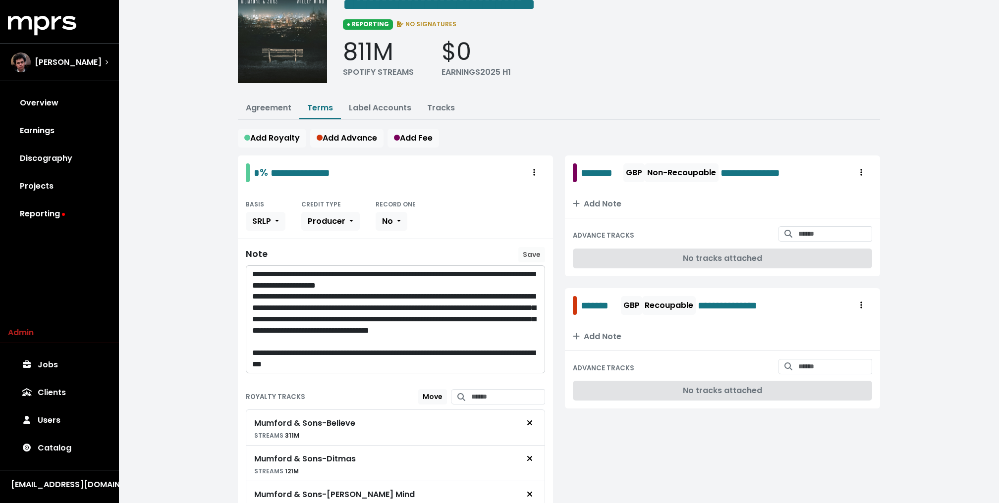
scroll to position [7, 0]
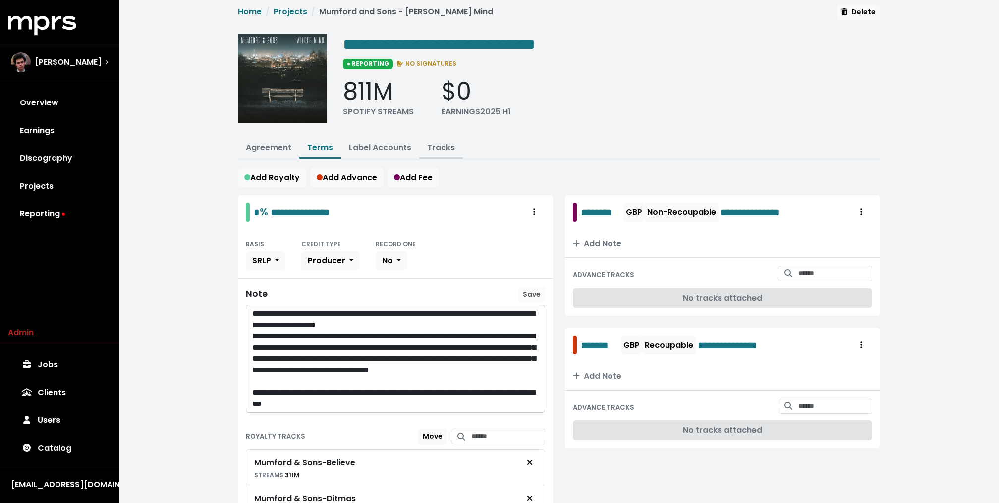
click at [435, 154] on button "Tracks" at bounding box center [441, 148] width 44 height 21
click at [438, 146] on link "Tracks" at bounding box center [441, 147] width 28 height 11
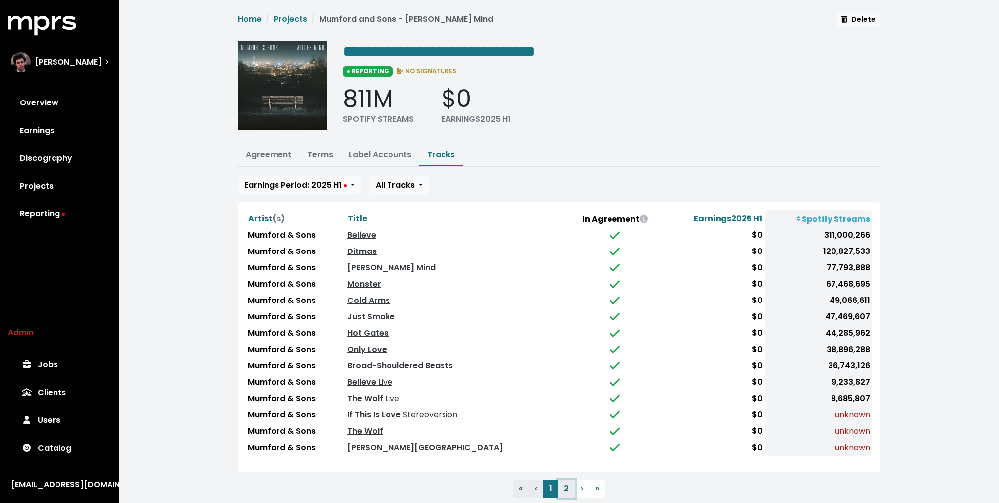
click at [565, 482] on button "2" at bounding box center [566, 489] width 17 height 18
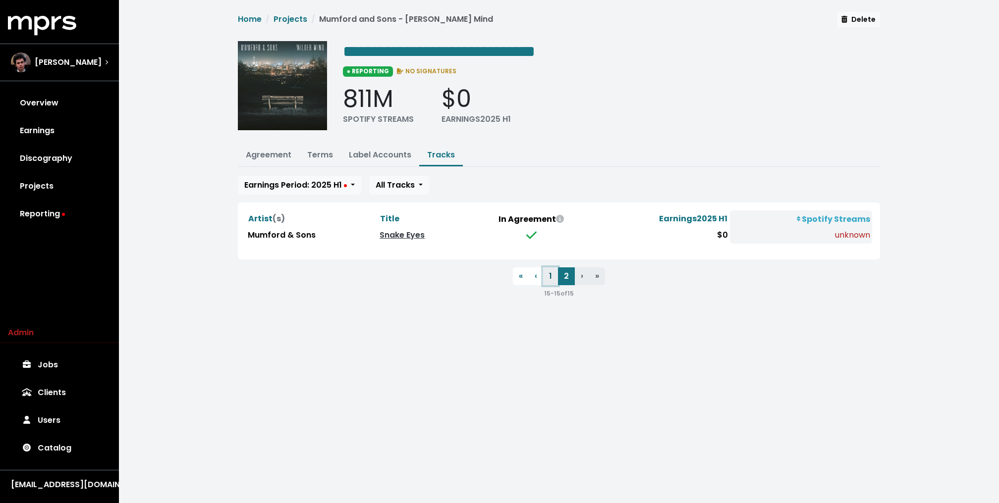
click at [546, 269] on button "1" at bounding box center [550, 276] width 15 height 18
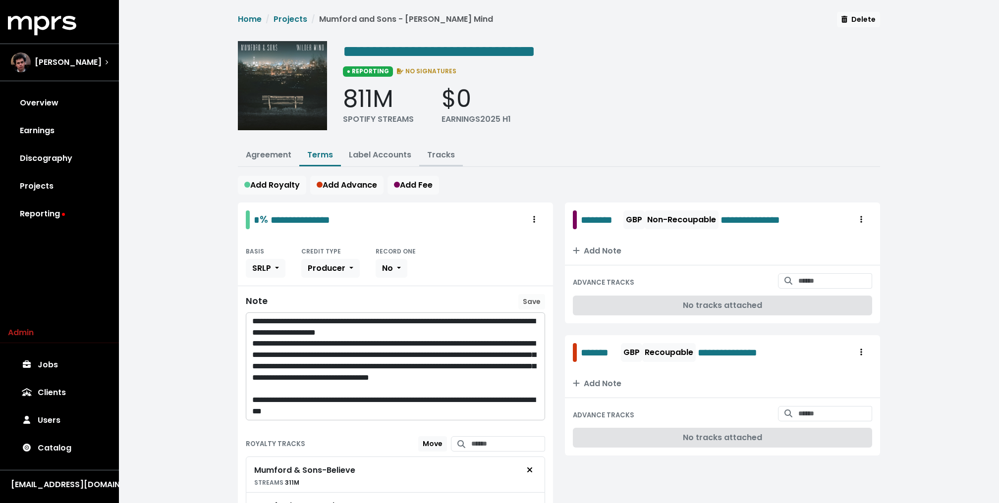
click at [434, 154] on link "Tracks" at bounding box center [441, 154] width 28 height 11
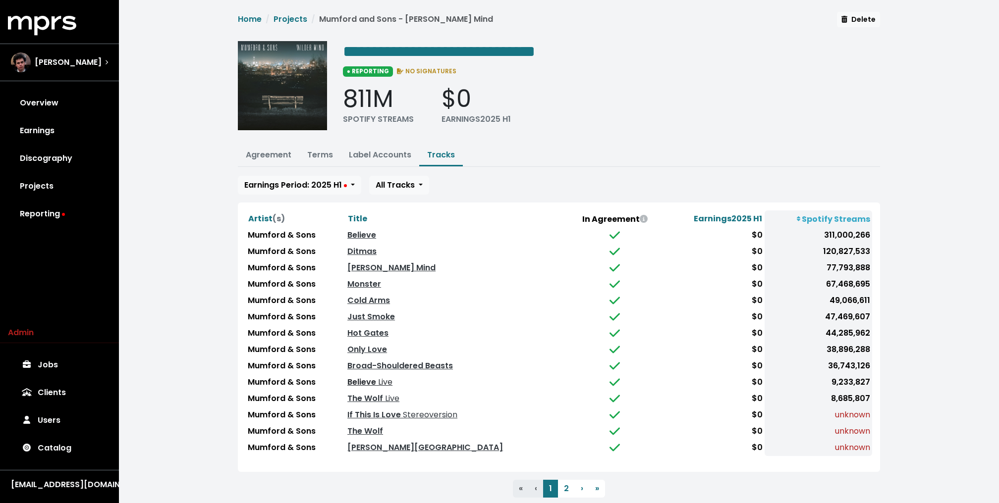
click at [375, 377] on link "Believe Live" at bounding box center [369, 381] width 45 height 11
click at [368, 393] on link "The Wolf Live" at bounding box center [373, 398] width 52 height 11
click at [316, 155] on link "Terms" at bounding box center [320, 154] width 26 height 11
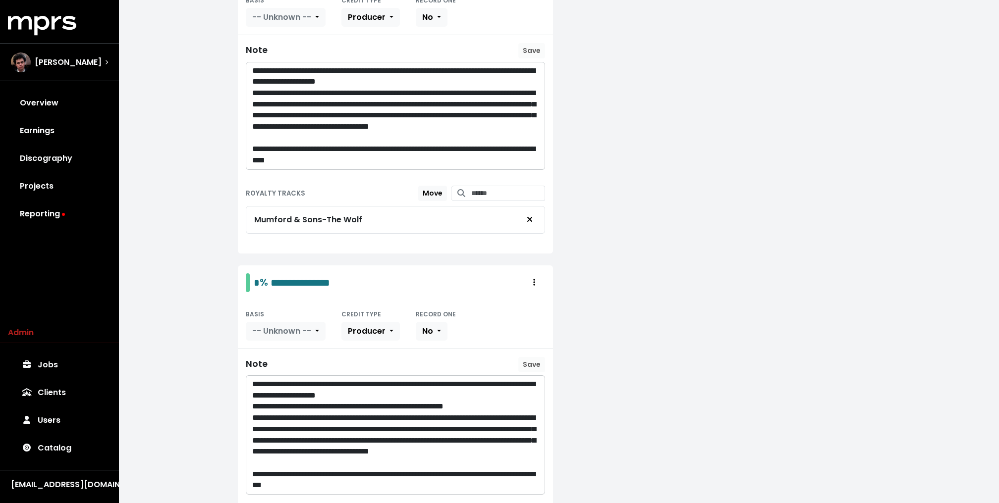
scroll to position [982, 0]
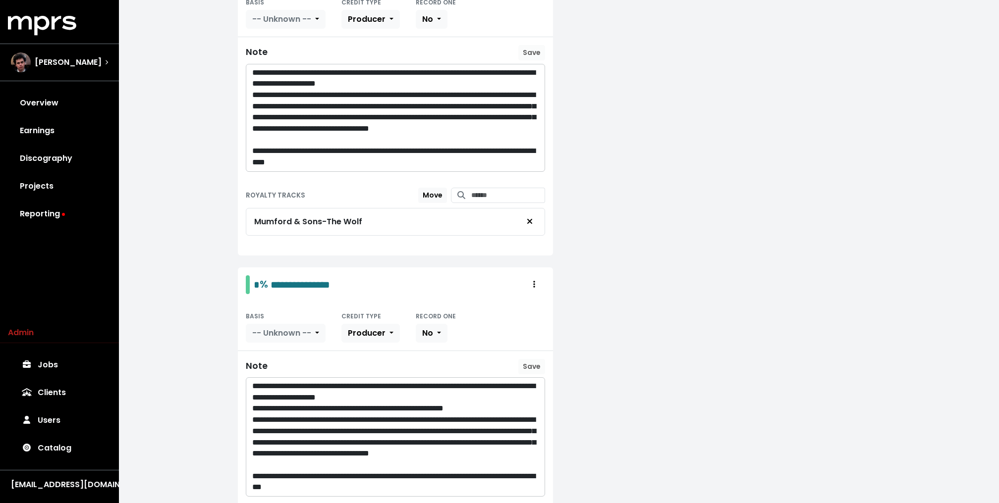
click at [394, 419] on p "**********" at bounding box center [395, 443] width 287 height 56
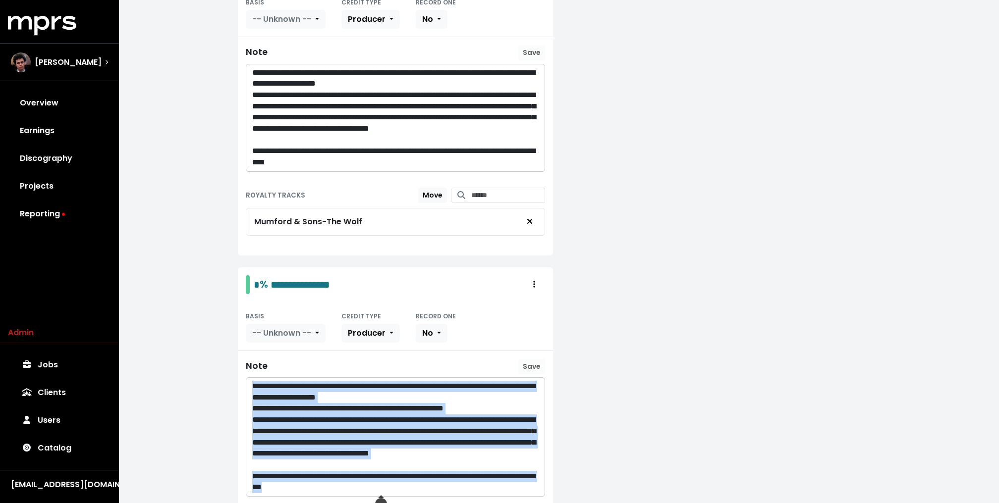
copy div "**********"
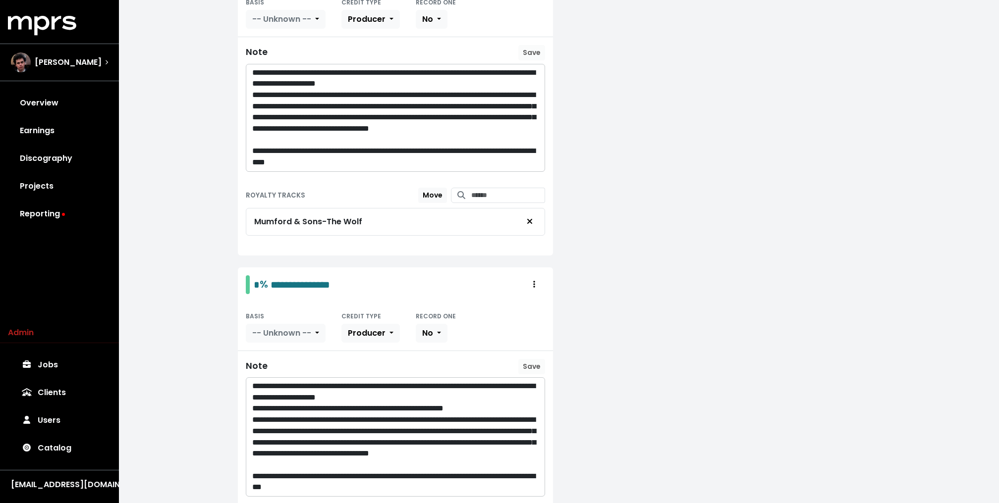
click at [397, 112] on p "**********" at bounding box center [395, 118] width 287 height 56
click at [263, 99] on p "**********" at bounding box center [395, 118] width 287 height 56
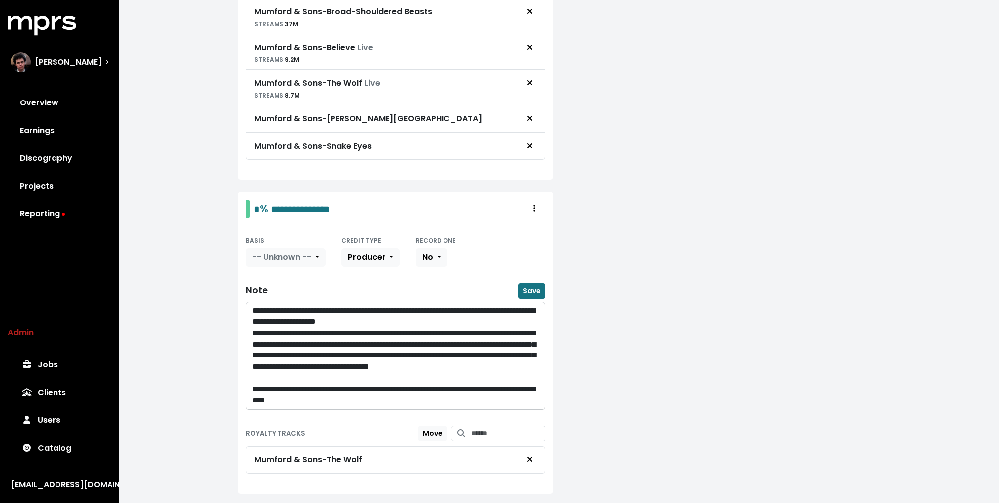
scroll to position [746, 0]
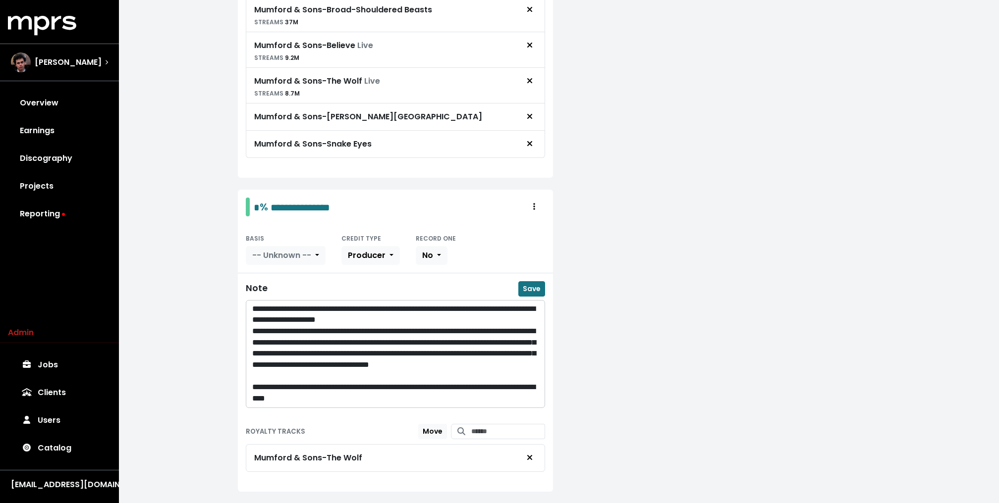
click at [330, 364] on p "**********" at bounding box center [395, 354] width 287 height 56
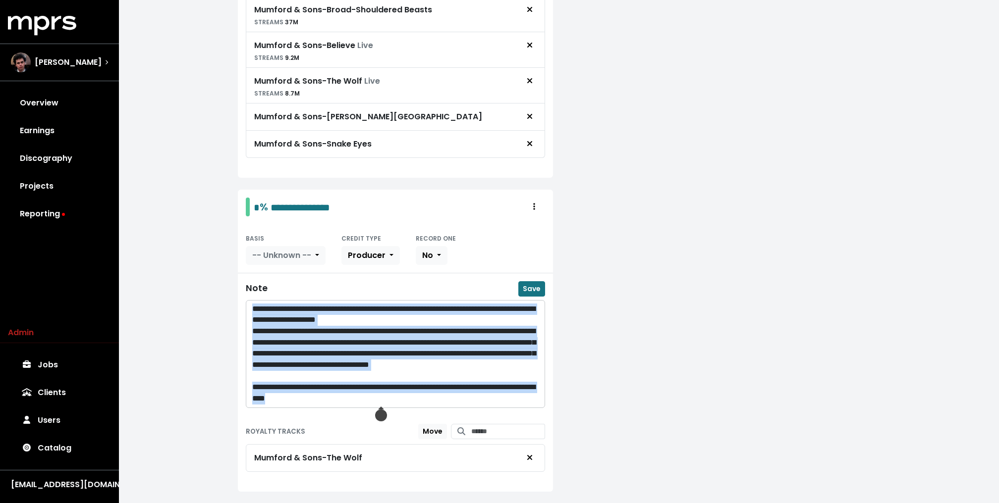
copy div "**********"
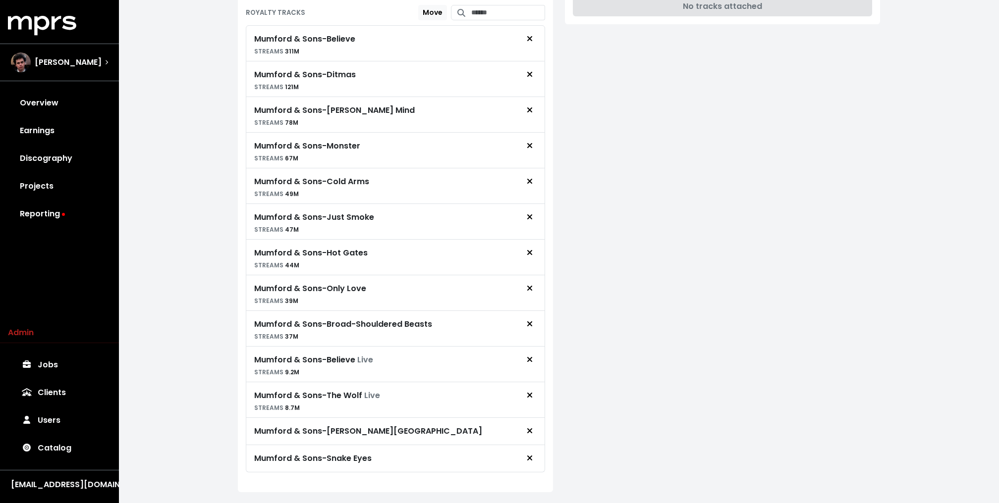
scroll to position [180, 0]
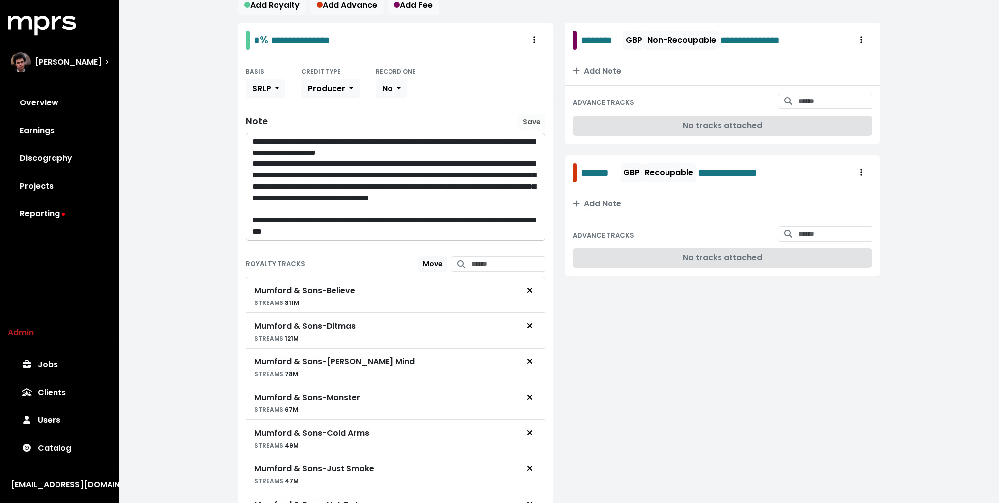
click at [331, 193] on p "**********" at bounding box center [395, 187] width 287 height 56
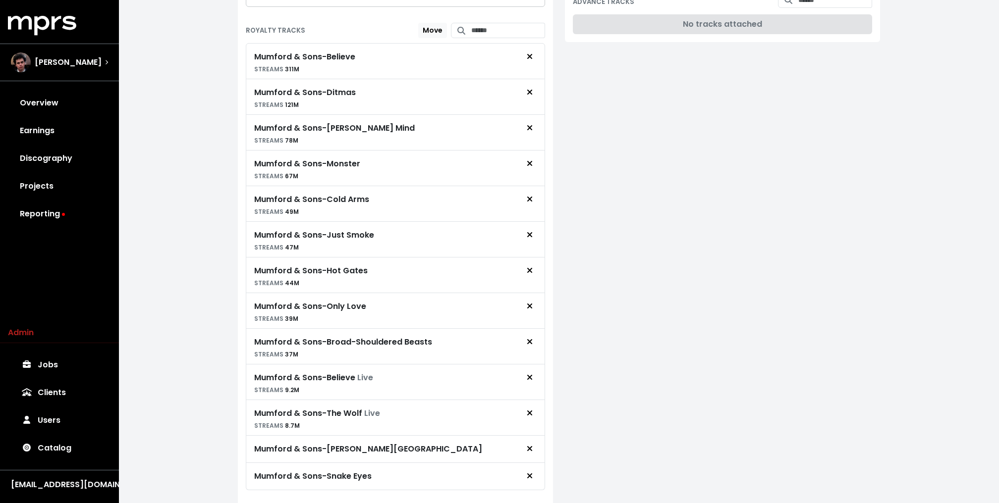
scroll to position [411, 0]
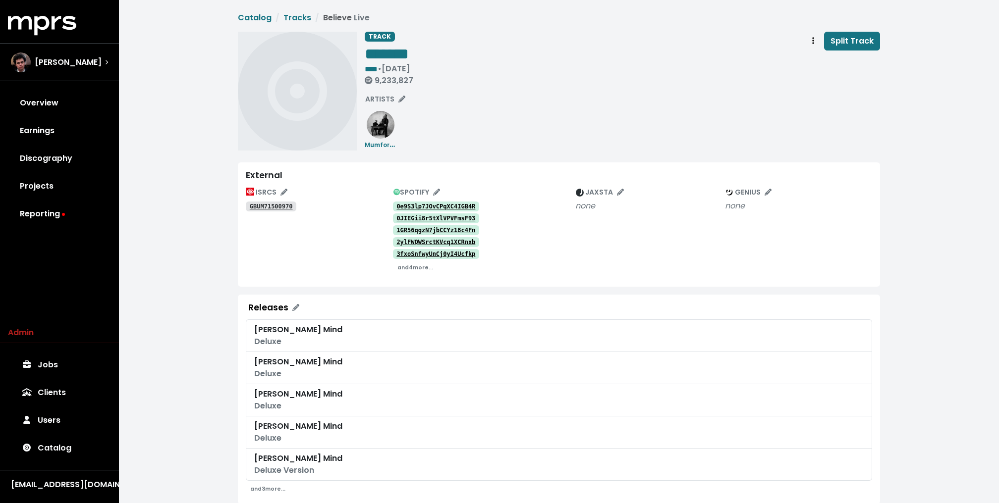
click at [431, 209] on tt "0e9S3lp7JOvCPqXC4IGB4R" at bounding box center [435, 206] width 79 height 7
click at [413, 269] on small "and 4 more..." at bounding box center [415, 267] width 36 height 7
click at [281, 204] on tt "GBUM71500970" at bounding box center [271, 206] width 43 height 7
click at [274, 206] on tt "GBUM71500970" at bounding box center [271, 206] width 43 height 7
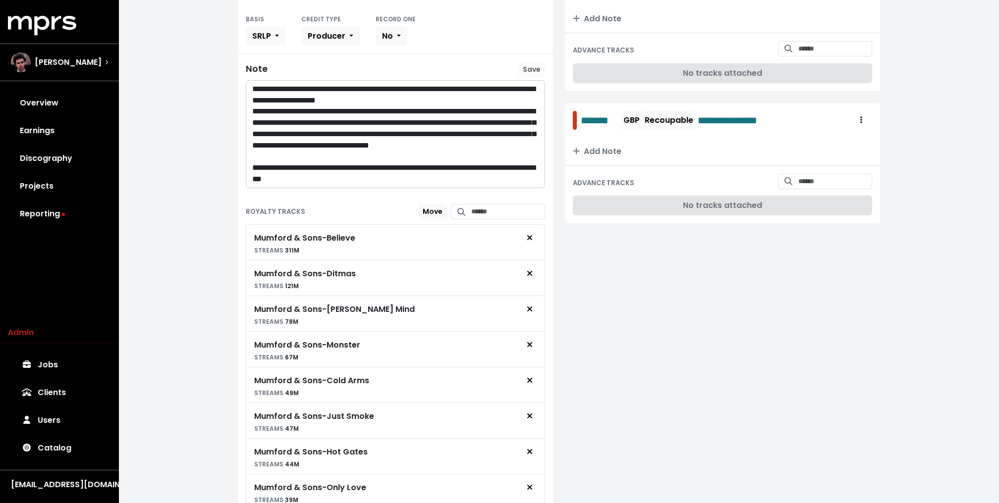
scroll to position [245, 0]
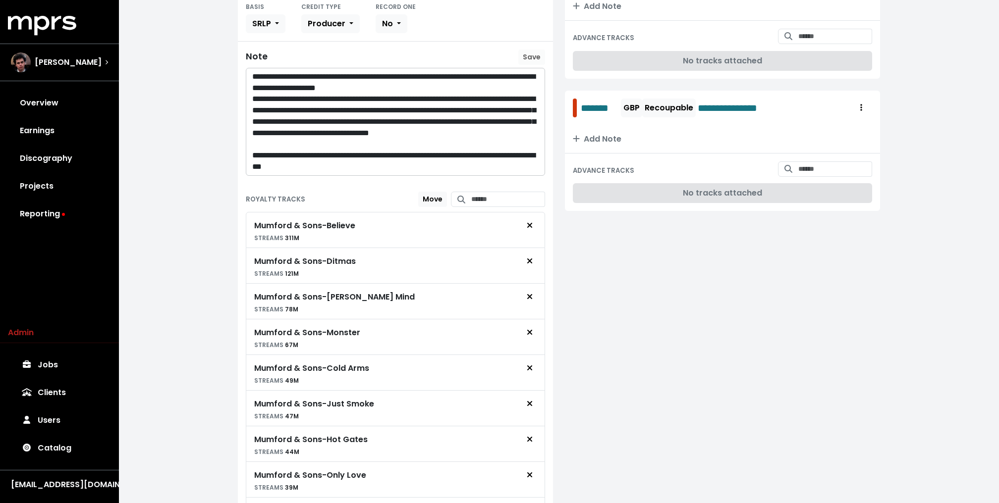
click at [312, 132] on p "**********" at bounding box center [395, 122] width 287 height 56
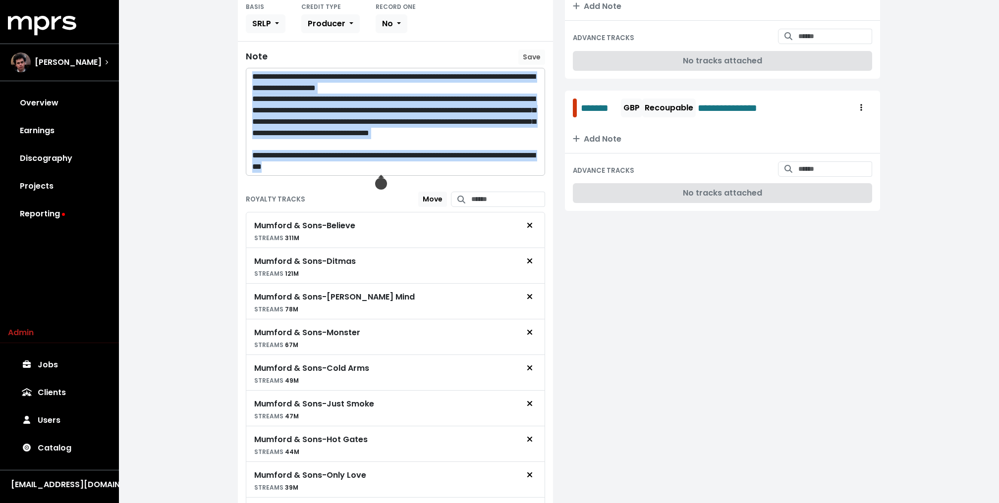
copy div "**********"
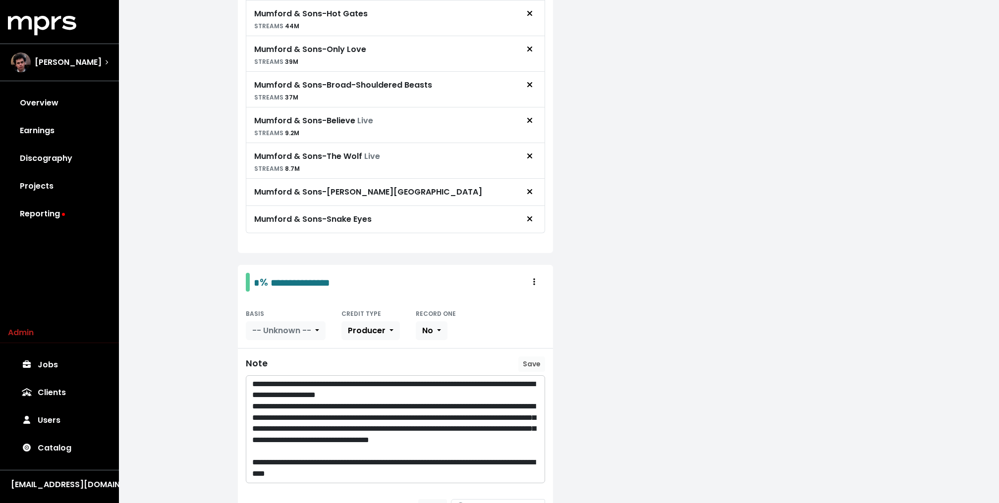
scroll to position [684, 0]
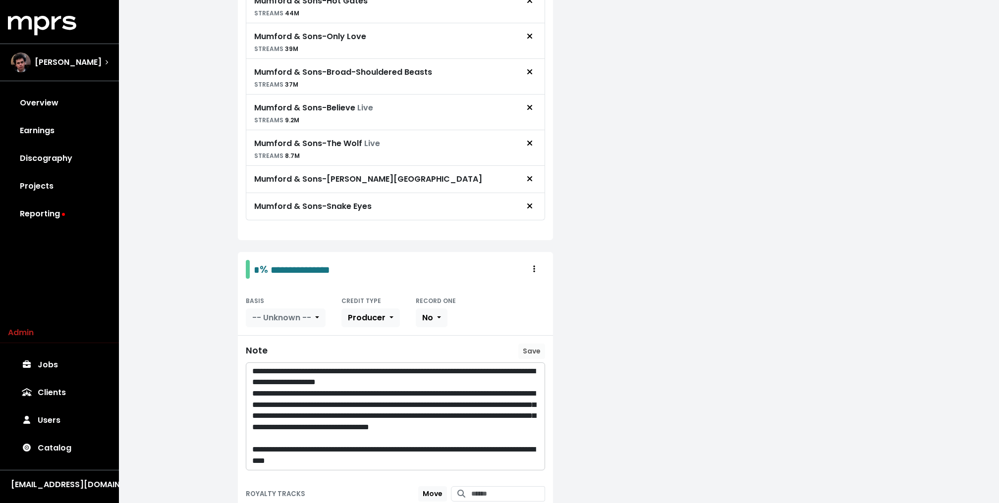
click at [331, 404] on p "**********" at bounding box center [395, 416] width 287 height 56
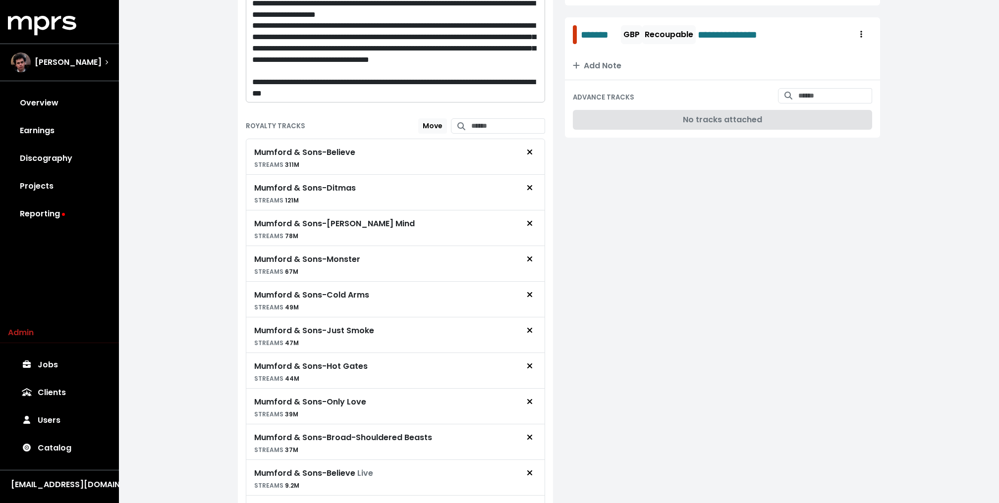
scroll to position [292, 0]
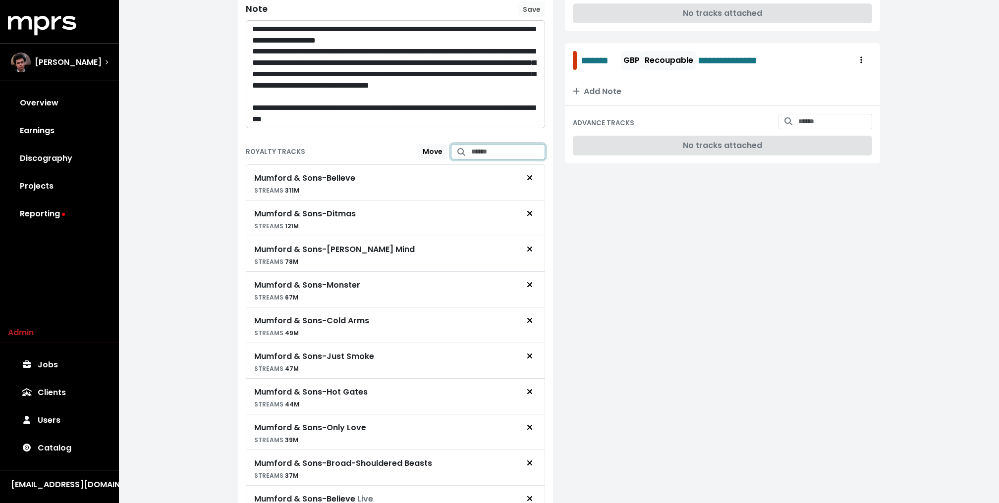
click at [478, 144] on input "Search for tracks by title and link them to this royalty" at bounding box center [508, 151] width 74 height 15
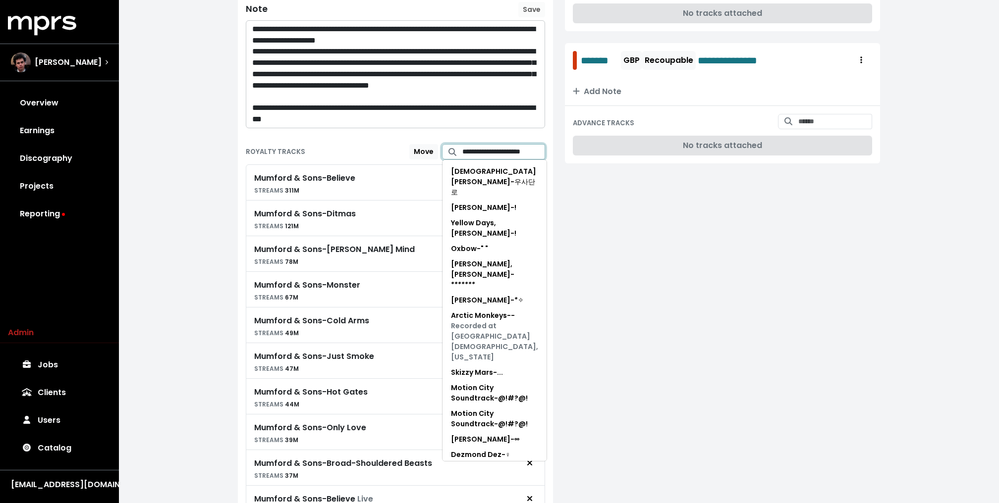
scroll to position [0, 16]
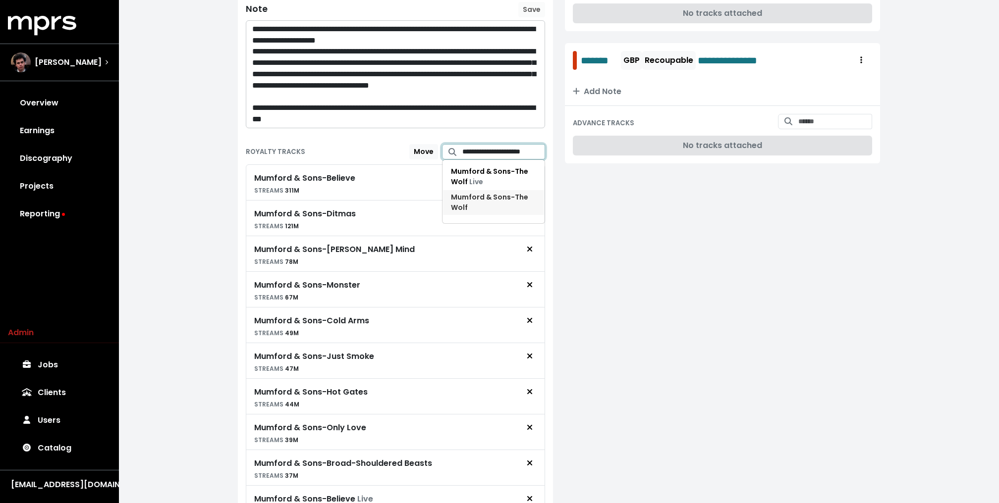
type input "**********"
click at [521, 207] on span "Mumford & Sons - The Wolf" at bounding box center [493, 202] width 85 height 21
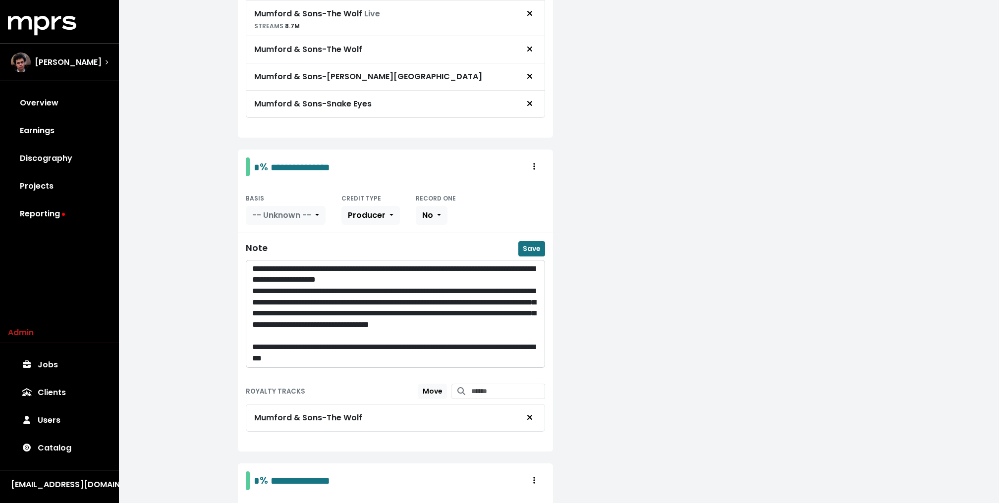
scroll to position [835, 0]
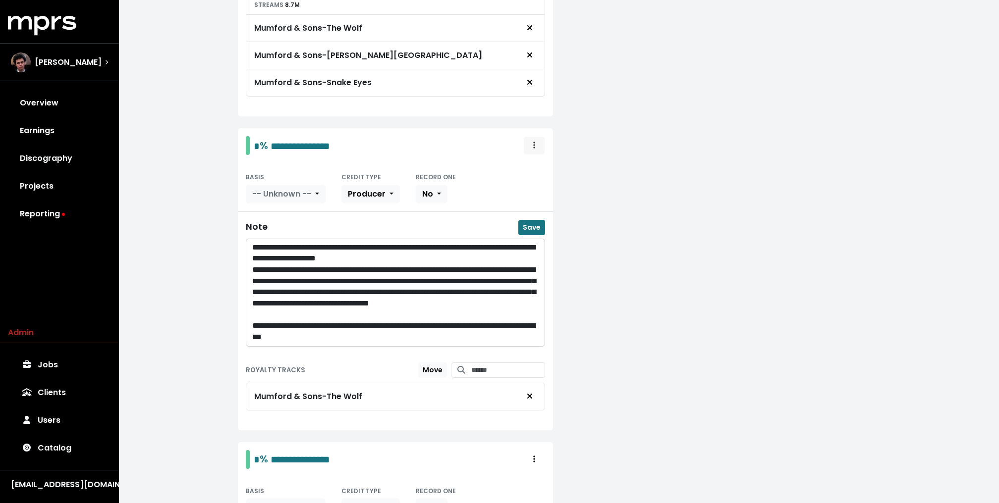
click at [540, 136] on button "Royalty administration options" at bounding box center [534, 145] width 22 height 19
click at [518, 175] on link "Delete" at bounding box center [505, 183] width 78 height 16
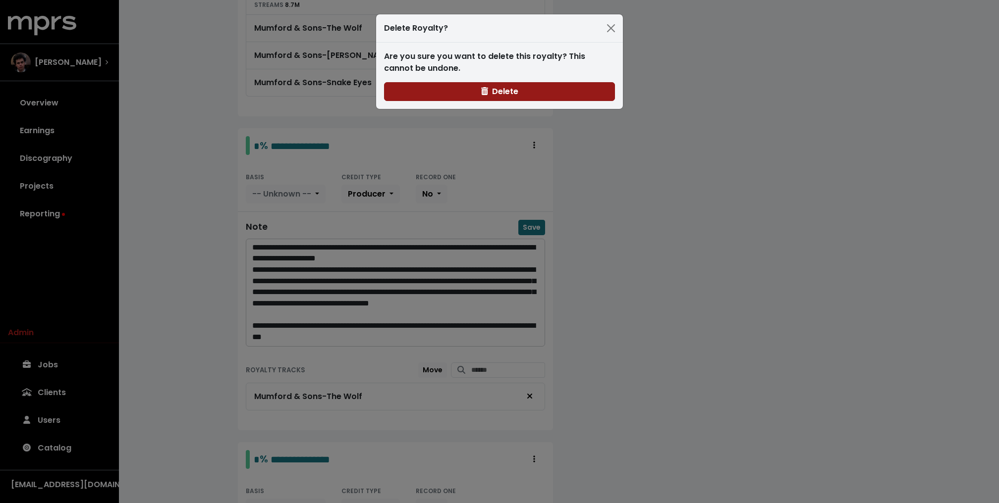
click at [499, 96] on span "Delete" at bounding box center [499, 91] width 37 height 11
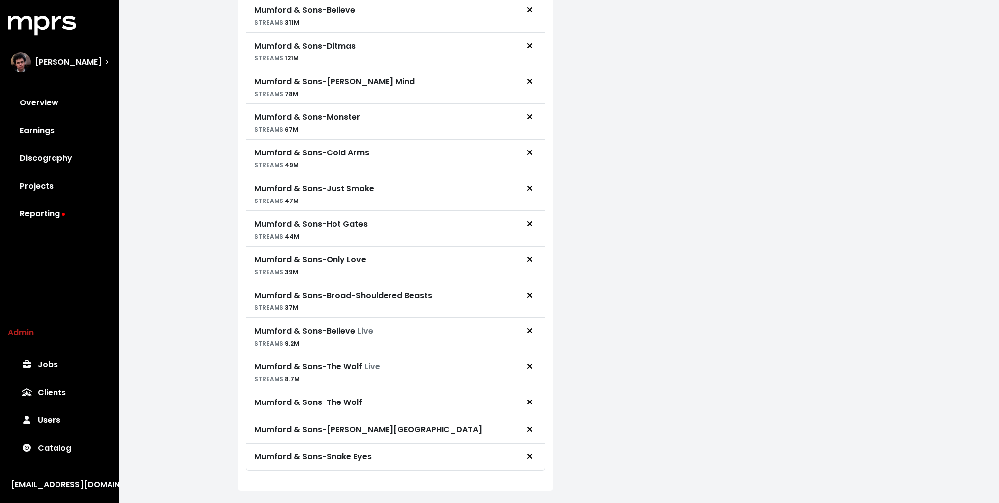
scroll to position [798, 0]
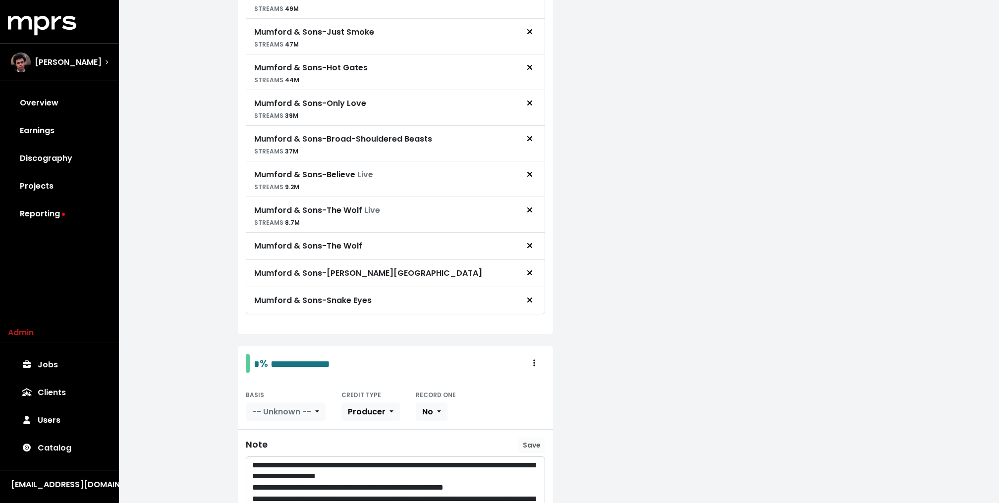
scroll to position [611, 0]
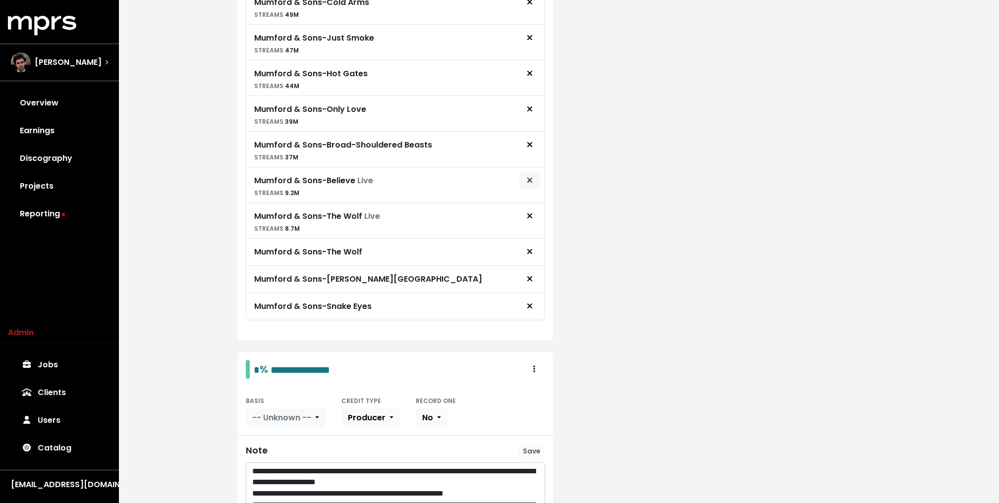
click at [535, 173] on button "Remove royalty target" at bounding box center [530, 180] width 22 height 19
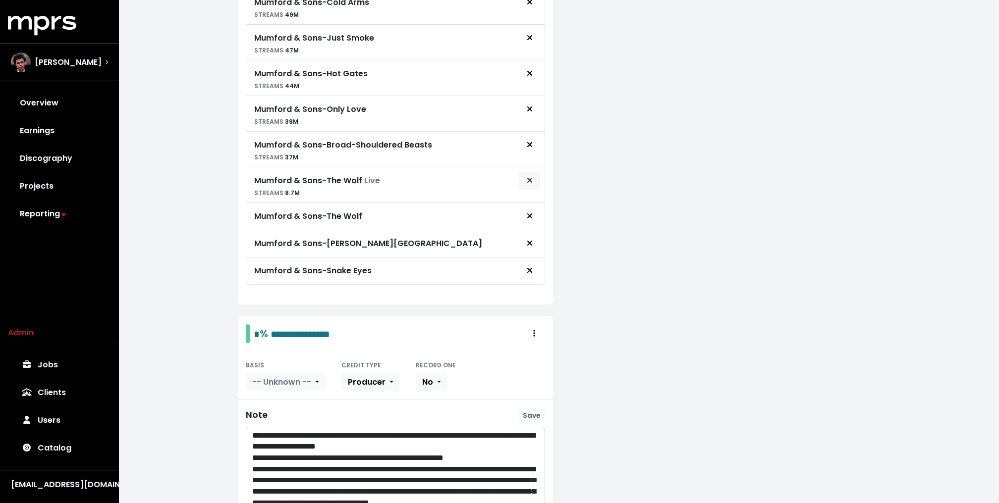
click at [532, 176] on icon "Remove royalty target" at bounding box center [530, 180] width 6 height 8
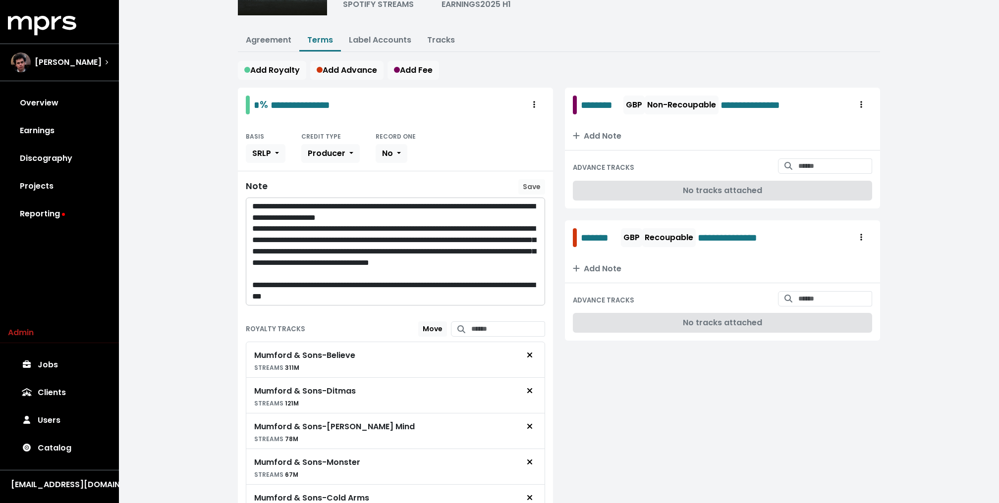
scroll to position [0, 0]
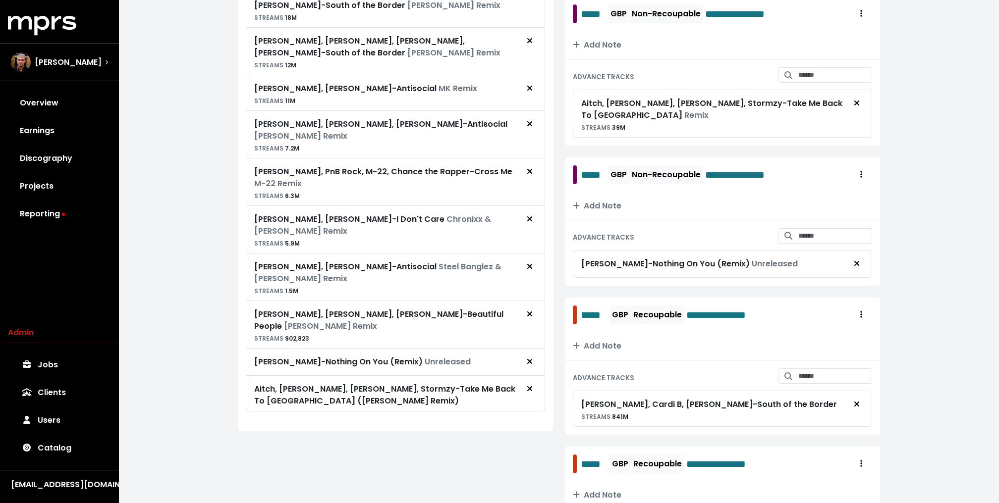
scroll to position [1737, 0]
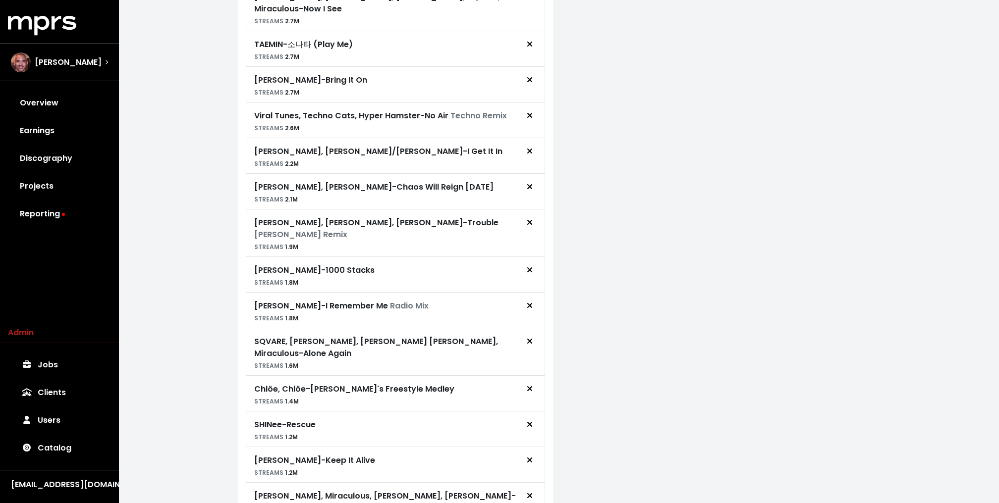
scroll to position [670, 0]
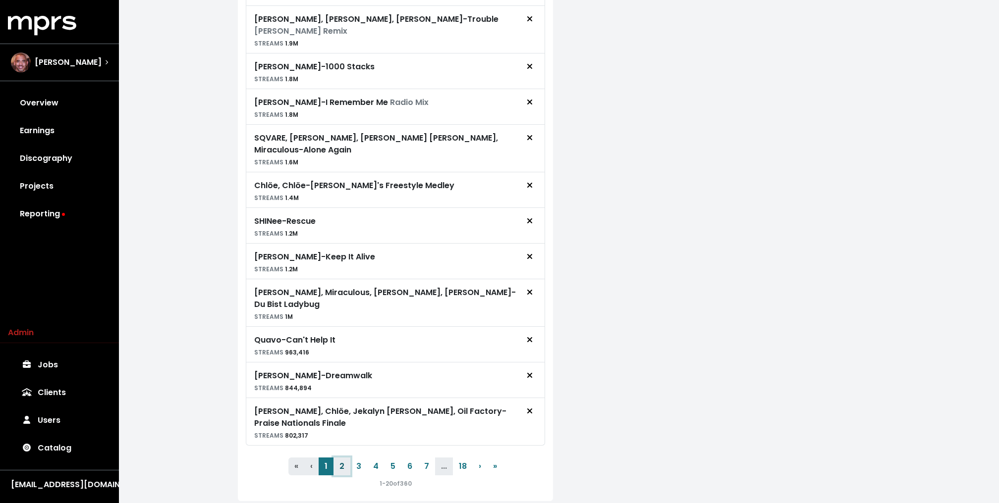
click at [343, 458] on button "2" at bounding box center [341, 467] width 17 height 18
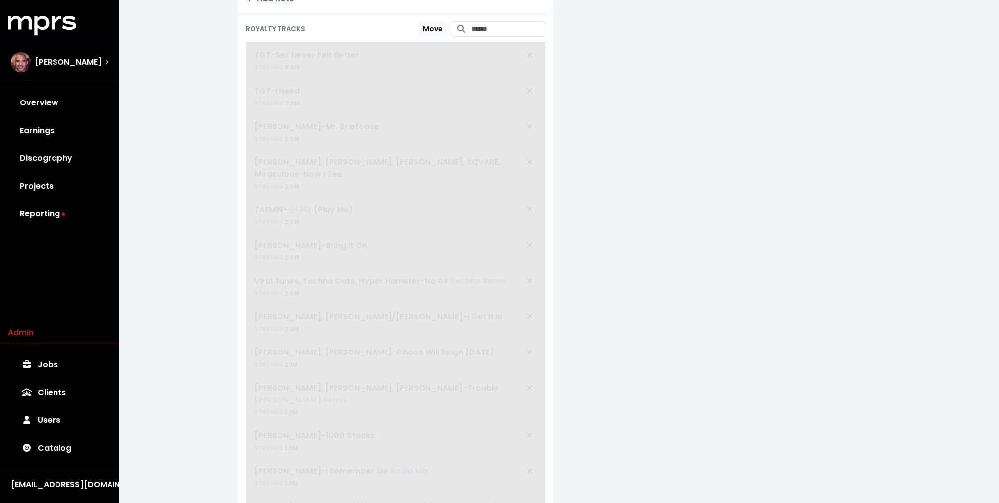
scroll to position [0, 0]
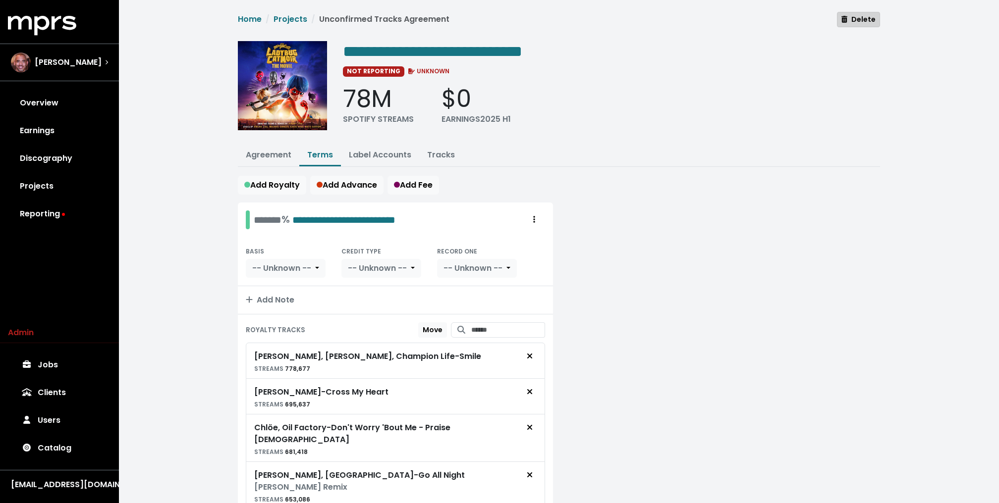
click at [859, 21] on span "Delete" at bounding box center [858, 19] width 34 height 10
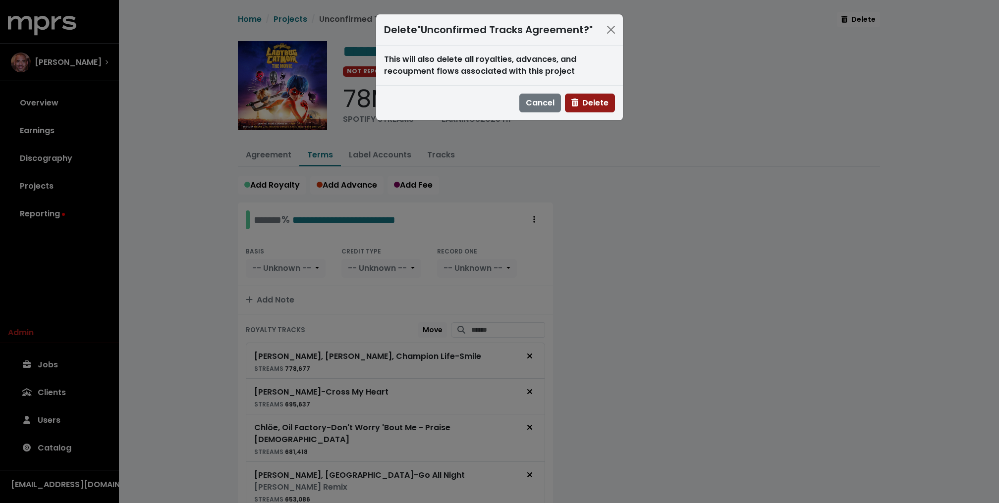
click at [587, 106] on span "Delete" at bounding box center [589, 102] width 37 height 11
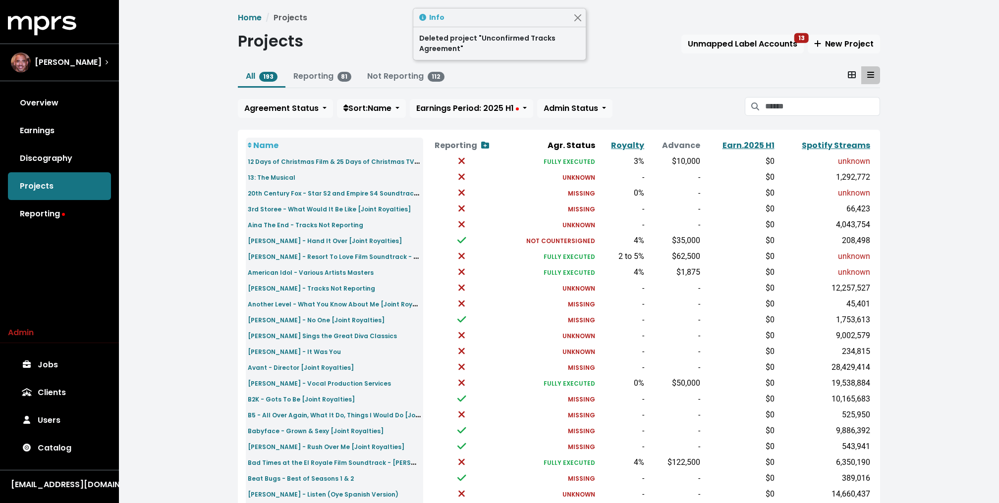
click at [183, 148] on div "Home Projects Projects Unmapped Label Accounts 13 New Project All 193 Reporting…" at bounding box center [559, 370] width 880 height 740
click at [729, 50] on button "Unmapped Label Accounts 13" at bounding box center [742, 44] width 122 height 19
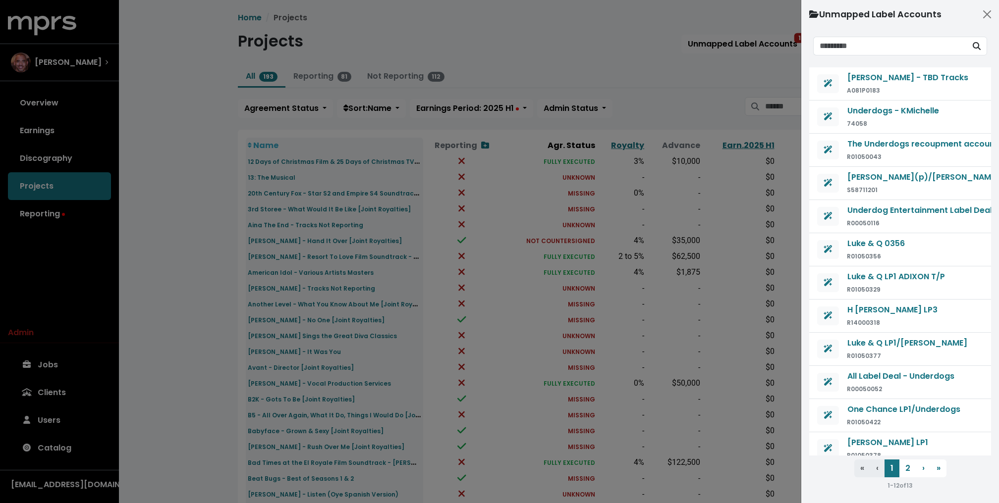
click at [606, 85] on div at bounding box center [499, 251] width 999 height 503
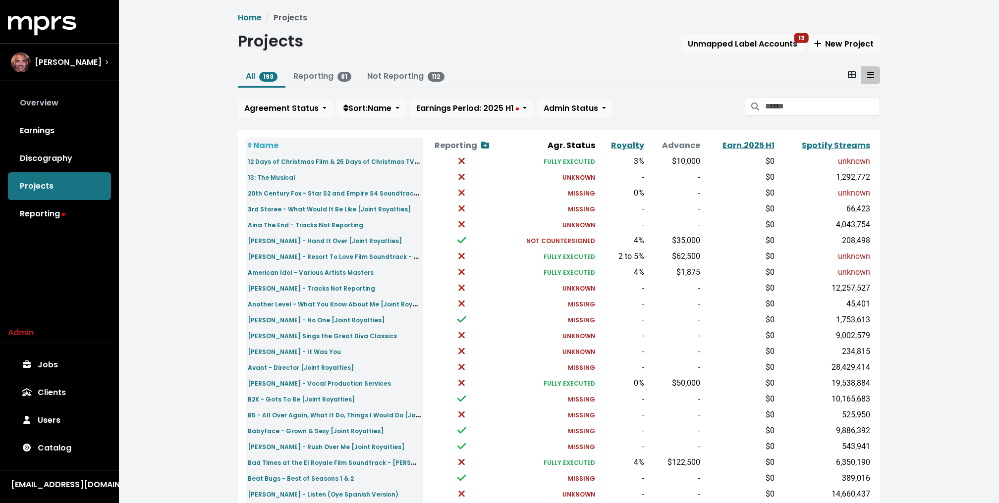
click at [59, 101] on link "Overview" at bounding box center [59, 103] width 103 height 28
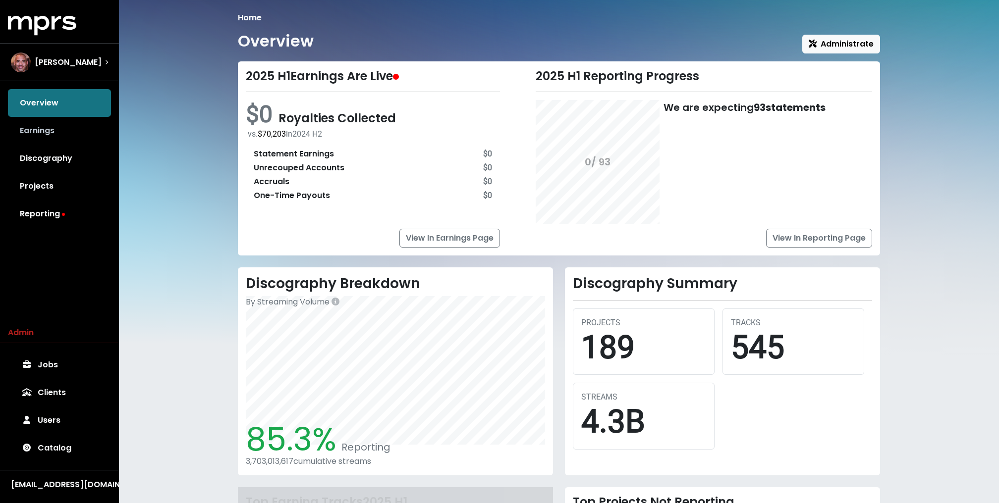
click at [51, 121] on link "Earnings" at bounding box center [59, 131] width 103 height 28
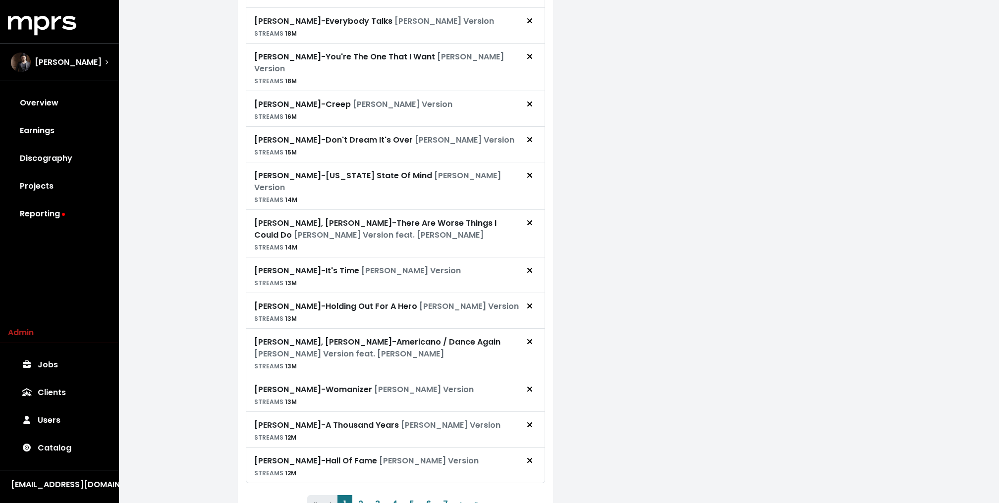
scroll to position [739, 0]
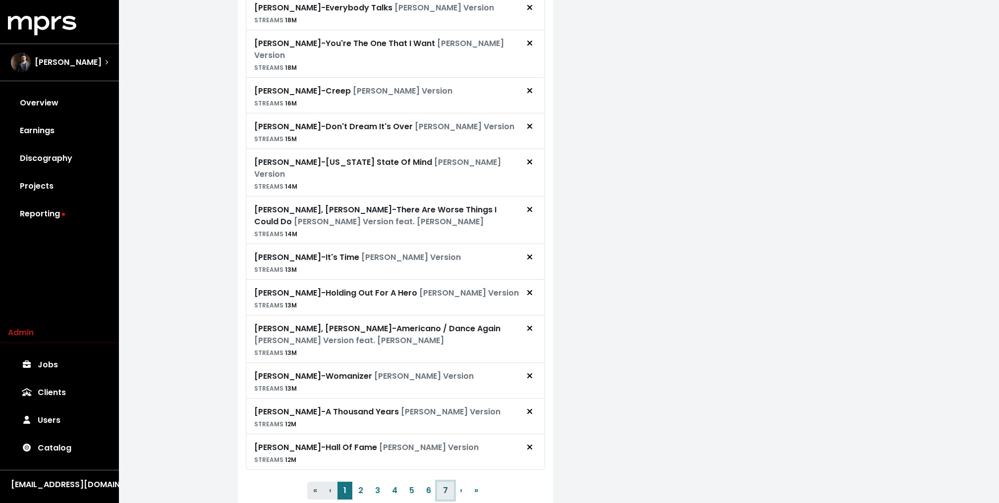
click at [446, 482] on button "7" at bounding box center [445, 491] width 17 height 18
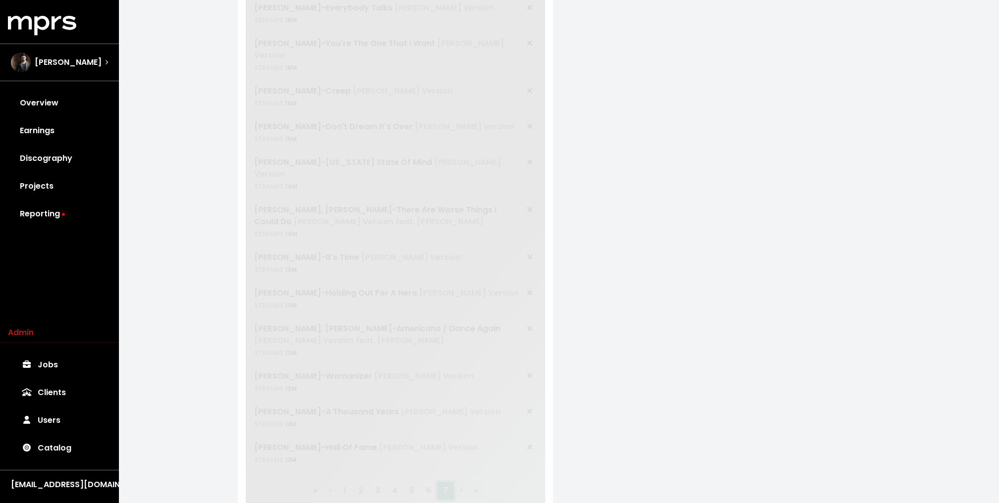
scroll to position [698, 0]
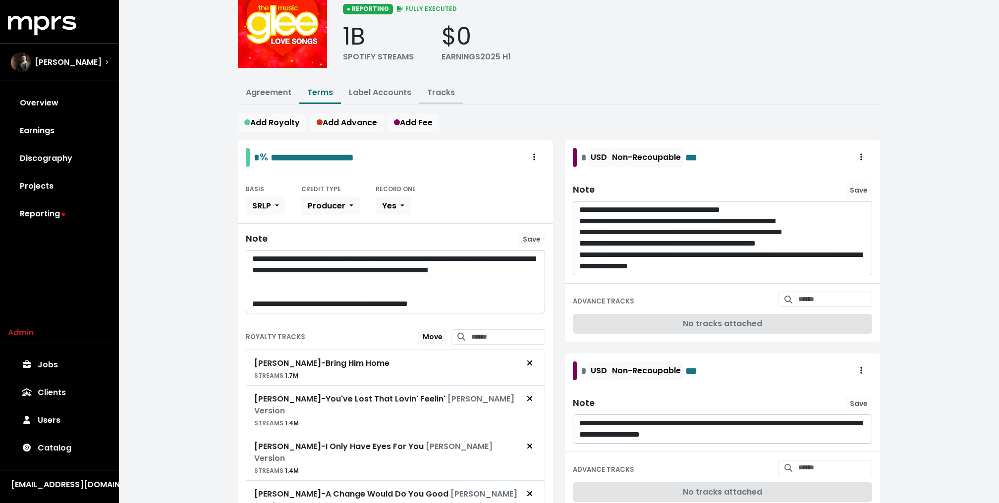
click at [436, 93] on link "Tracks" at bounding box center [441, 92] width 28 height 11
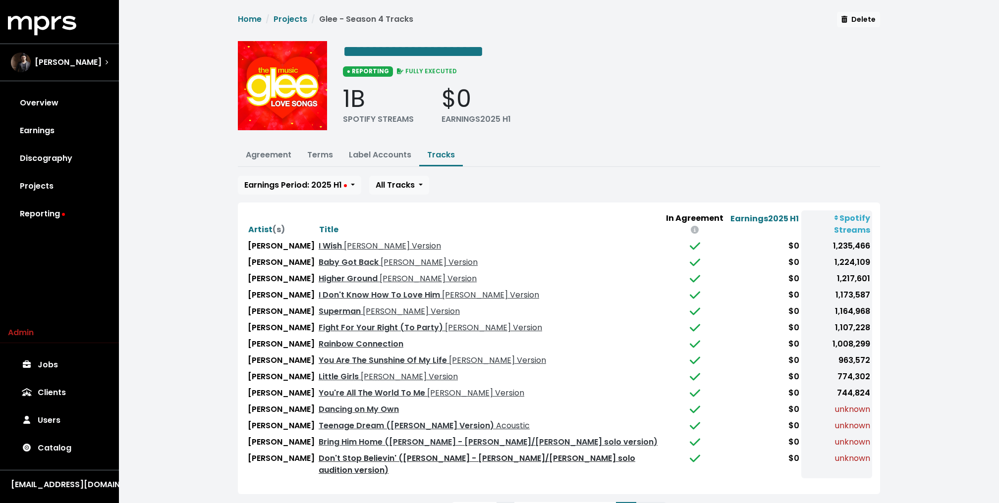
click at [451, 453] on link "Don't Stop Believin' (Glee Cast - Rachel/Lea Michele solo audition version)" at bounding box center [477, 464] width 317 height 23
click at [452, 436] on link "Bring Him Home (Glee Cast - Kurt/Chris Colfer solo version)" at bounding box center [488, 441] width 339 height 11
click at [305, 150] on button "Terms" at bounding box center [320, 155] width 42 height 21
click at [333, 387] on link "You're All The World To Me Glee Cast Version" at bounding box center [422, 392] width 206 height 11
click at [319, 404] on link "Dancing on My Own" at bounding box center [359, 409] width 80 height 11
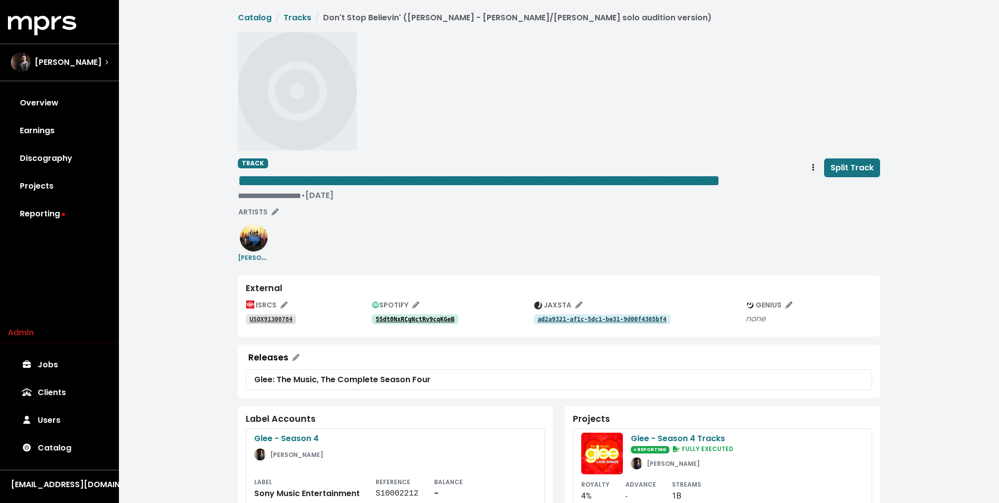
click at [420, 323] on tt "55dt0NxRCgNctRv9cqKGeB" at bounding box center [414, 319] width 79 height 7
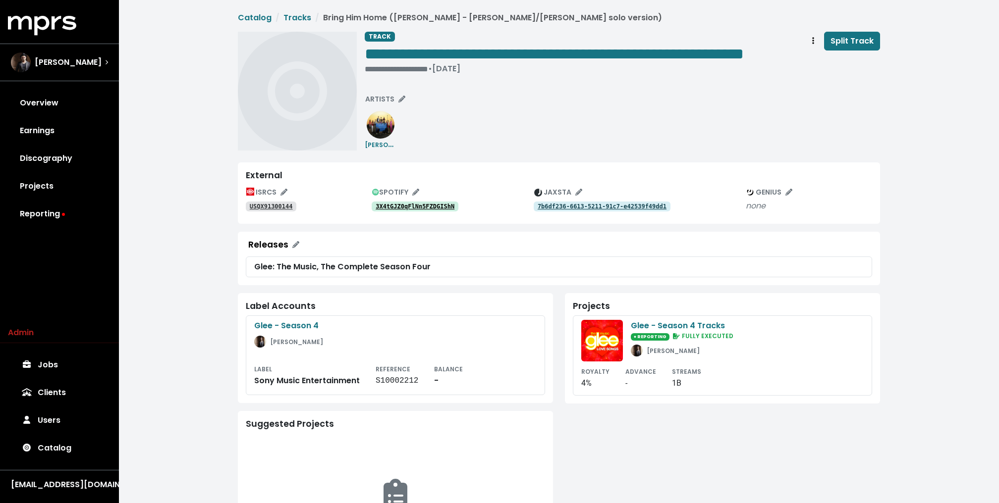
click at [420, 224] on div "External ISRCS USQX91300144 SPOTIFY 3X4tGJZ0qFlNn5FZDGIShN JAXSTA 7b6df236-6613…" at bounding box center [559, 192] width 642 height 61
click at [422, 200] on button "SPOTIFY" at bounding box center [396, 192] width 56 height 15
click at [413, 210] on tt "3X4tGJZ0qFlNn5FZDGIShN" at bounding box center [414, 206] width 79 height 7
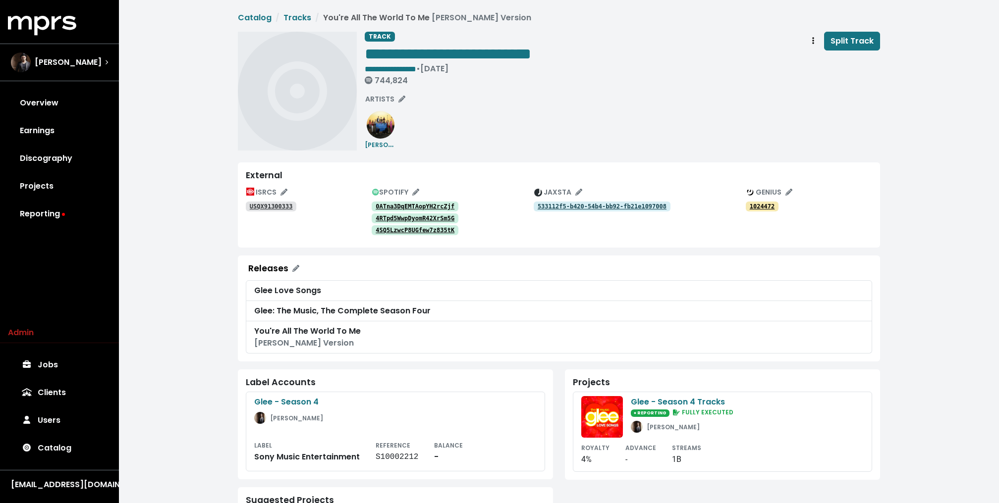
click at [409, 205] on tt "0ATna3DqEMTAopYH2rcZjf" at bounding box center [414, 206] width 79 height 7
click at [409, 217] on tt "4RTpd5WwpDyomR42XrSm5G" at bounding box center [414, 218] width 79 height 7
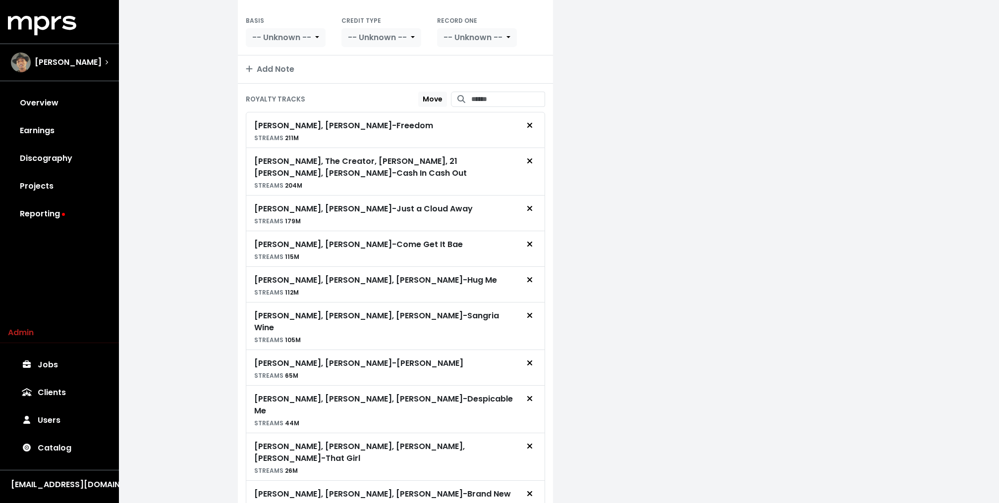
scroll to position [718, 0]
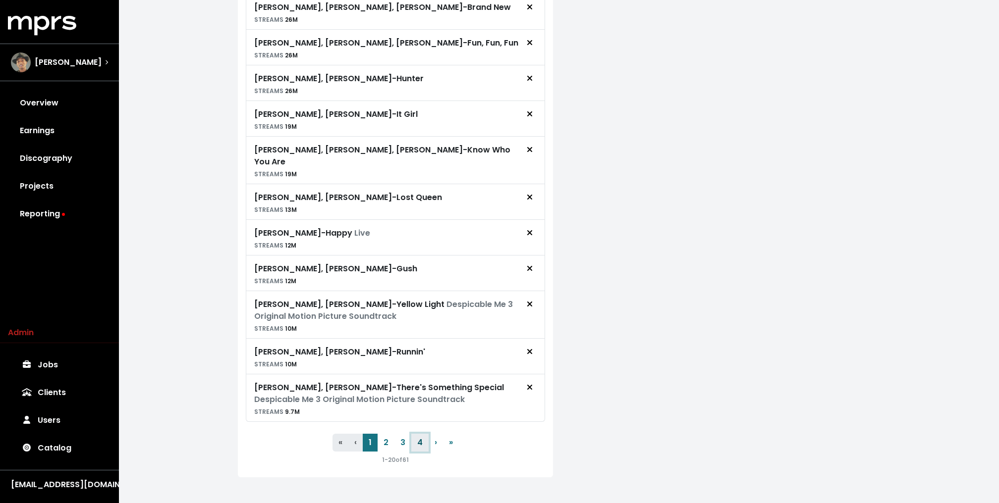
click at [422, 434] on button "4" at bounding box center [419, 443] width 17 height 18
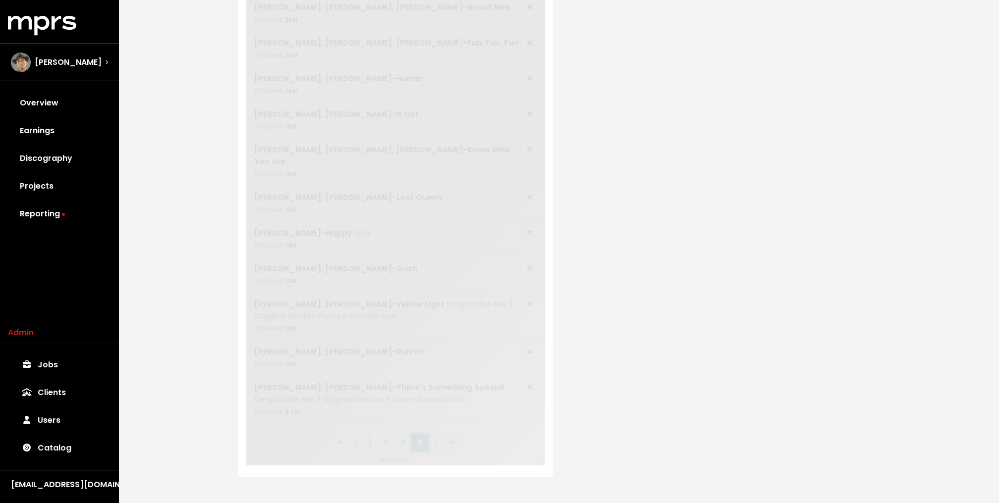
scroll to position [0, 0]
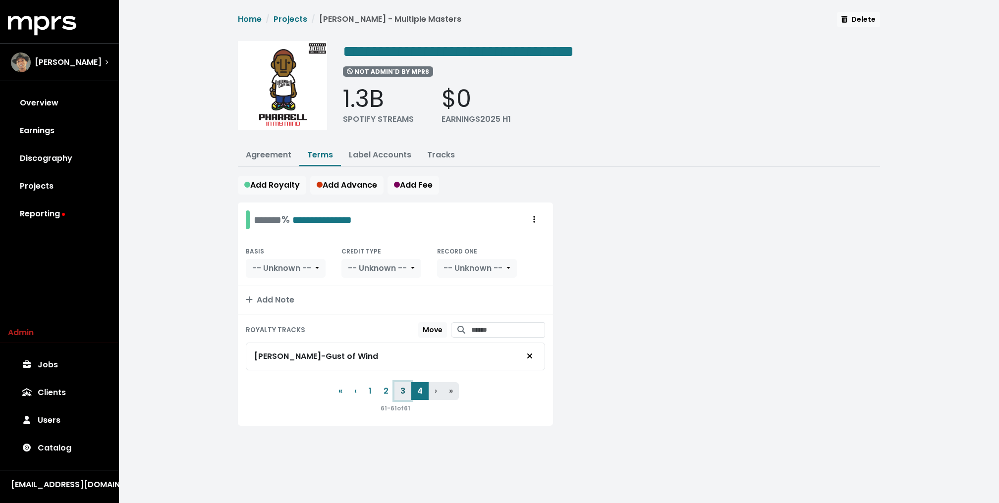
click at [402, 393] on button "3" at bounding box center [402, 391] width 17 height 18
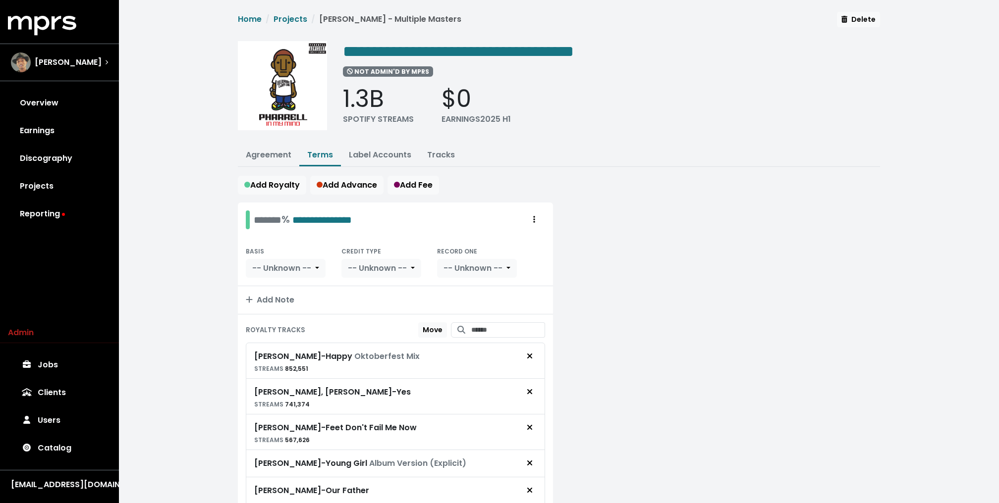
scroll to position [488, 0]
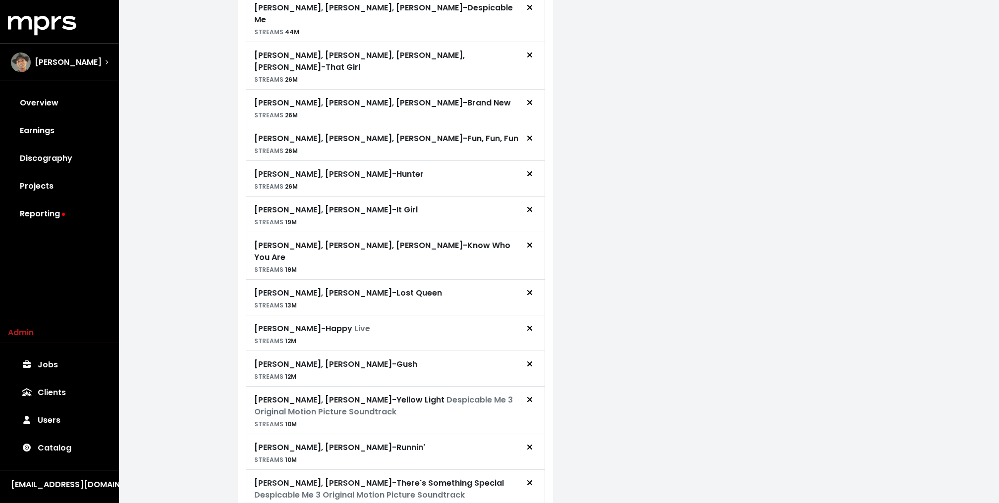
scroll to position [718, 0]
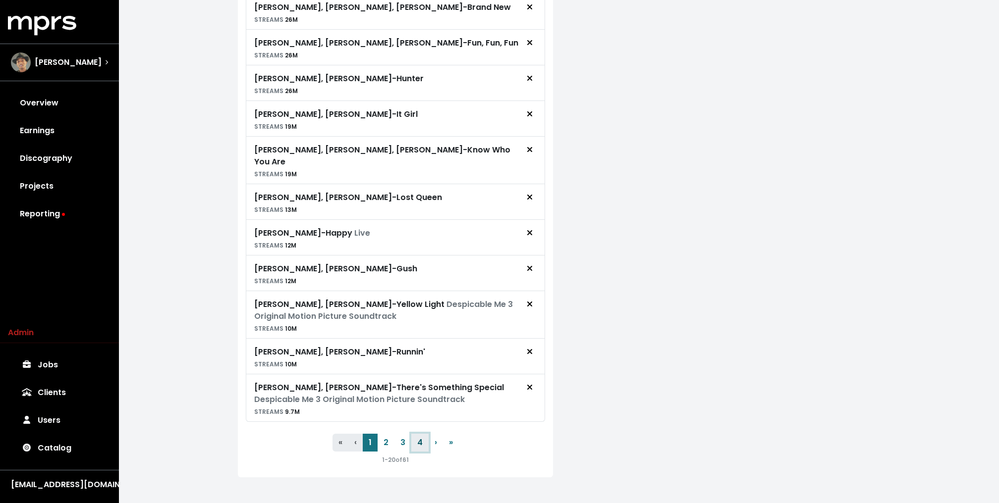
click at [422, 434] on button "4" at bounding box center [419, 443] width 17 height 18
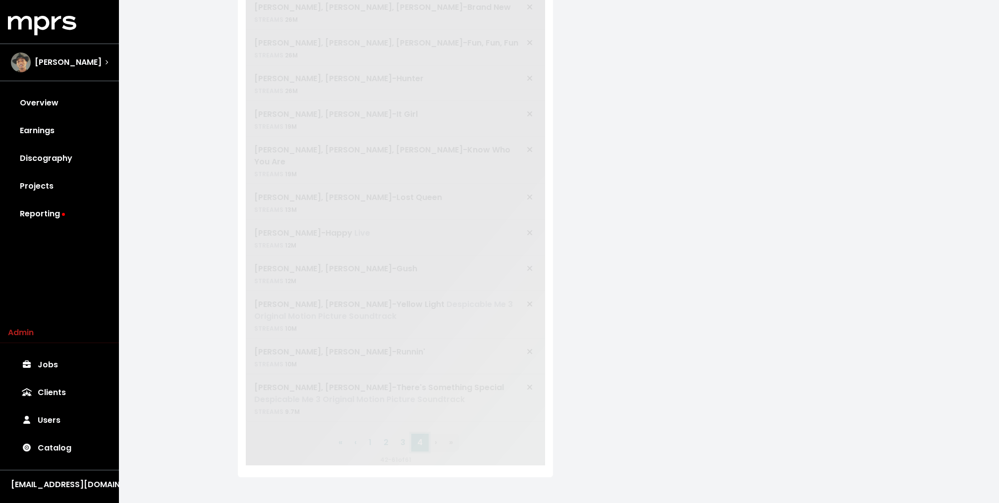
scroll to position [0, 0]
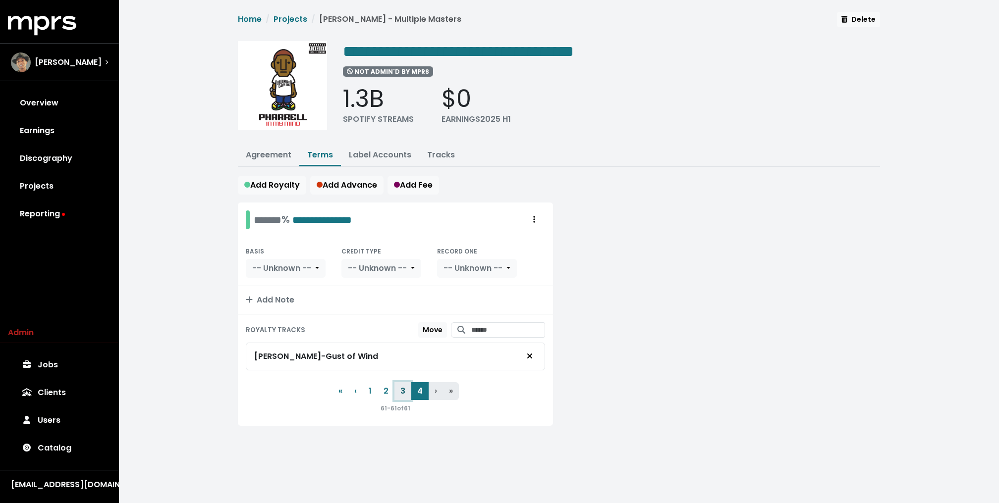
click at [402, 390] on button "3" at bounding box center [402, 391] width 17 height 18
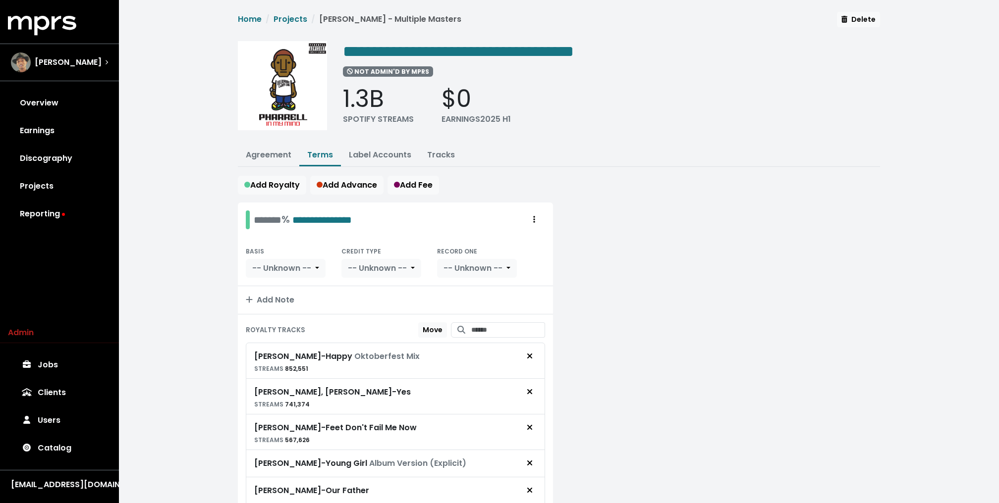
click at [214, 98] on div "**********" at bounding box center [559, 502] width 880 height 1005
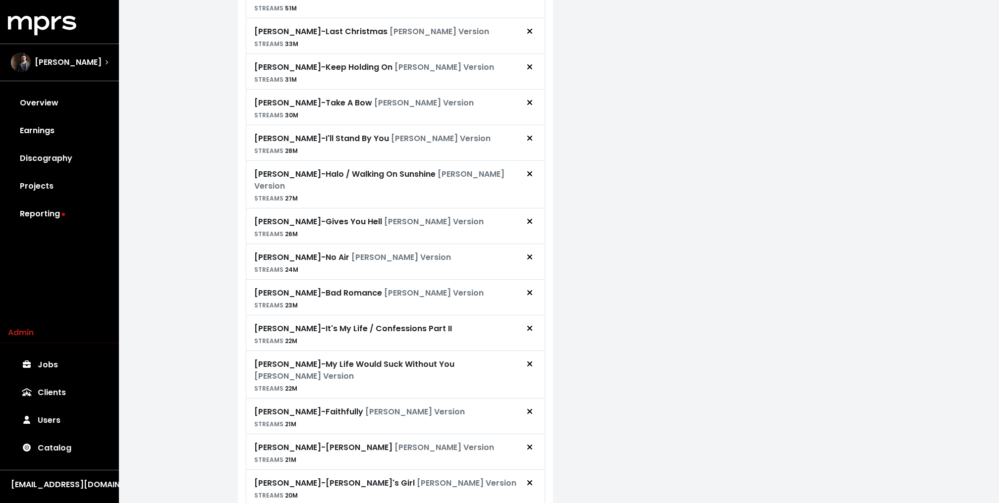
scroll to position [806, 0]
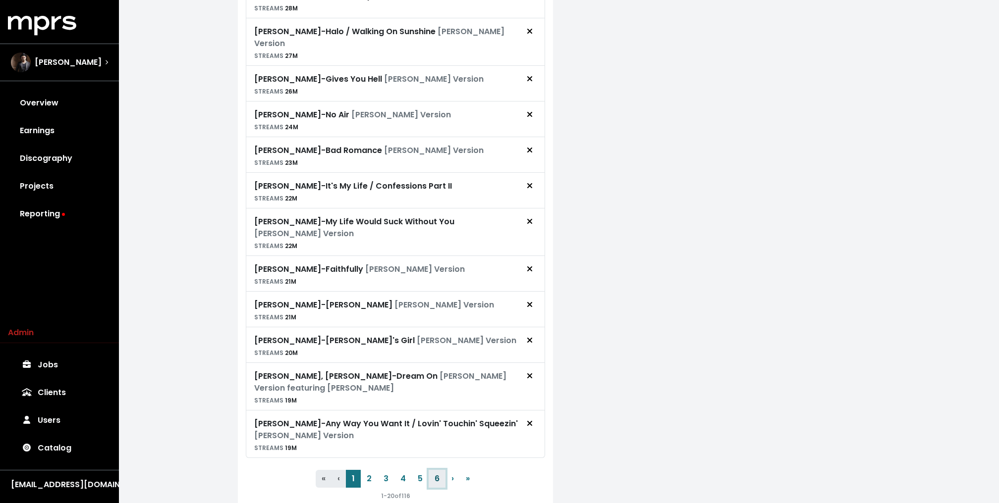
click at [434, 470] on button "6" at bounding box center [436, 479] width 17 height 18
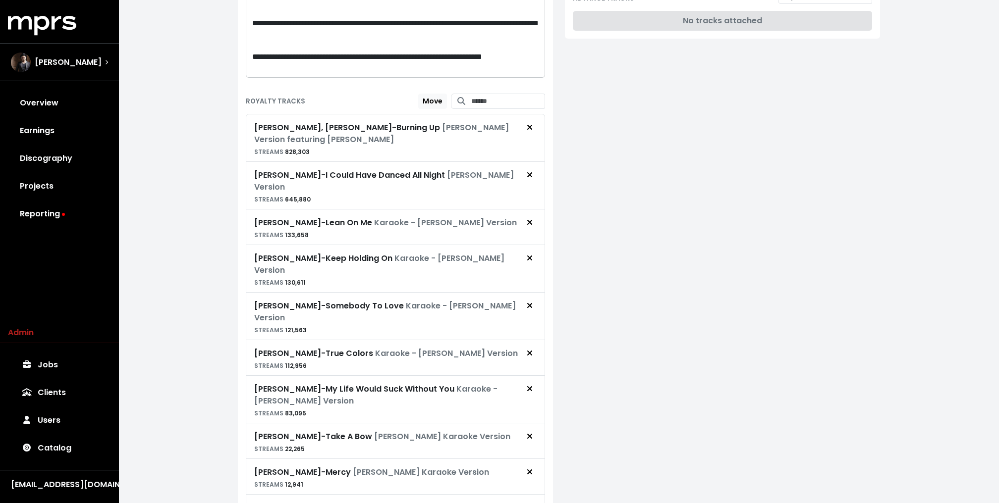
scroll to position [0, 0]
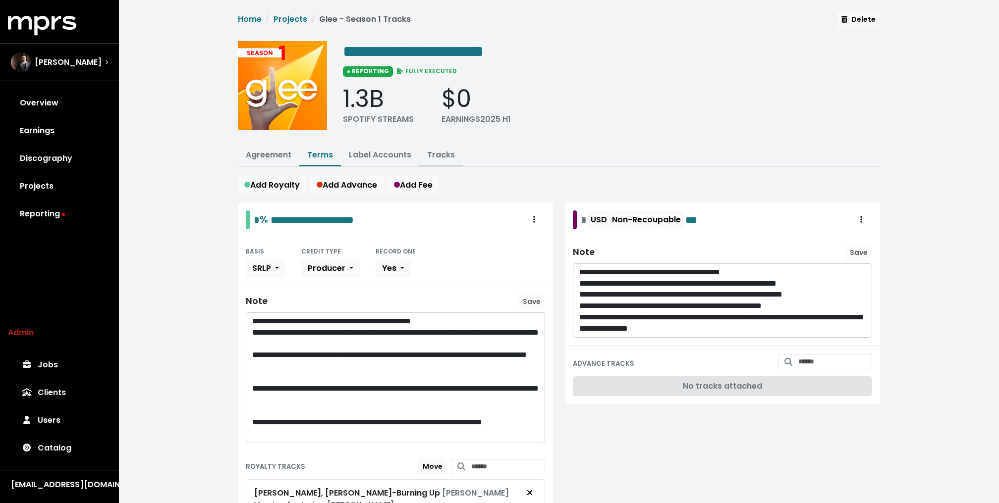
click at [446, 159] on link "Tracks" at bounding box center [441, 154] width 28 height 11
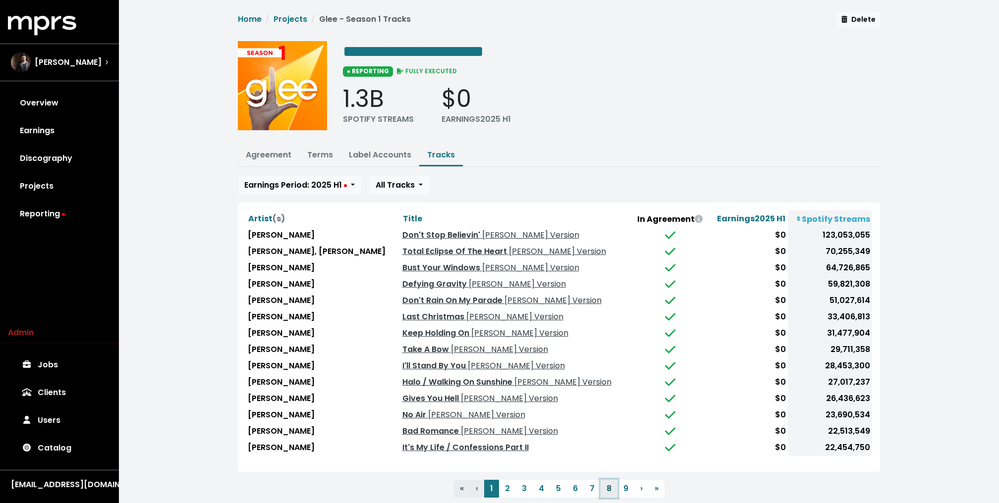
click at [610, 484] on button "8" at bounding box center [608, 489] width 17 height 18
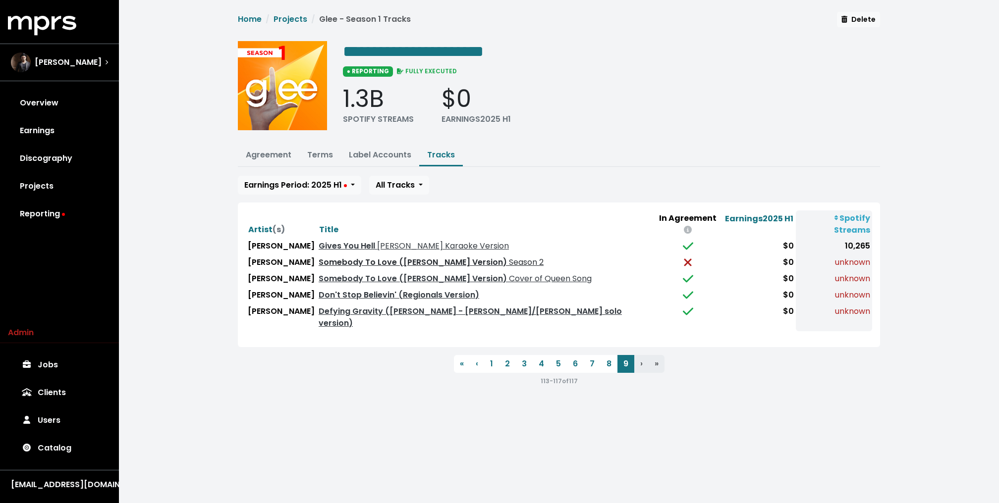
click at [438, 257] on link "Somebody To Love ([PERSON_NAME] Version) Season 2" at bounding box center [431, 262] width 225 height 11
click at [327, 153] on link "Terms" at bounding box center [320, 154] width 26 height 11
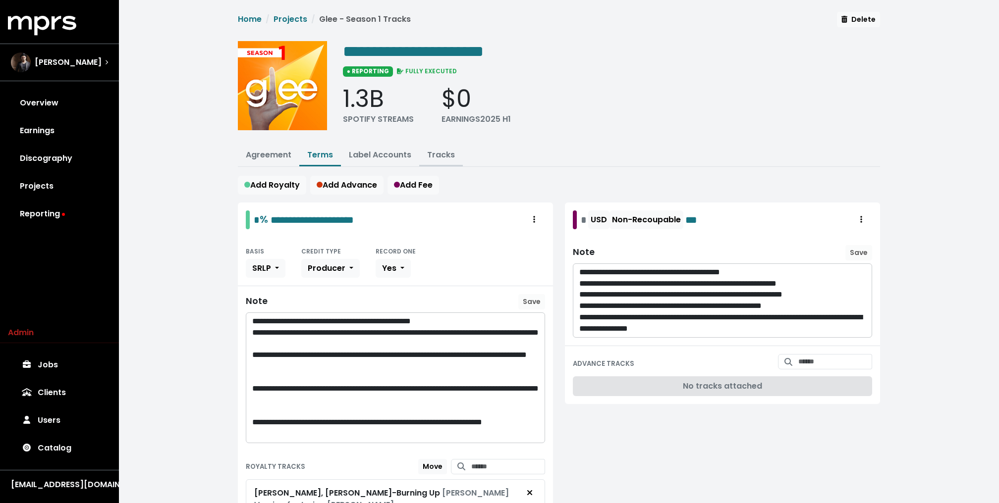
click at [445, 153] on link "Tracks" at bounding box center [441, 154] width 28 height 11
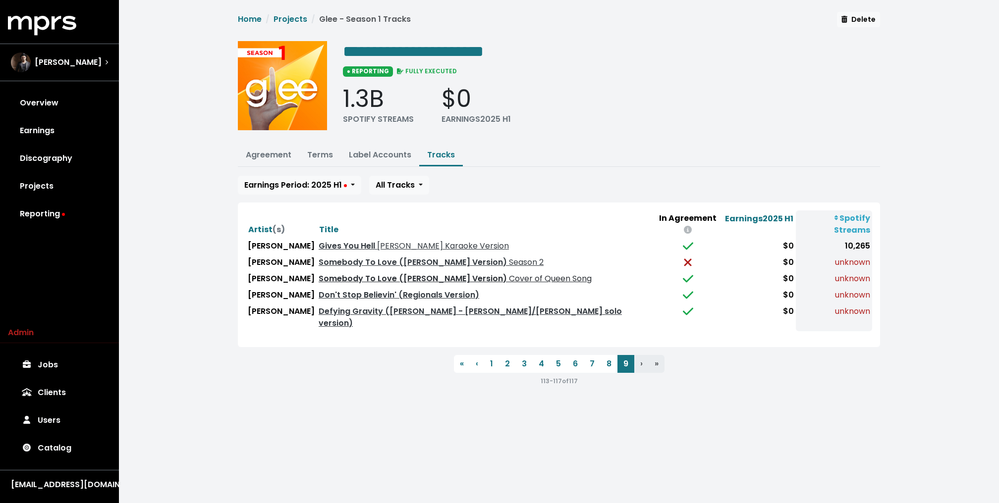
click at [507, 273] on span "Cover of Queen Song" at bounding box center [549, 278] width 85 height 11
click at [431, 289] on link "Don't Stop Believin' (Regionals Version)" at bounding box center [399, 294] width 160 height 11
click at [410, 306] on link "Defying Gravity (Glee Cast - Rachel/Lea Michele solo version)" at bounding box center [470, 317] width 303 height 23
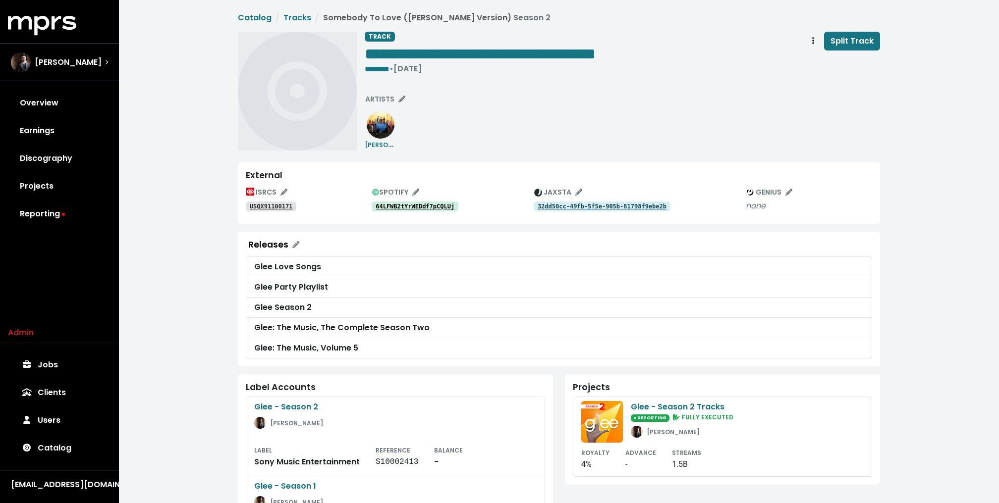
scroll to position [270, 0]
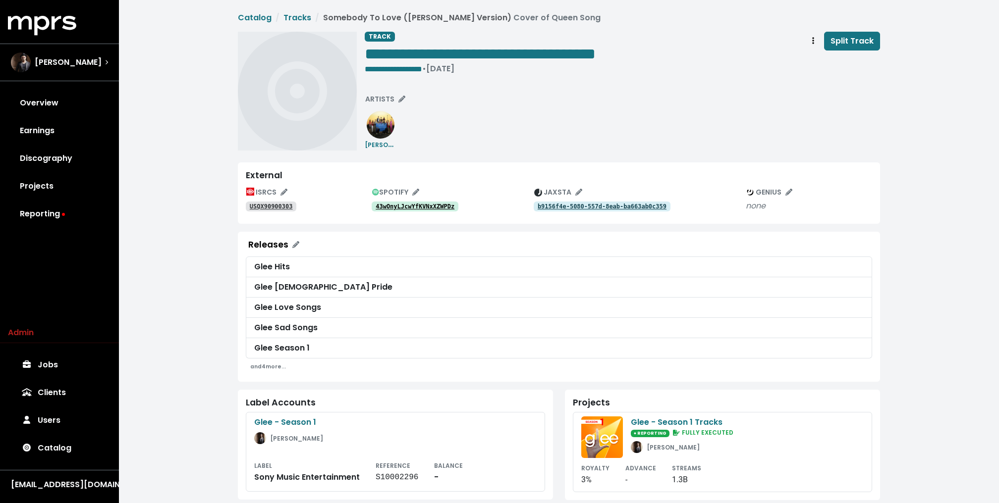
click at [443, 205] on tt "43wOnyLJcwYfKVNxXZWPDz" at bounding box center [414, 206] width 79 height 7
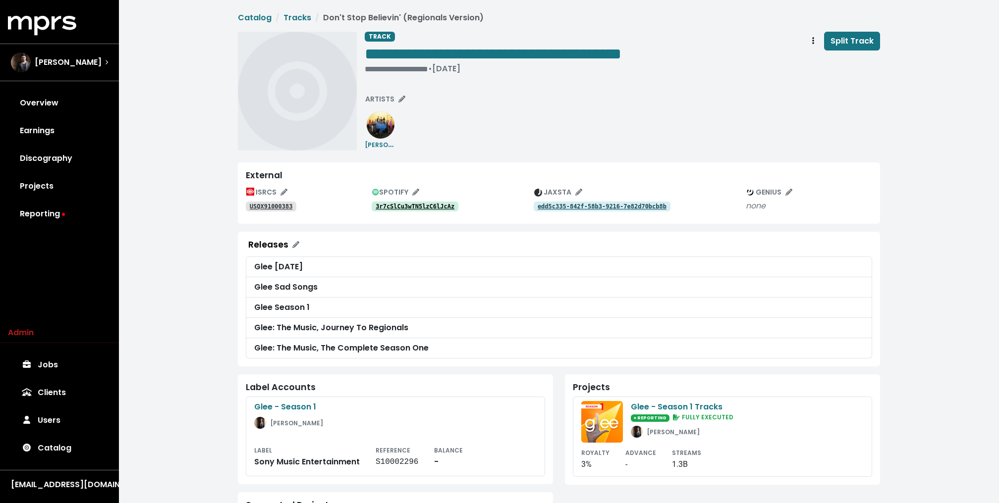
click at [406, 207] on tt "3r7cSlCu3wTN5lzC6lJcAz" at bounding box center [414, 206] width 79 height 7
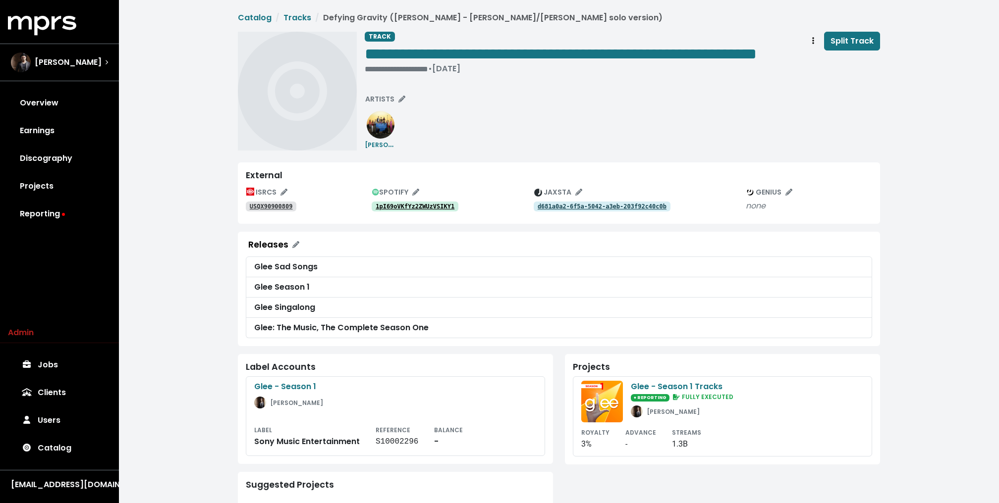
click at [416, 210] on tt "1pI69oVKfYz2ZWUzVSIKY1" at bounding box center [414, 206] width 79 height 7
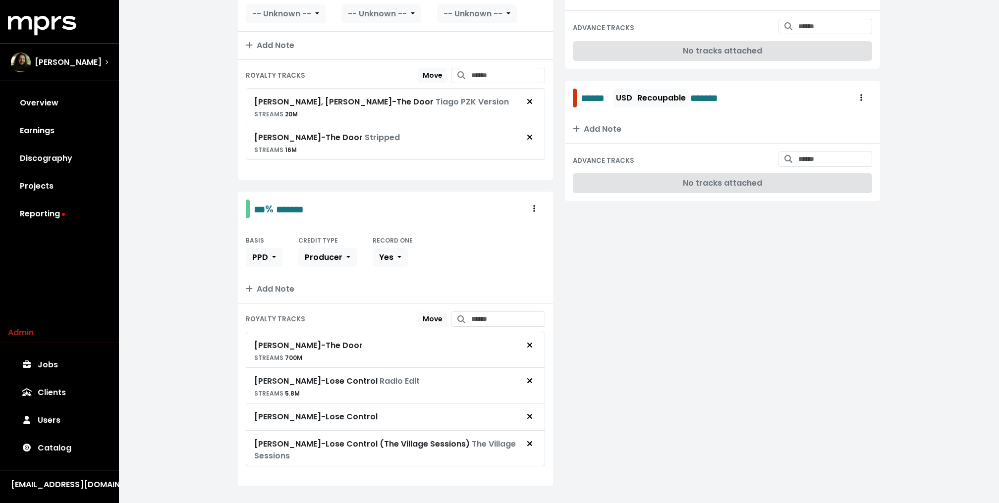
scroll to position [267, 0]
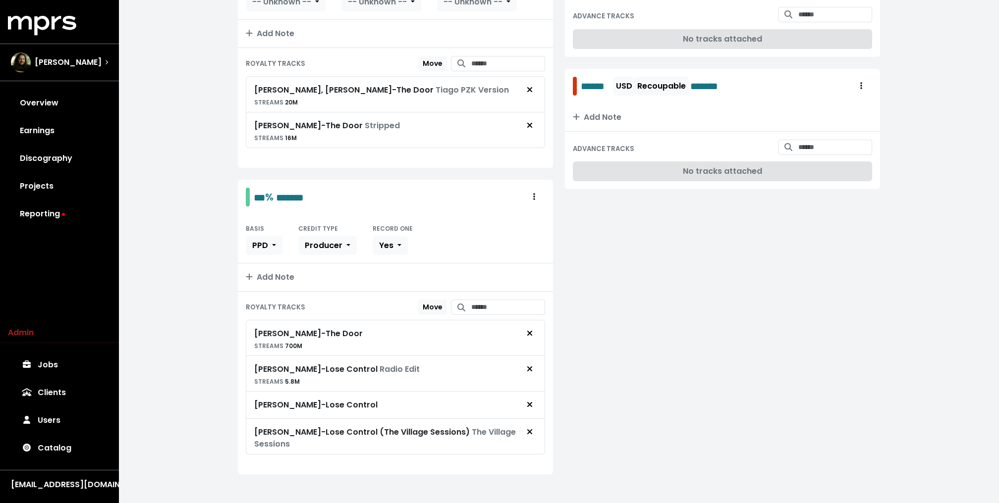
click at [227, 294] on div "**********" at bounding box center [559, 121] width 880 height 777
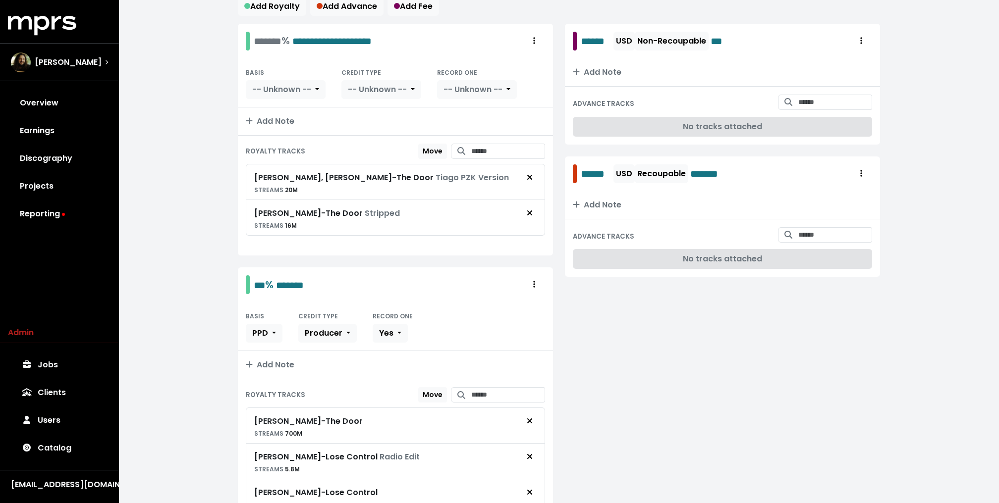
scroll to position [0, 0]
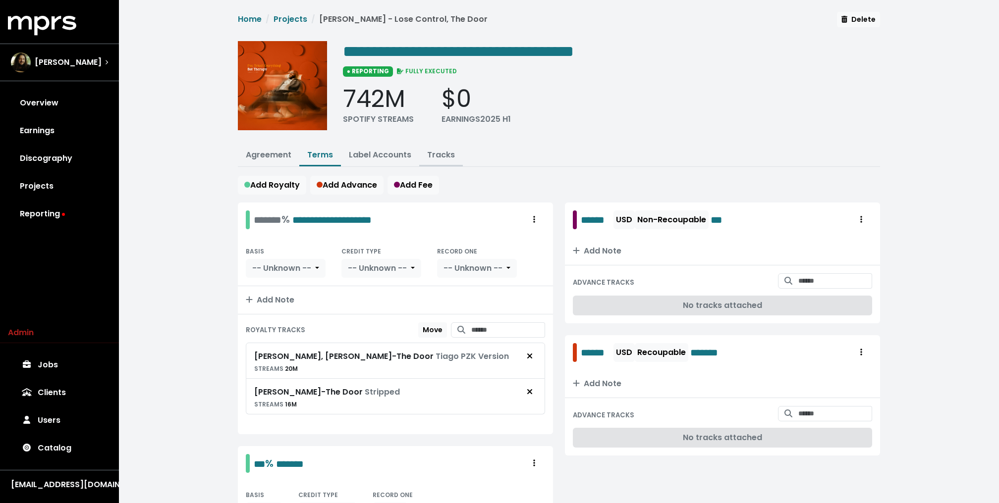
click at [449, 153] on link "Tracks" at bounding box center [441, 154] width 28 height 11
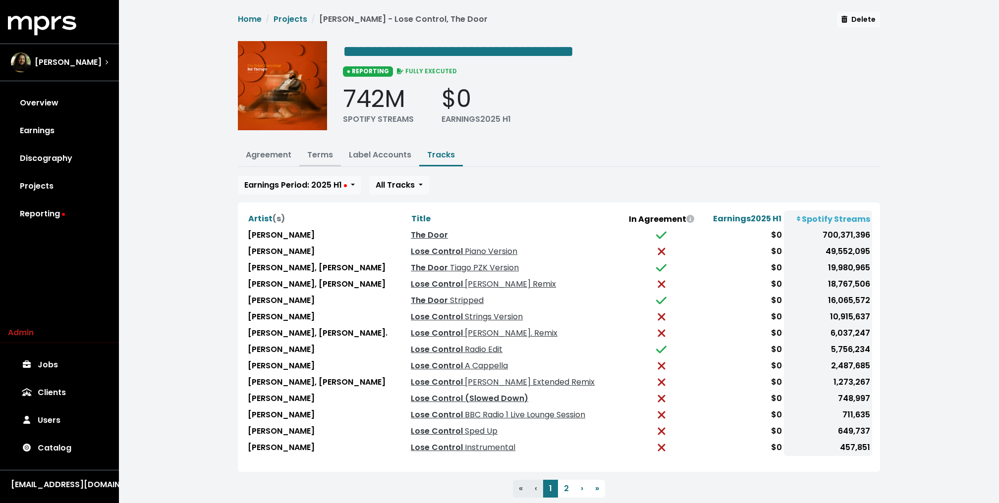
click at [318, 147] on button "Terms" at bounding box center [320, 155] width 42 height 21
click at [323, 151] on link "Terms" at bounding box center [320, 154] width 26 height 11
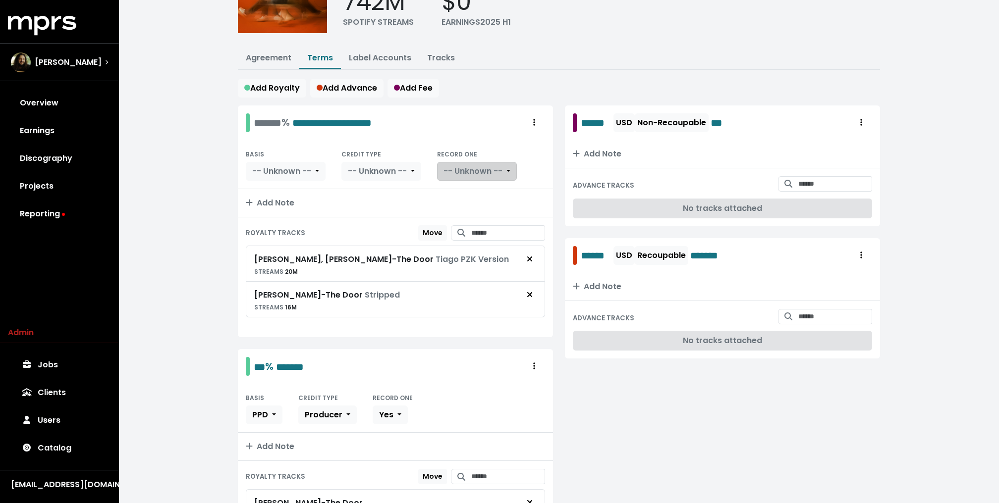
scroll to position [100, 0]
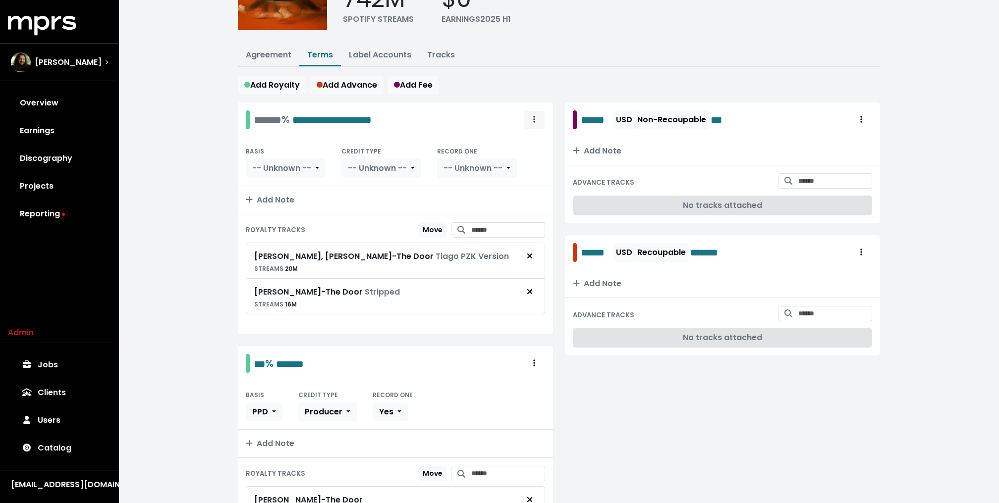
click at [535, 119] on span "Royalty administration options" at bounding box center [534, 120] width 9 height 12
click at [521, 160] on link "Delete" at bounding box center [505, 158] width 78 height 16
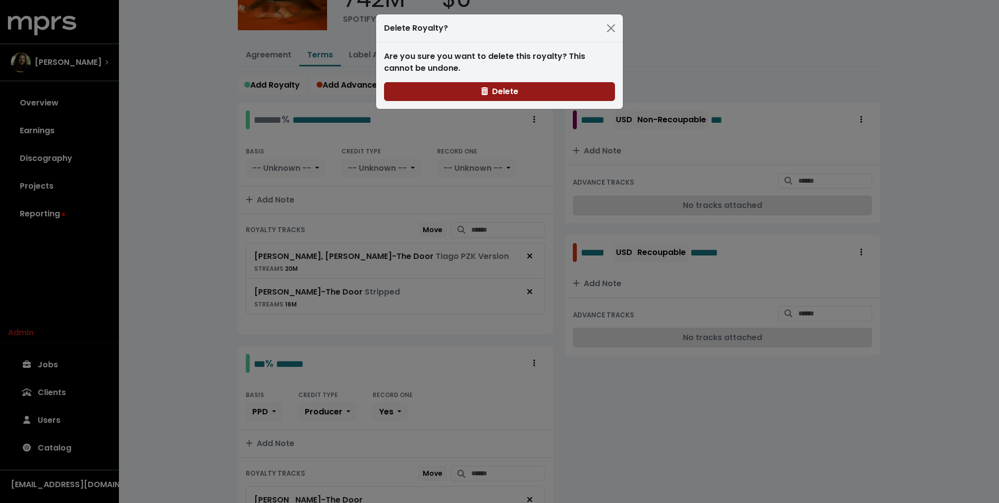
click at [496, 87] on span "Delete" at bounding box center [499, 91] width 37 height 11
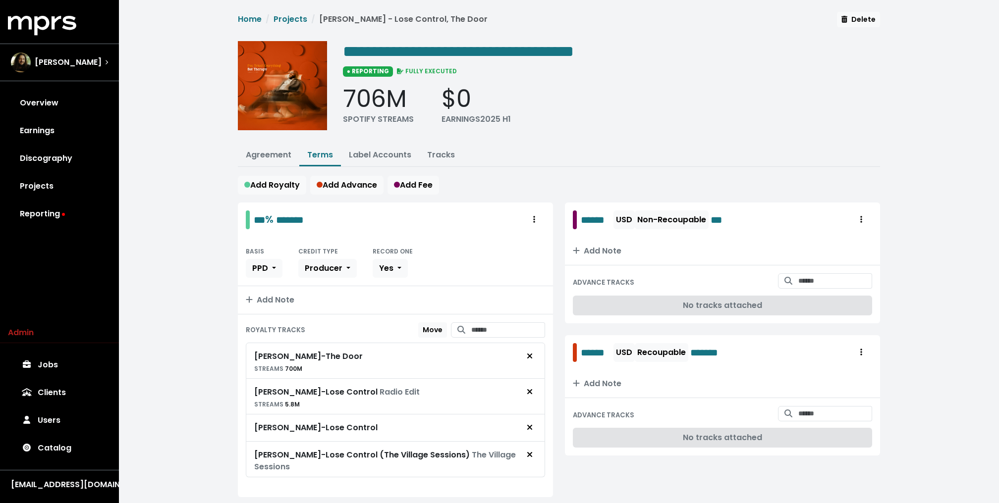
scroll to position [25, 0]
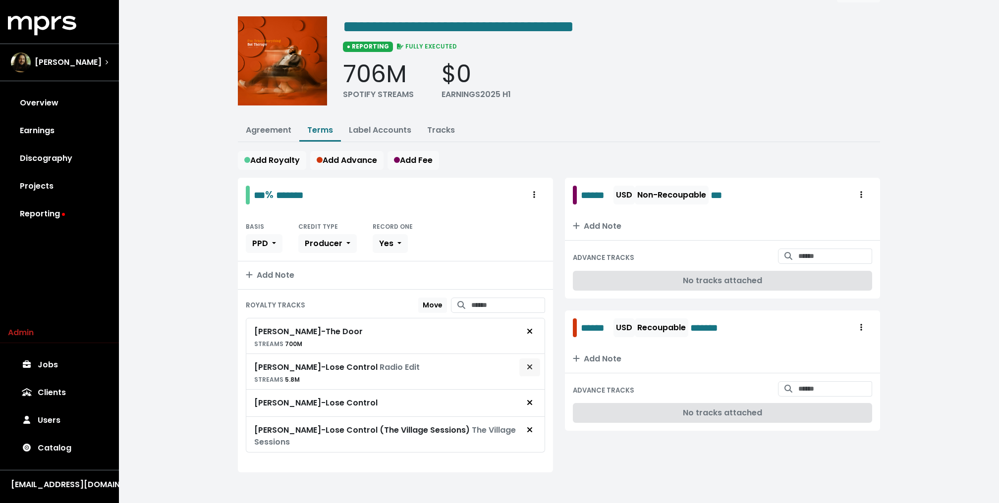
click at [534, 363] on span "Remove royalty target" at bounding box center [529, 368] width 9 height 12
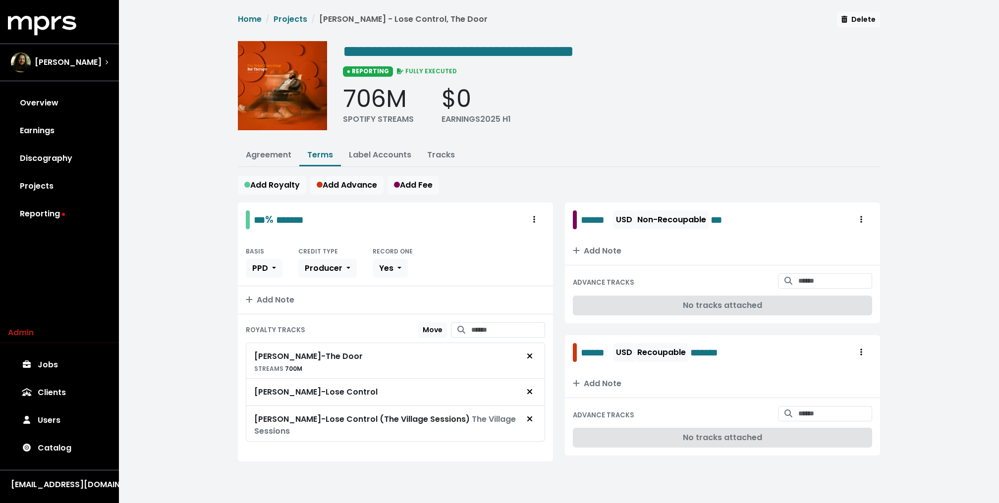
scroll to position [0, 0]
click at [530, 417] on icon "Remove royalty target" at bounding box center [530, 419] width 6 height 8
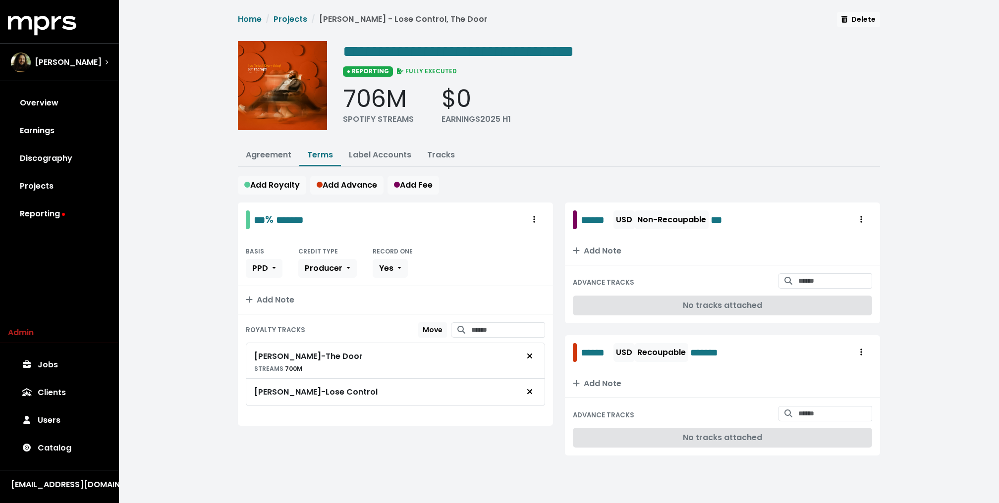
click at [210, 303] on div "**********" at bounding box center [559, 245] width 880 height 491
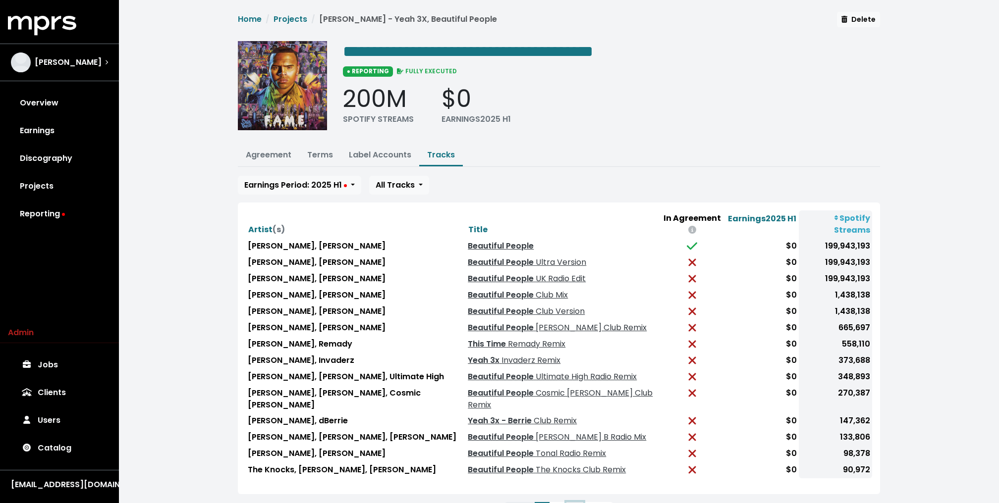
click at [573, 502] on button "3" at bounding box center [574, 511] width 17 height 18
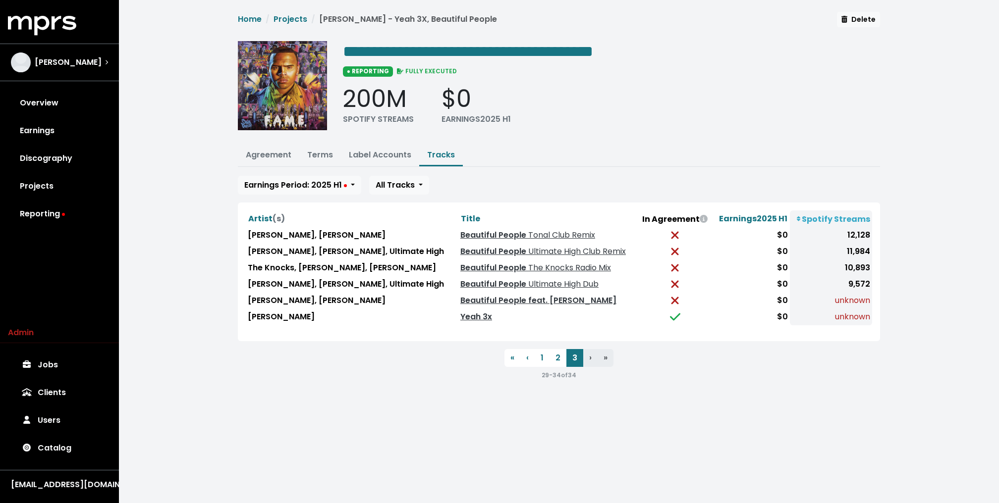
click at [535, 364] on nav "« First ‹ Previous 1 2 3 › Next » Last 29 - 34 of 34" at bounding box center [559, 365] width 642 height 32
click at [536, 357] on button "1" at bounding box center [542, 358] width 15 height 18
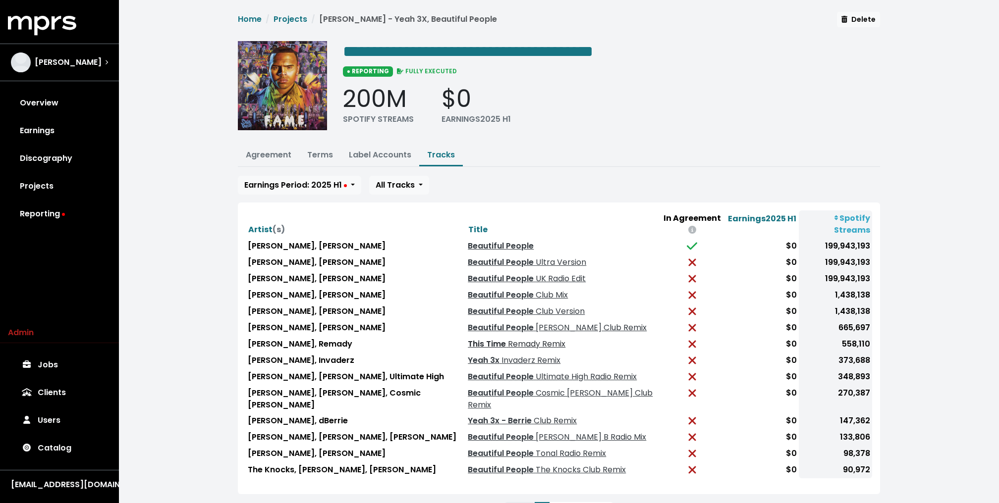
click at [468, 338] on link "This Time Remady Remix" at bounding box center [517, 343] width 98 height 11
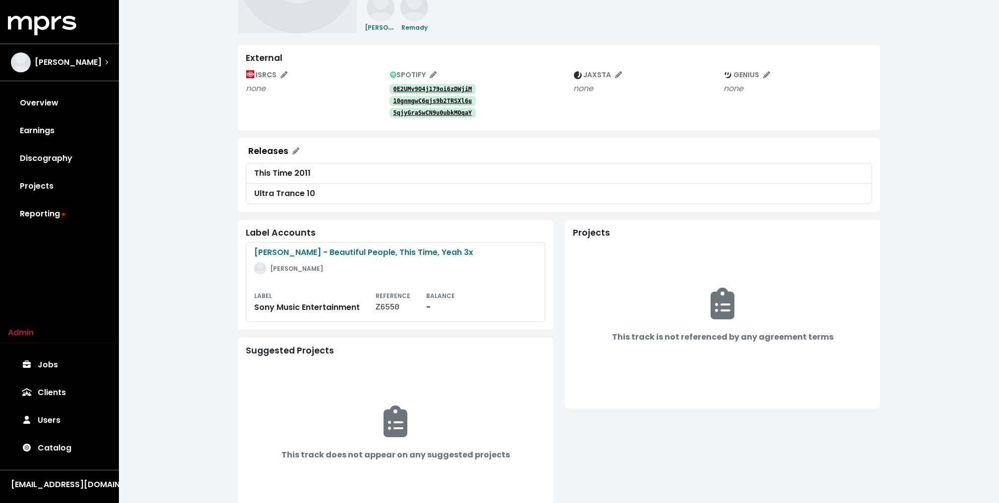
scroll to position [115, 0]
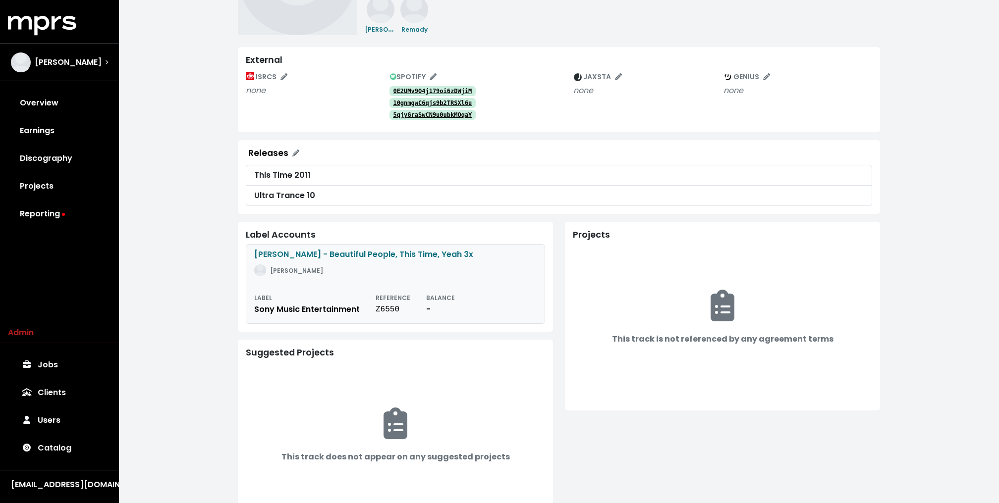
click at [316, 273] on small "Serban Ghenea" at bounding box center [296, 271] width 53 height 8
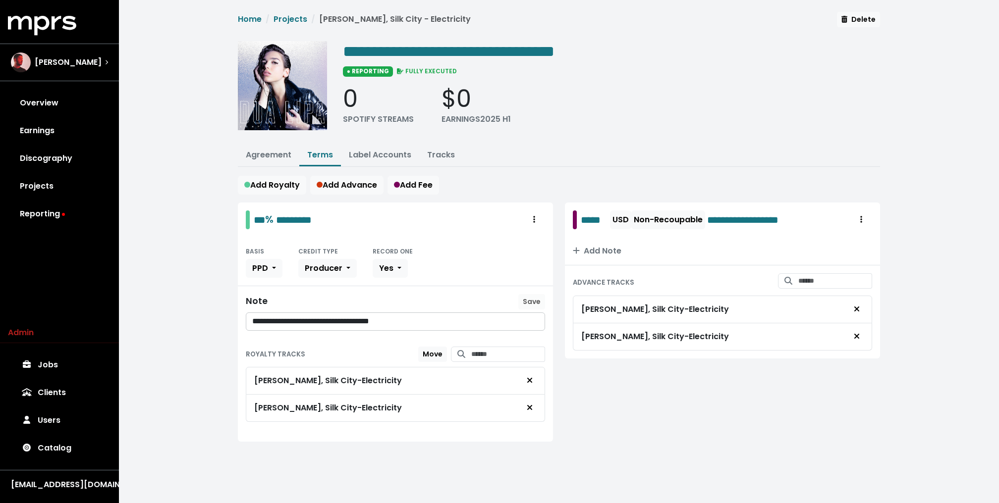
click at [436, 166] on div "**********" at bounding box center [559, 237] width 654 height 450
click at [437, 161] on button "Tracks" at bounding box center [441, 155] width 44 height 21
click at [437, 158] on link "Tracks" at bounding box center [441, 154] width 28 height 11
